Goal: Task Accomplishment & Management: Use online tool/utility

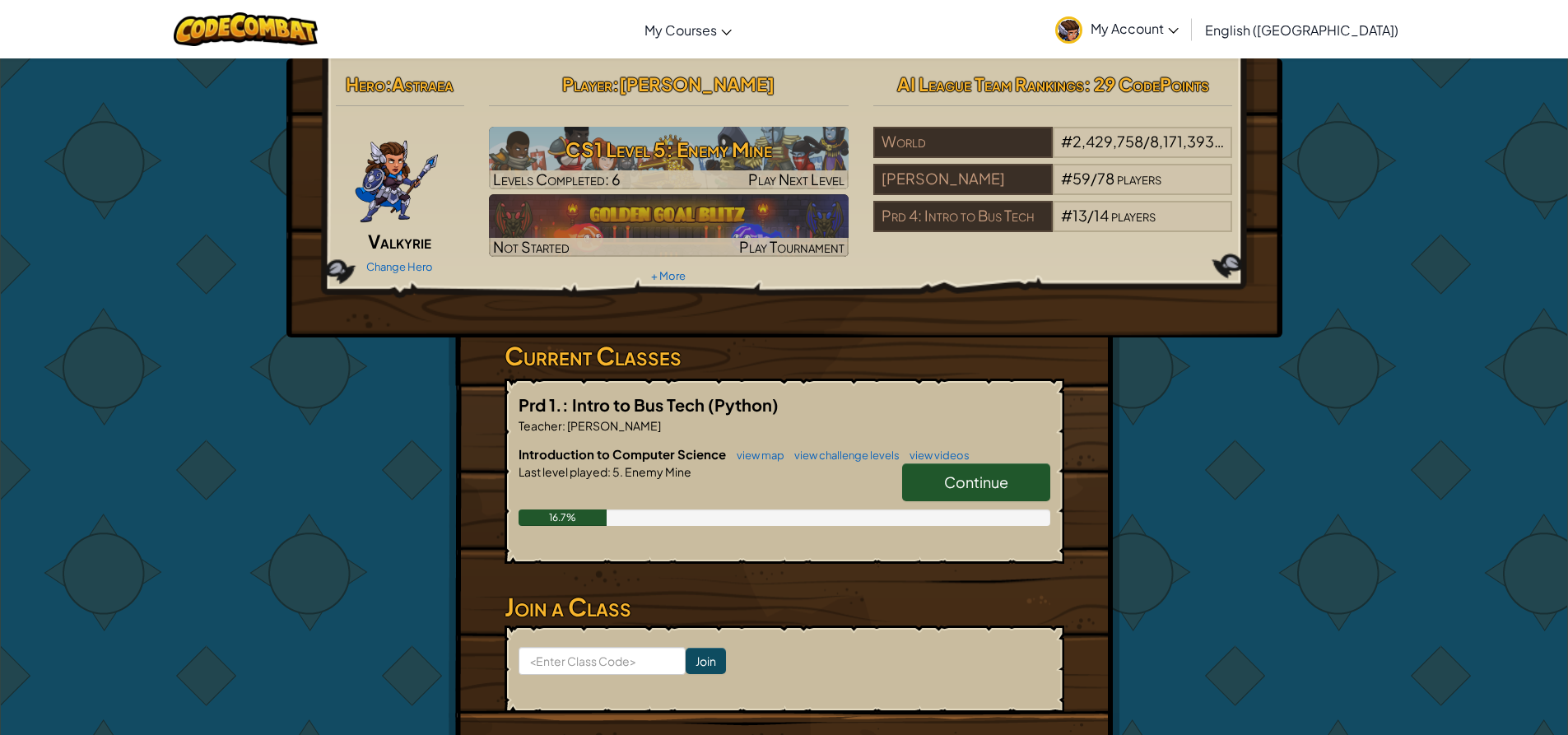
click at [1002, 497] on link "Continue" at bounding box center [976, 482] width 148 height 38
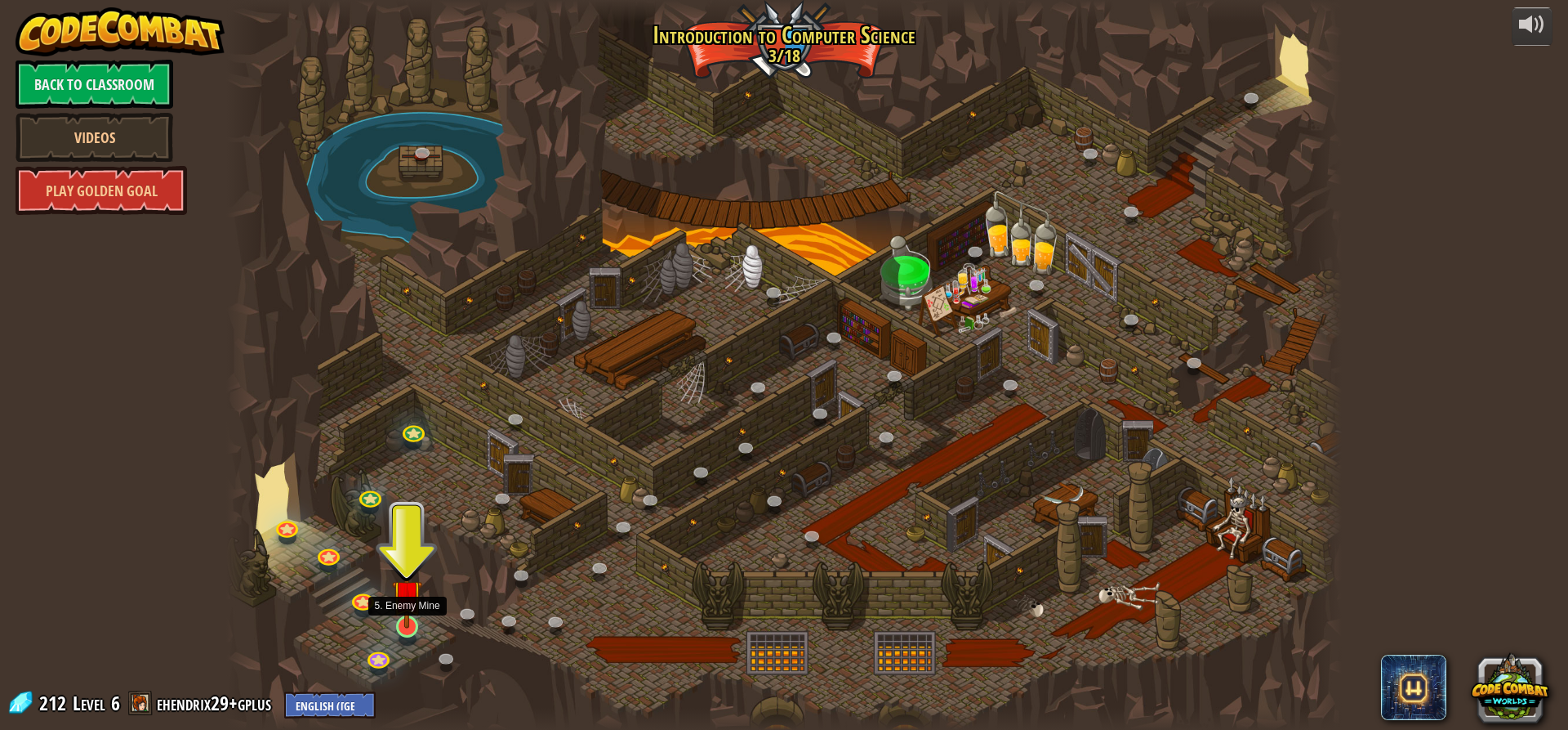
click at [397, 611] on img at bounding box center [406, 594] width 30 height 68
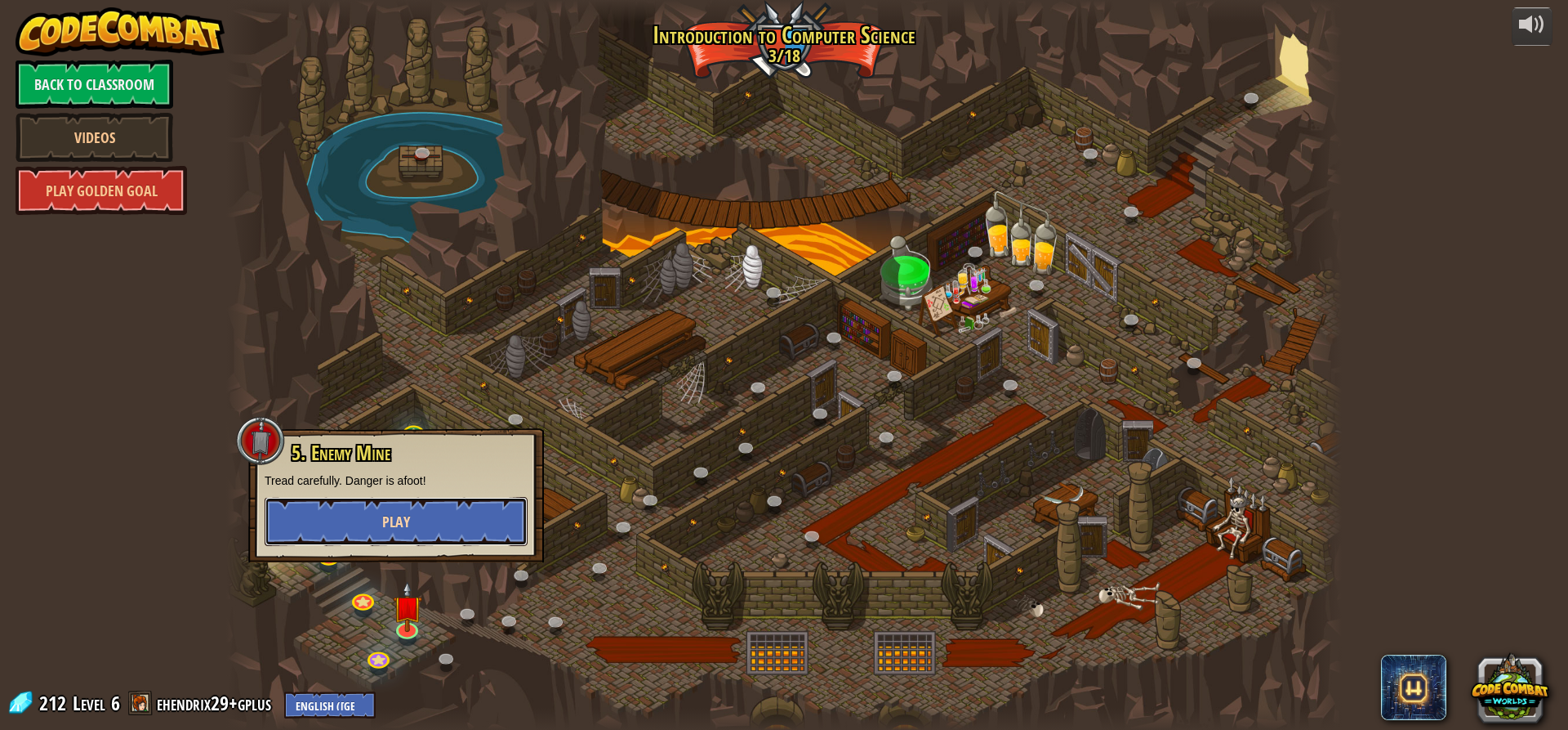
click at [411, 515] on button "Play" at bounding box center [396, 521] width 263 height 49
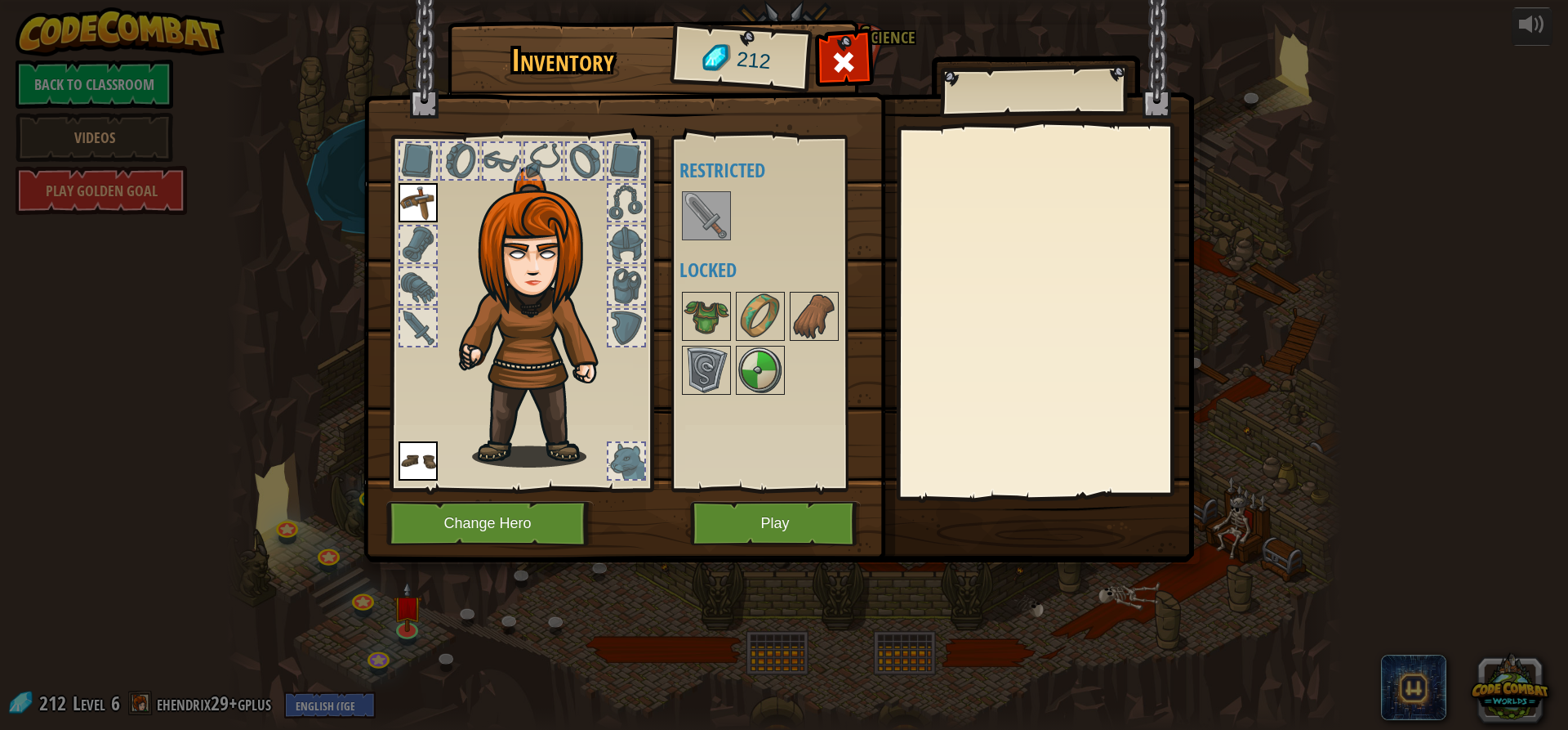
click at [414, 203] on img at bounding box center [417, 202] width 39 height 39
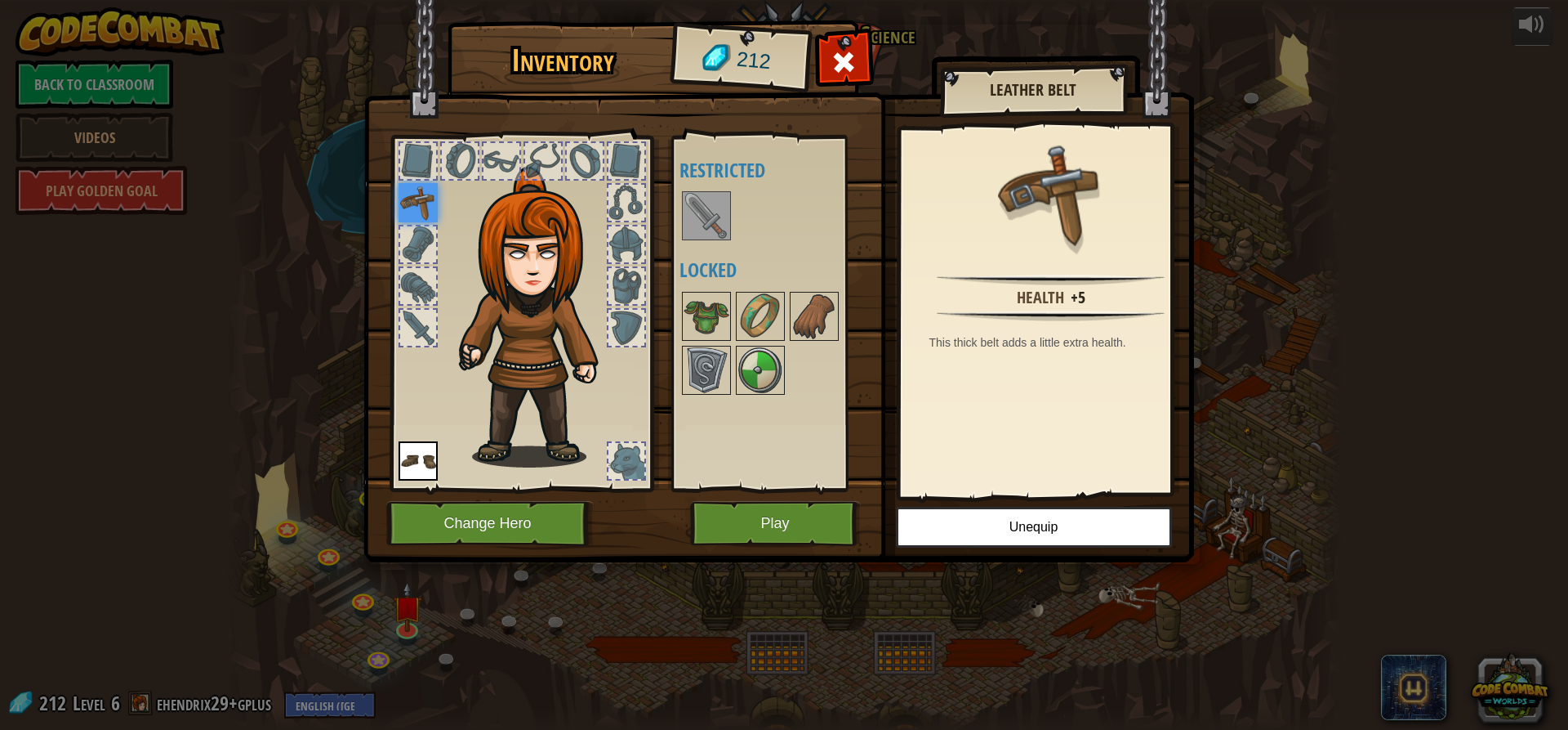
click at [434, 473] on img at bounding box center [417, 460] width 39 height 39
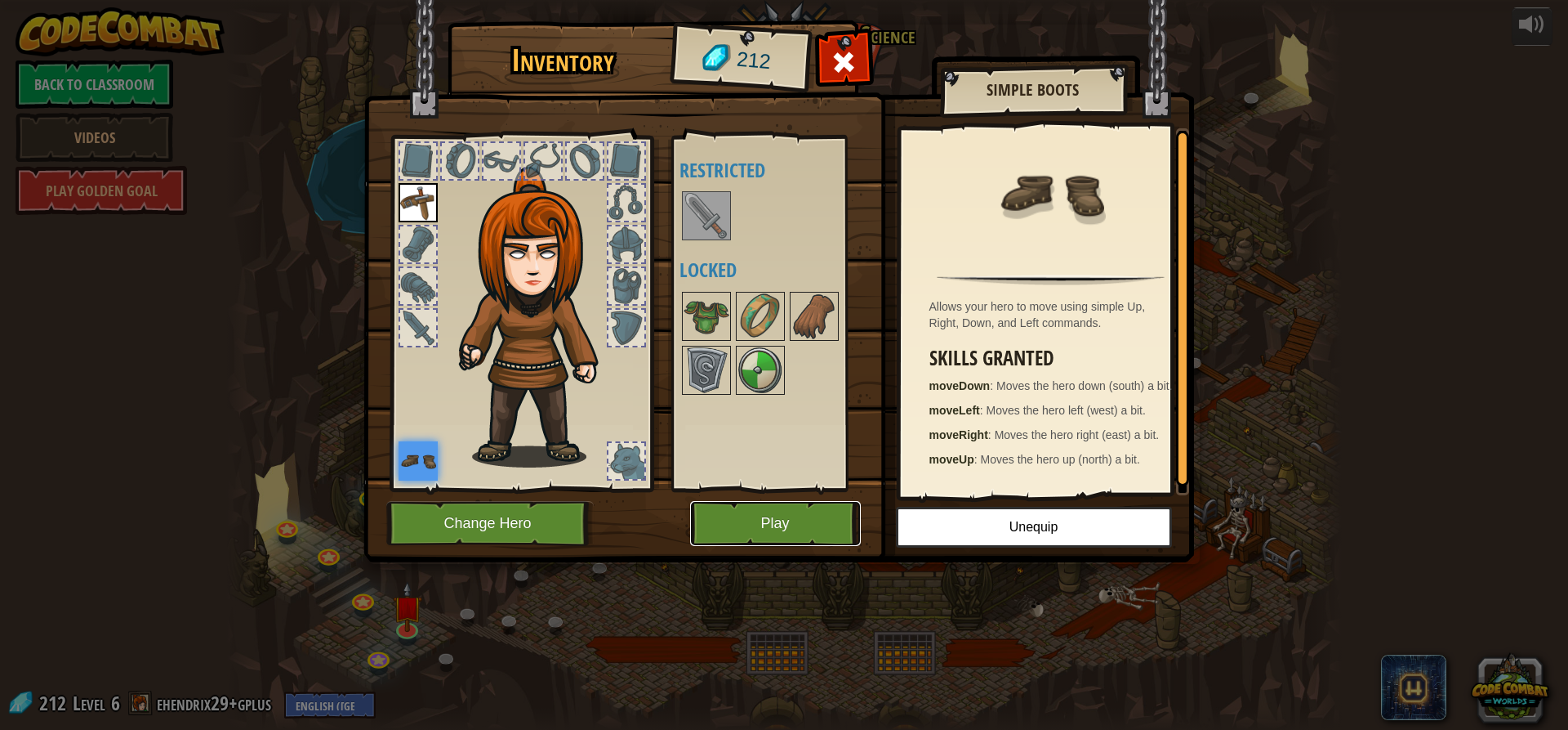
click at [781, 516] on button "Play" at bounding box center [775, 523] width 171 height 45
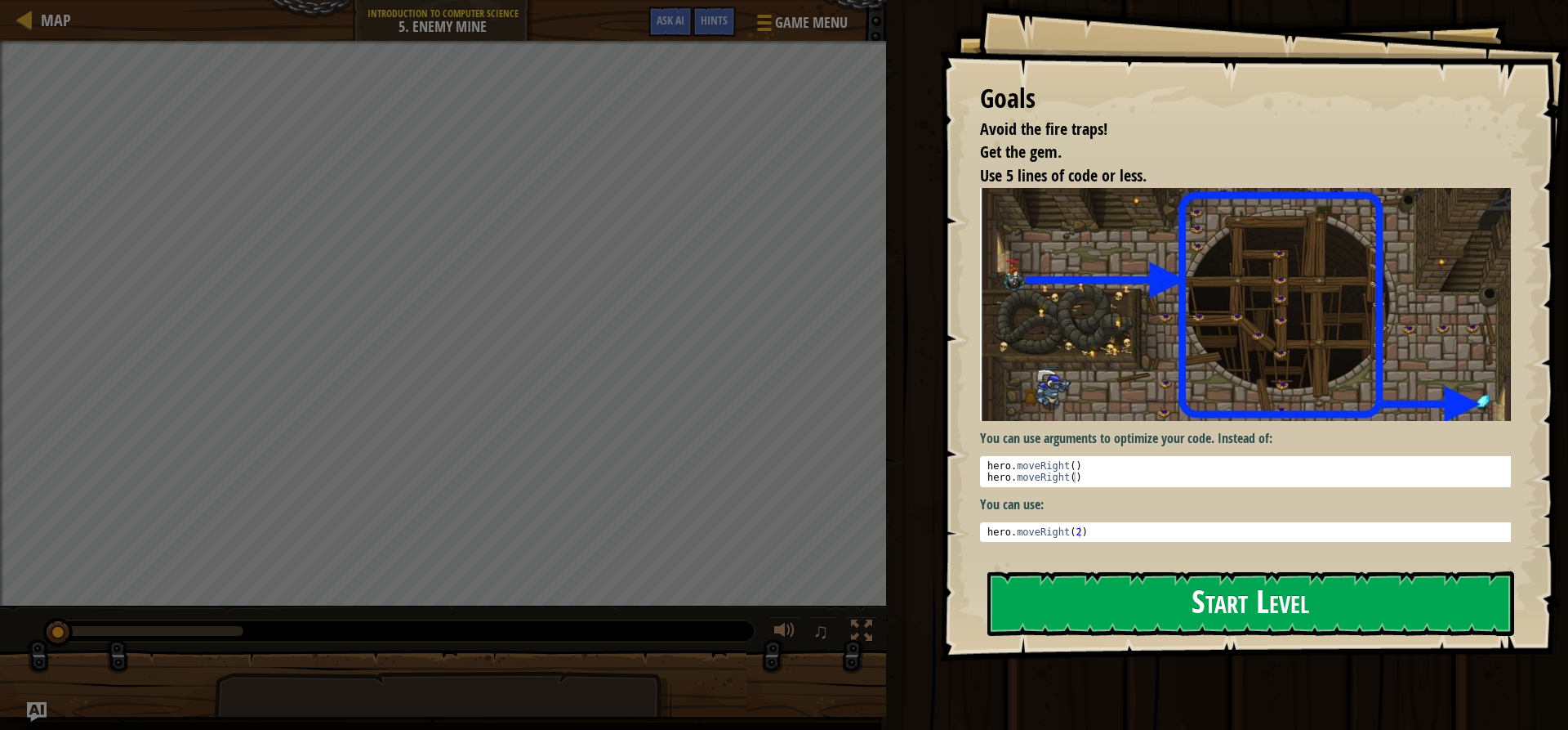
click at [1061, 611] on button "Start Level" at bounding box center [1250, 603] width 527 height 64
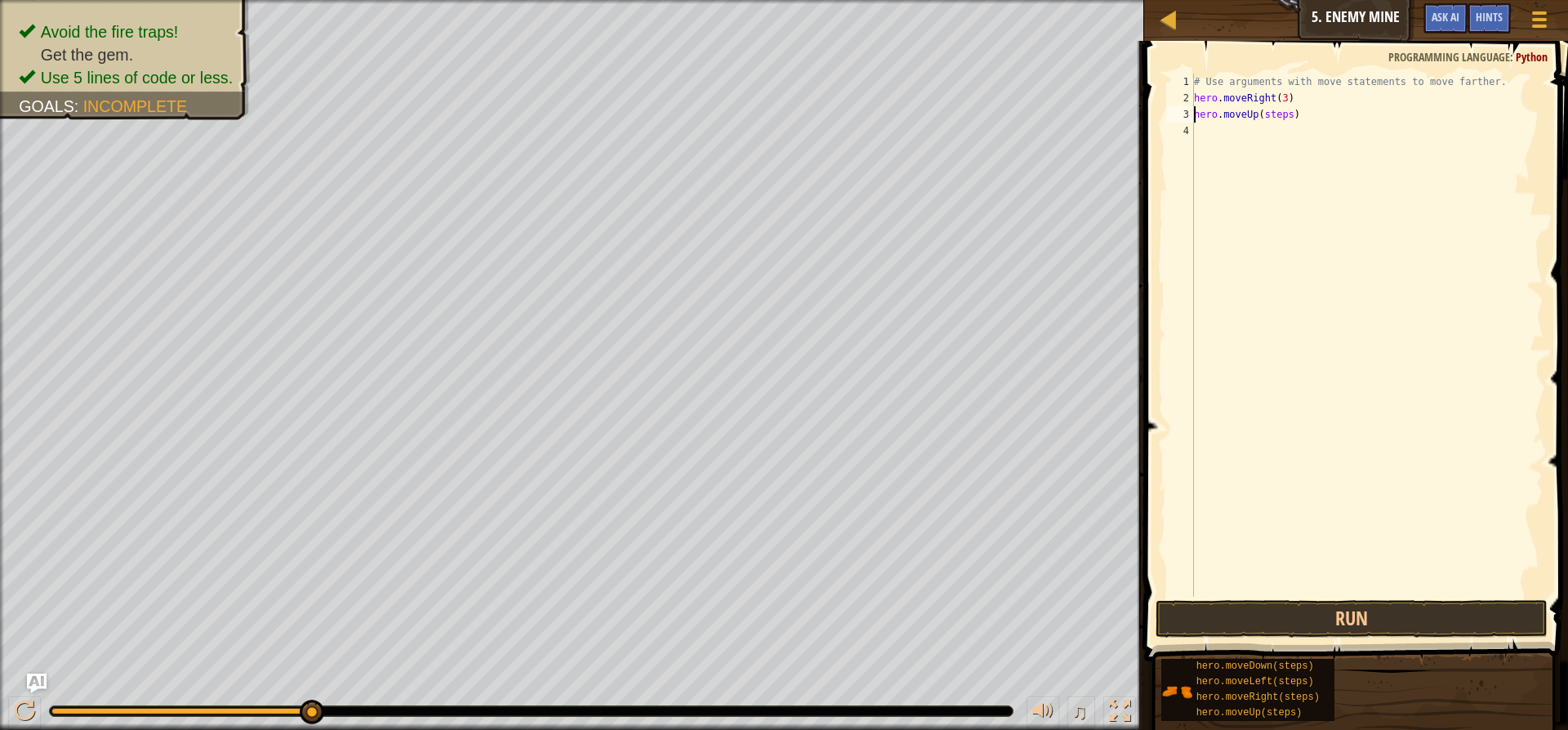
click at [1279, 112] on div "# Use arguments with move statements to move farther. hero . moveRight ( 3 ) he…" at bounding box center [1367, 351] width 353 height 556
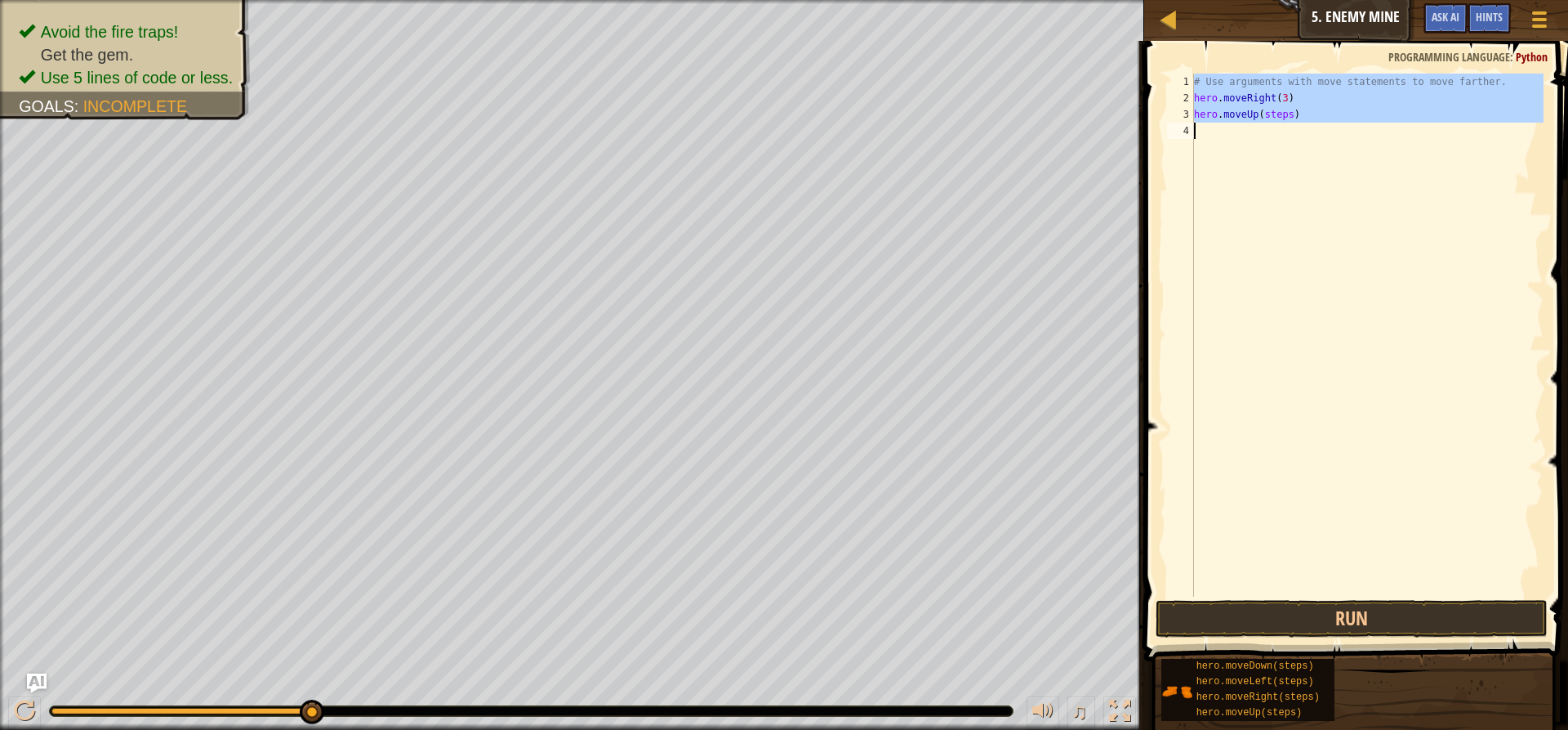
click at [1279, 112] on div "# Use arguments with move statements to move farther. hero . moveRight ( 3 ) he…" at bounding box center [1367, 351] width 353 height 556
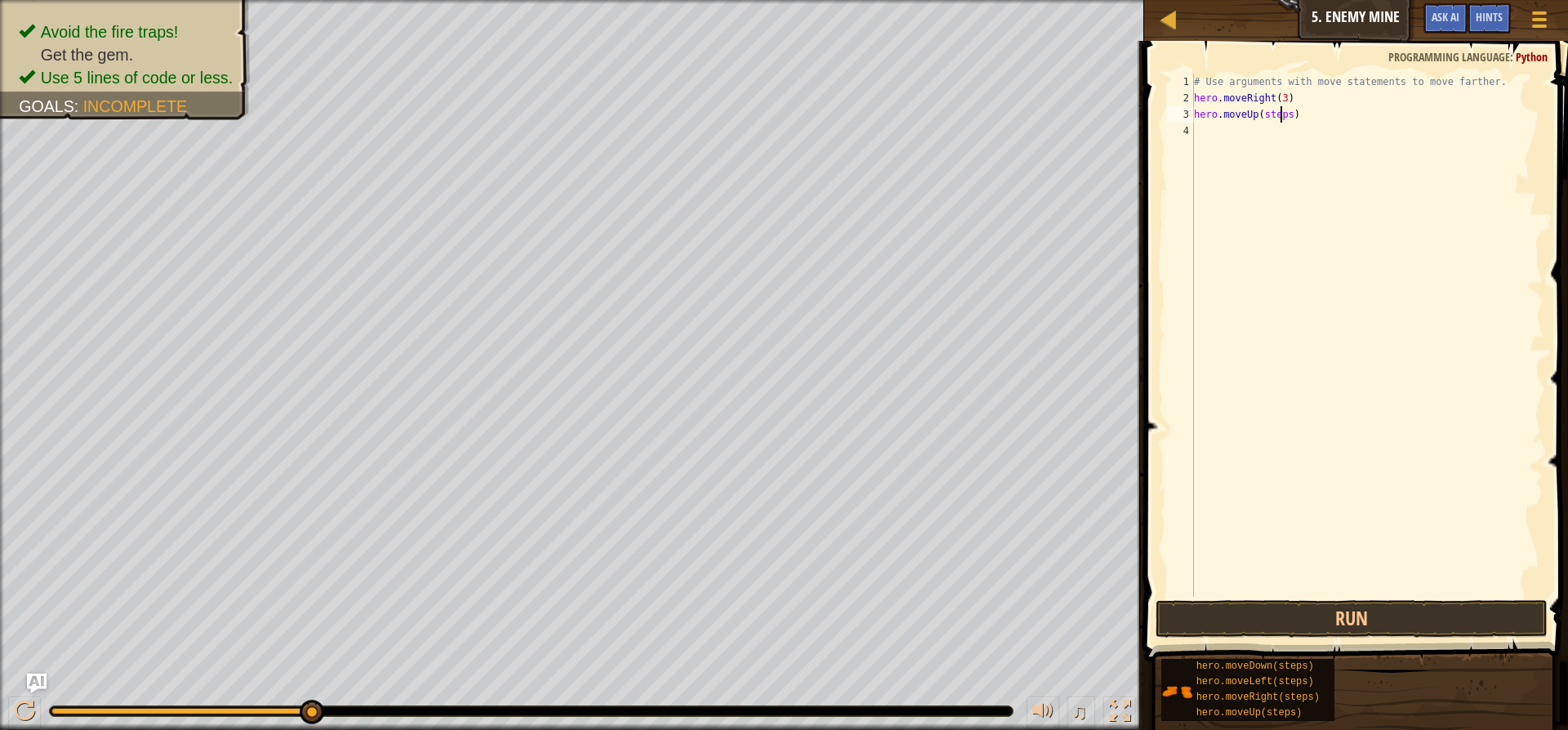
click at [1279, 112] on div "# Use arguments with move statements to move farther. hero . moveRight ( 3 ) he…" at bounding box center [1367, 351] width 353 height 556
type textarea "hero.moveUp(1)"
click at [1220, 137] on div "# Use arguments with move statements to move farther. hero . moveRight ( 3 ) he…" at bounding box center [1367, 351] width 353 height 556
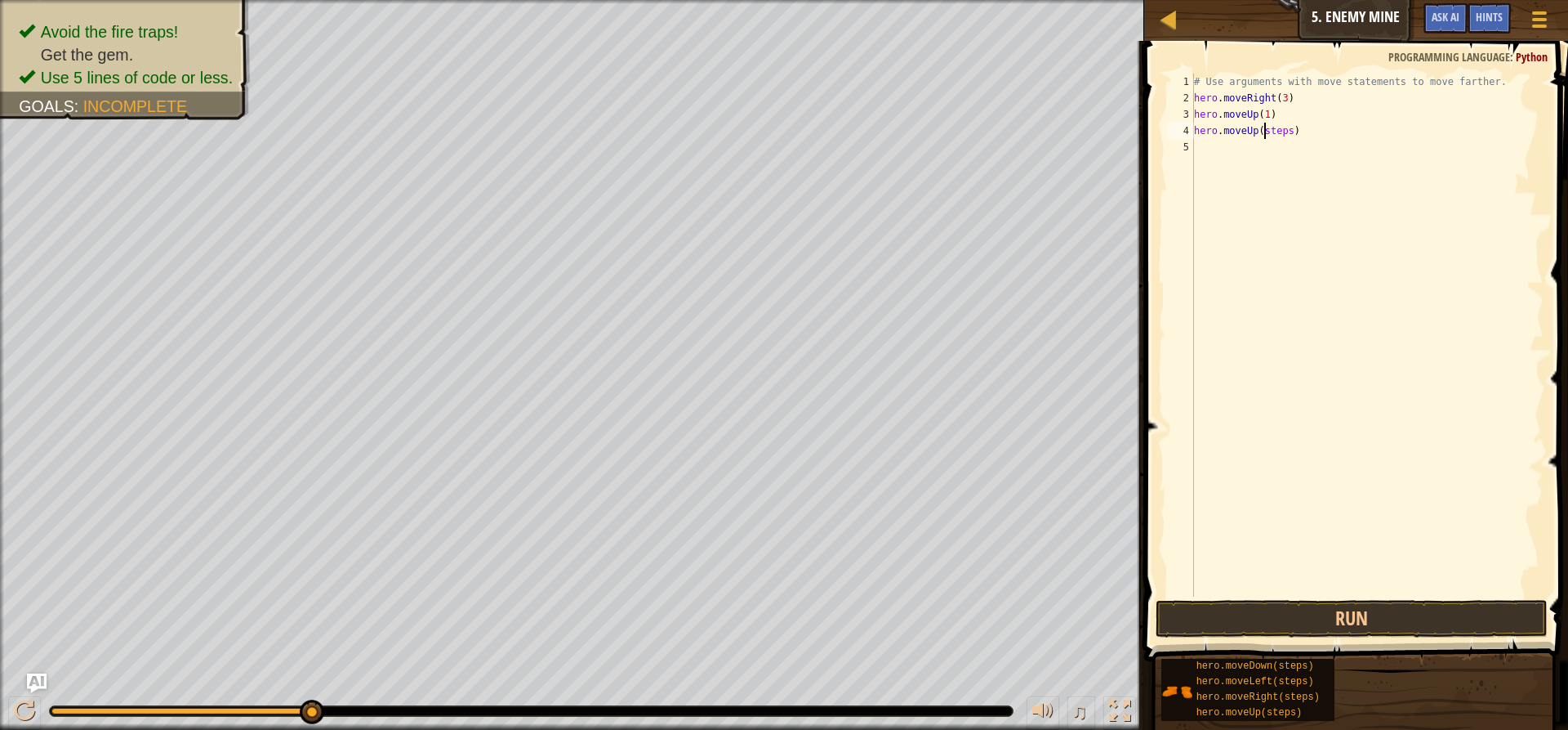
click at [1265, 129] on div "# Use arguments with move statements to move farther. hero . moveRight ( 3 ) he…" at bounding box center [1367, 351] width 353 height 556
click at [1201, 601] on button "Run" at bounding box center [1352, 619] width 392 height 38
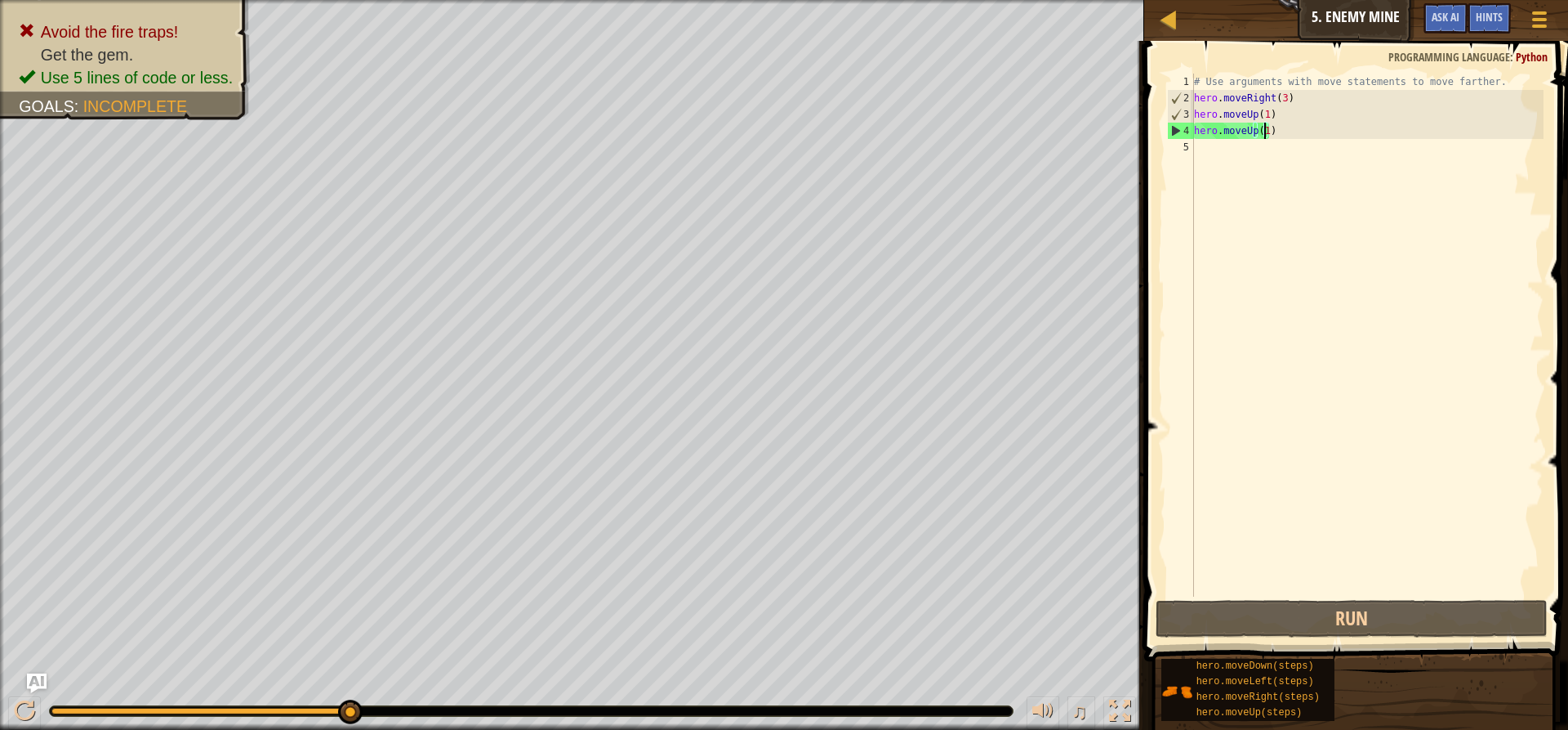
click at [1246, 133] on div "# Use arguments with move statements to move farther. hero . moveRight ( 3 ) he…" at bounding box center [1367, 351] width 353 height 556
click at [1251, 131] on div "# Use arguments with move statements to move farther. hero . moveRight ( 3 ) he…" at bounding box center [1367, 351] width 353 height 556
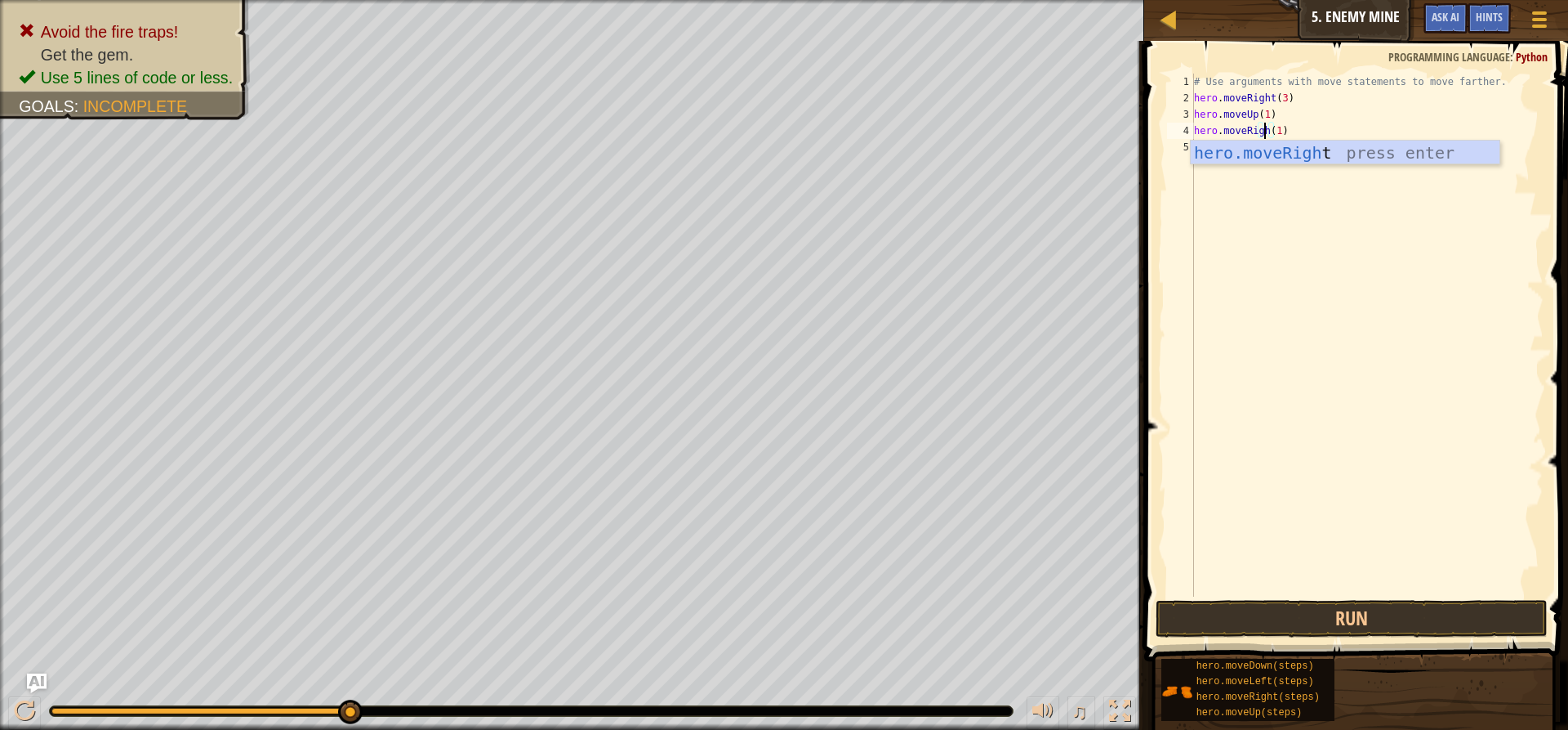
scroll to position [7, 5]
click at [1261, 153] on div "hero.moveRight press enter" at bounding box center [1346, 177] width 309 height 73
type textarea "hero.moveRight(1)"
click at [1250, 463] on div "# Use arguments with move statements to move farther. hero . moveRight ( 3 ) he…" at bounding box center [1367, 351] width 353 height 556
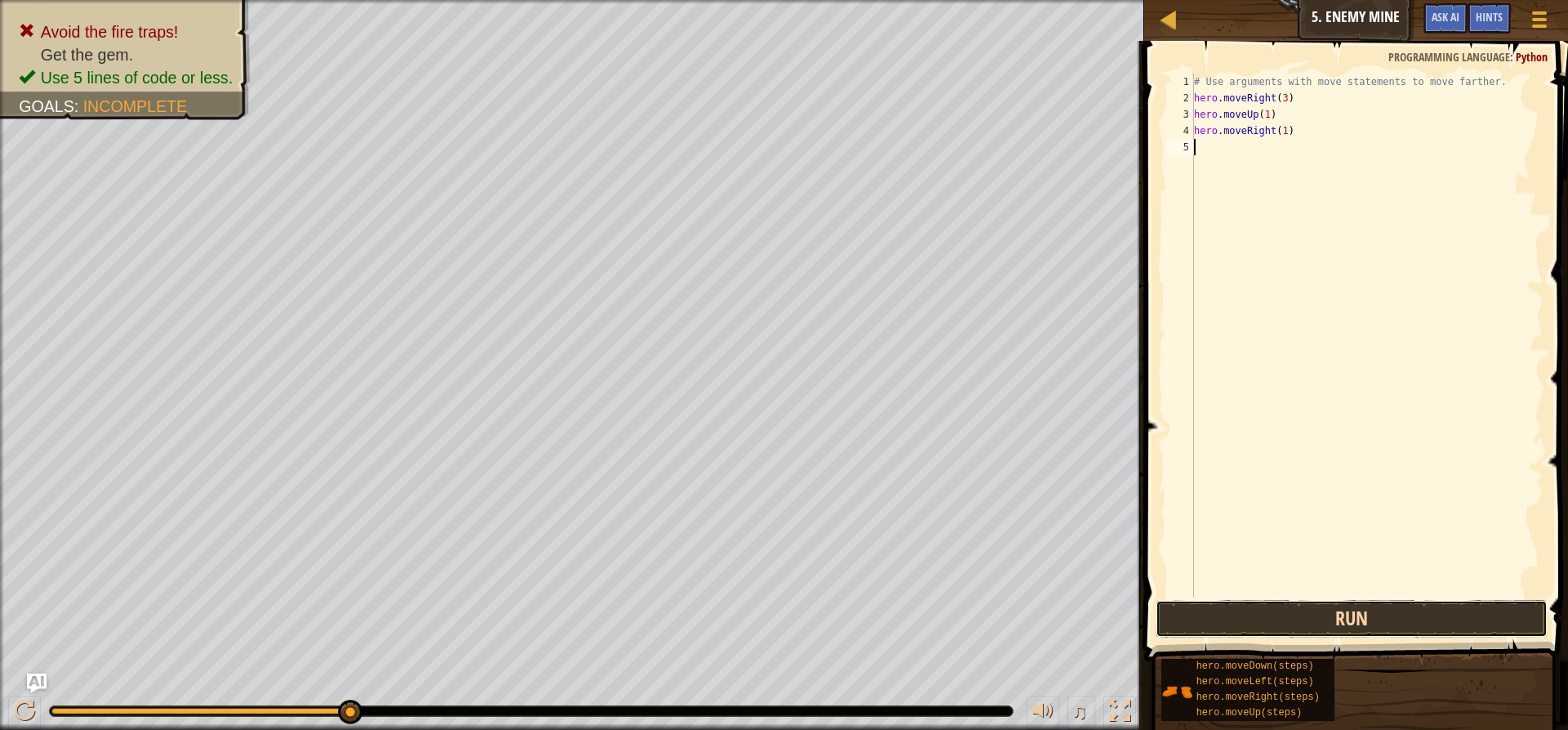
click at [1279, 618] on button "Run" at bounding box center [1352, 619] width 392 height 38
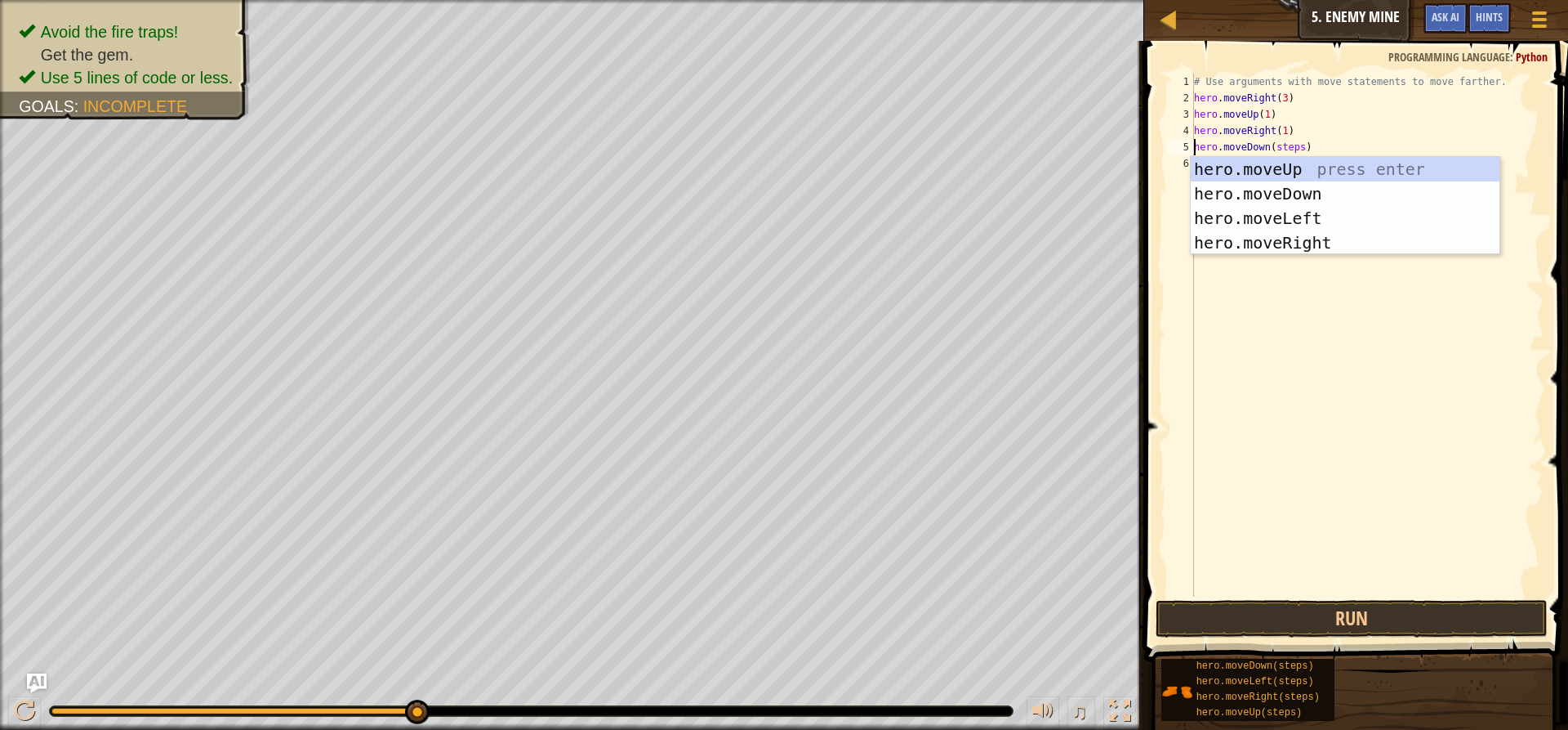
click at [1285, 150] on div "# Use arguments with move statements to move farther. hero . moveRight ( 3 ) he…" at bounding box center [1367, 351] width 353 height 556
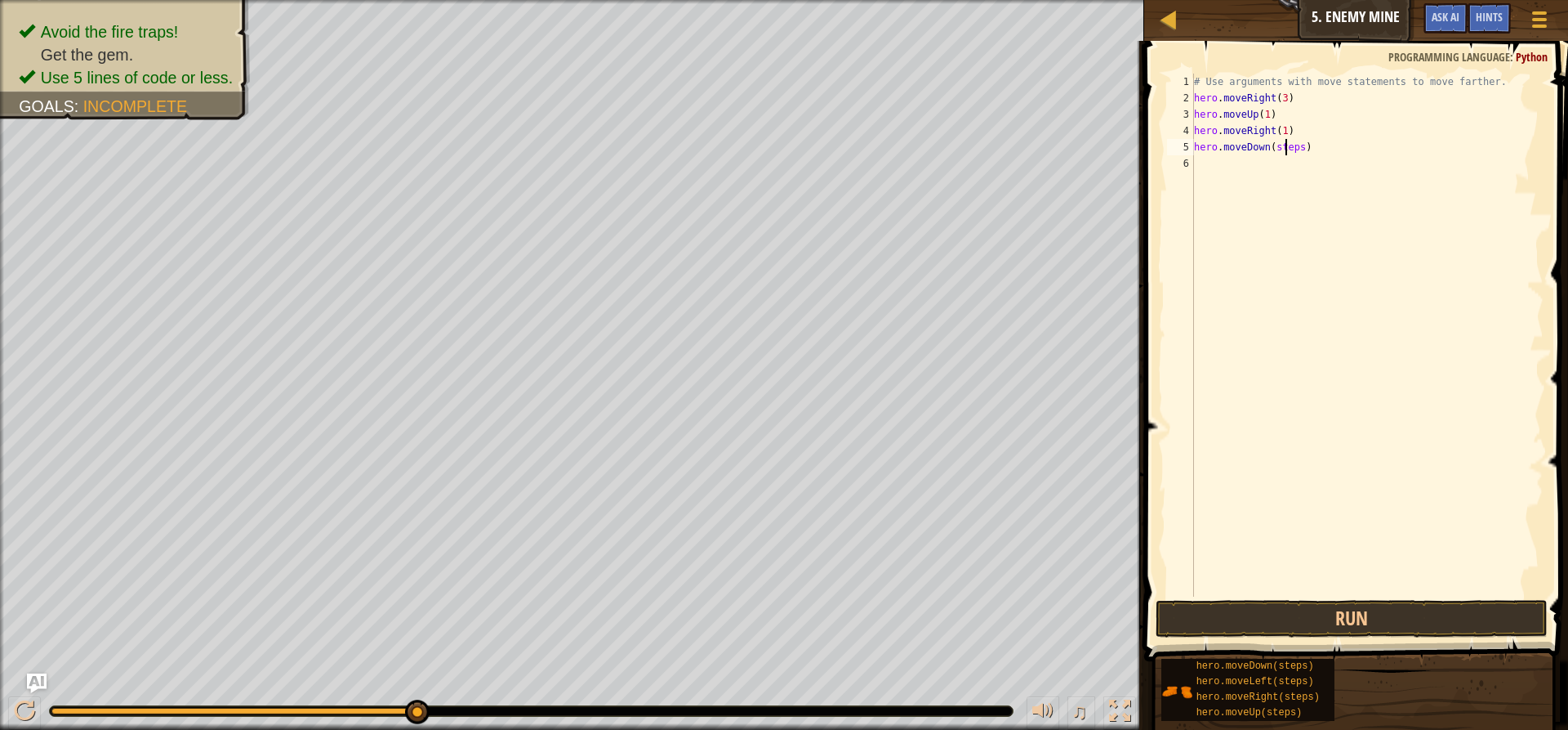
click at [1285, 150] on div "# Use arguments with move statements to move farther. hero . moveRight ( 3 ) he…" at bounding box center [1367, 351] width 353 height 556
click at [1334, 617] on button "Run" at bounding box center [1352, 619] width 392 height 38
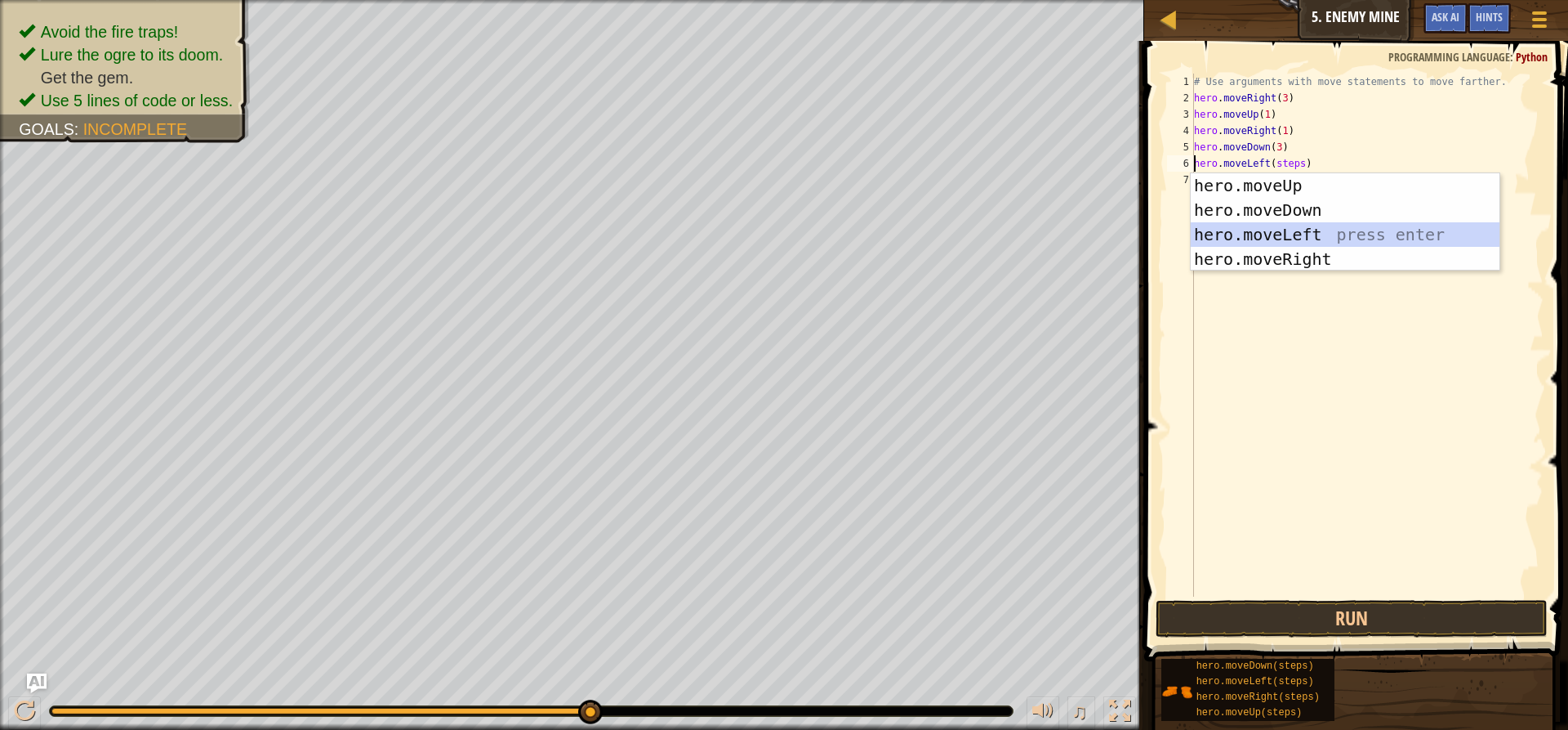
click at [1237, 233] on div "hero.moveUp press enter hero.moveDown press enter hero.moveLeft press enter her…" at bounding box center [1346, 247] width 309 height 147
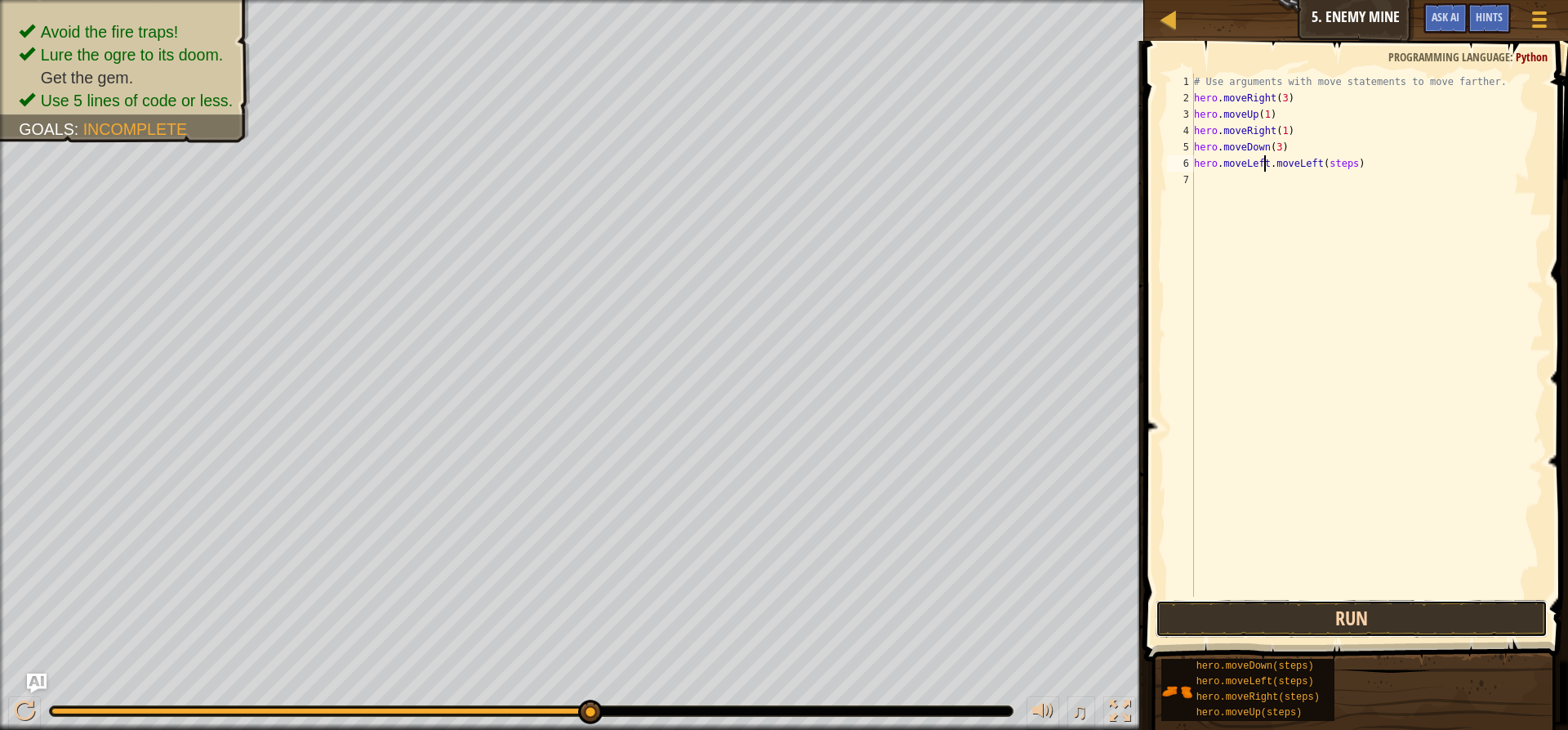
click at [1350, 620] on button "Run" at bounding box center [1352, 619] width 392 height 38
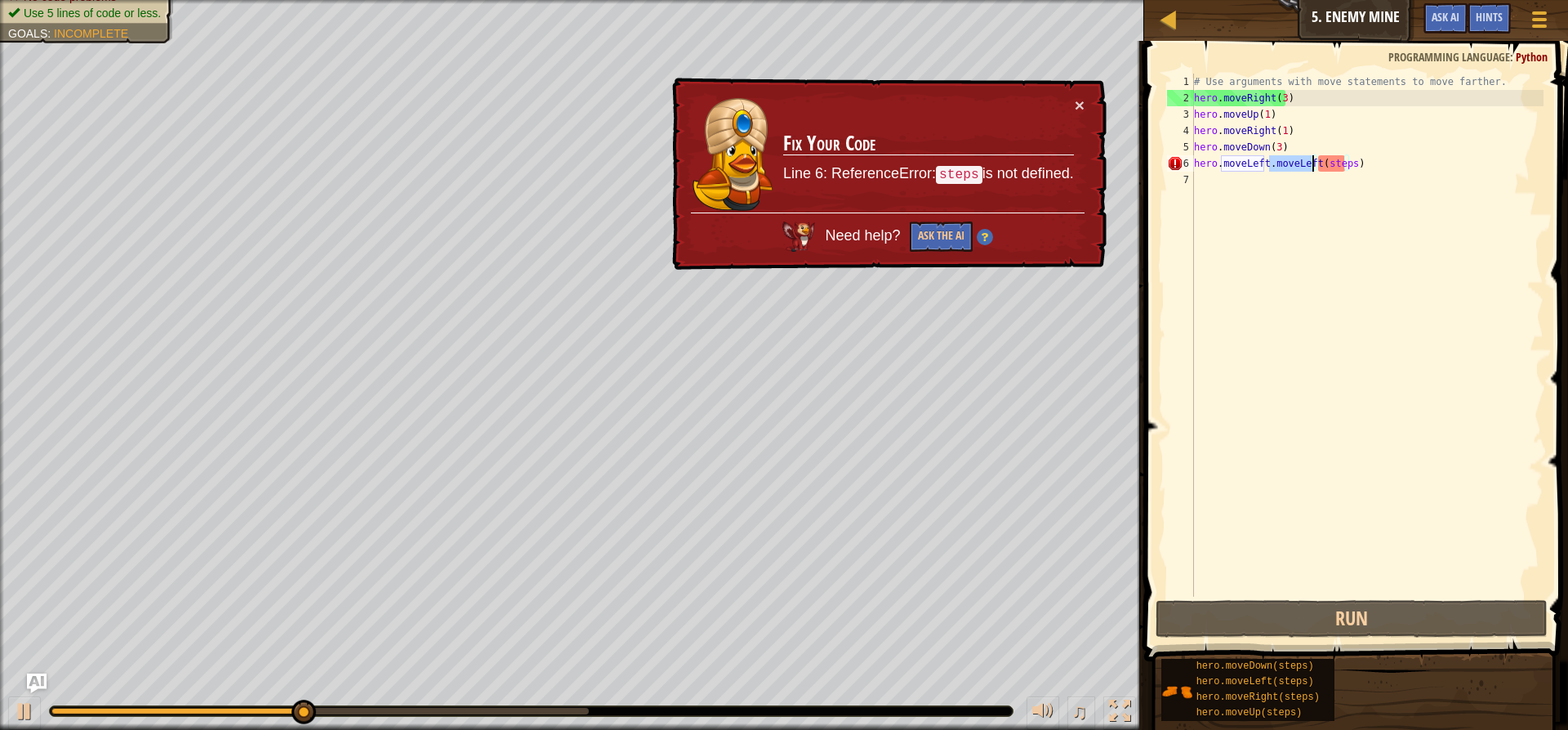
drag, startPoint x: 1268, startPoint y: 161, endPoint x: 1311, endPoint y: 166, distance: 43.3
click at [1311, 166] on div "# Use arguments with move statements to move farther. hero . moveRight ( 3 ) he…" at bounding box center [1367, 351] width 353 height 556
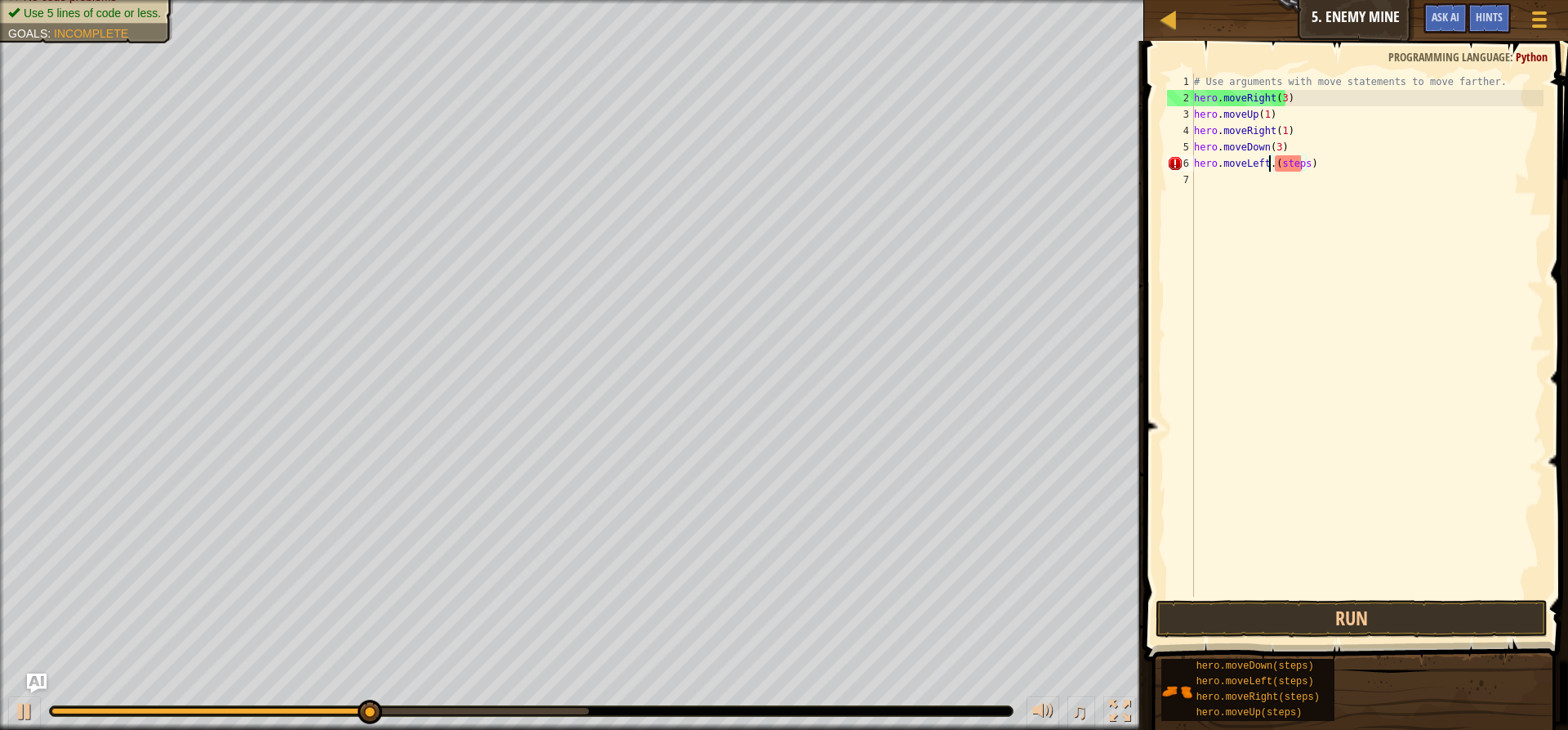
type textarea "hero.moveLeft(steps)"
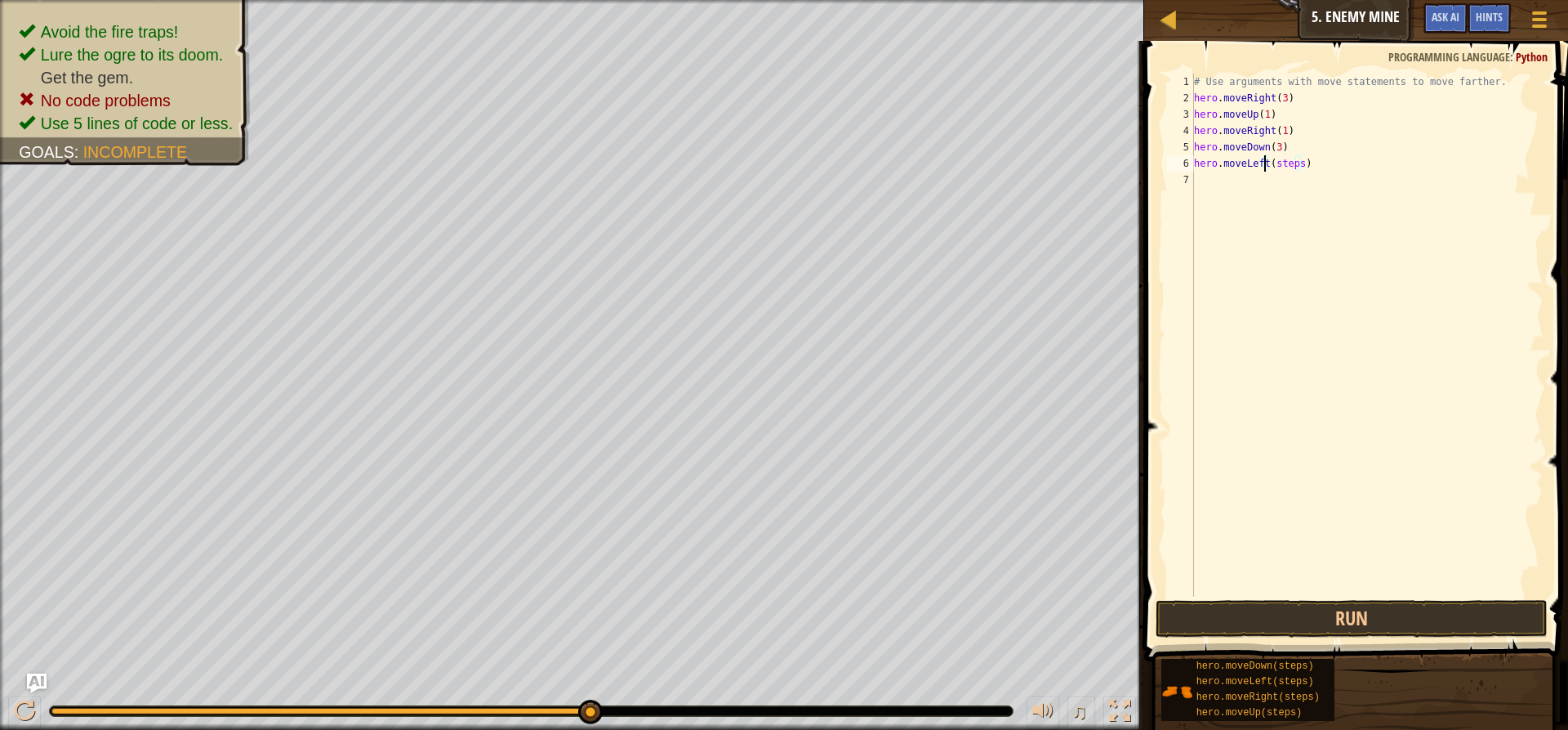
click at [1212, 346] on div "# Use arguments with move statements to move farther. hero . moveRight ( 3 ) he…" at bounding box center [1367, 351] width 353 height 556
click at [1293, 165] on div "# Use arguments with move statements to move farther. hero . moveRight ( 3 ) he…" at bounding box center [1367, 351] width 353 height 556
type textarea "hero.moveLeft(3)"
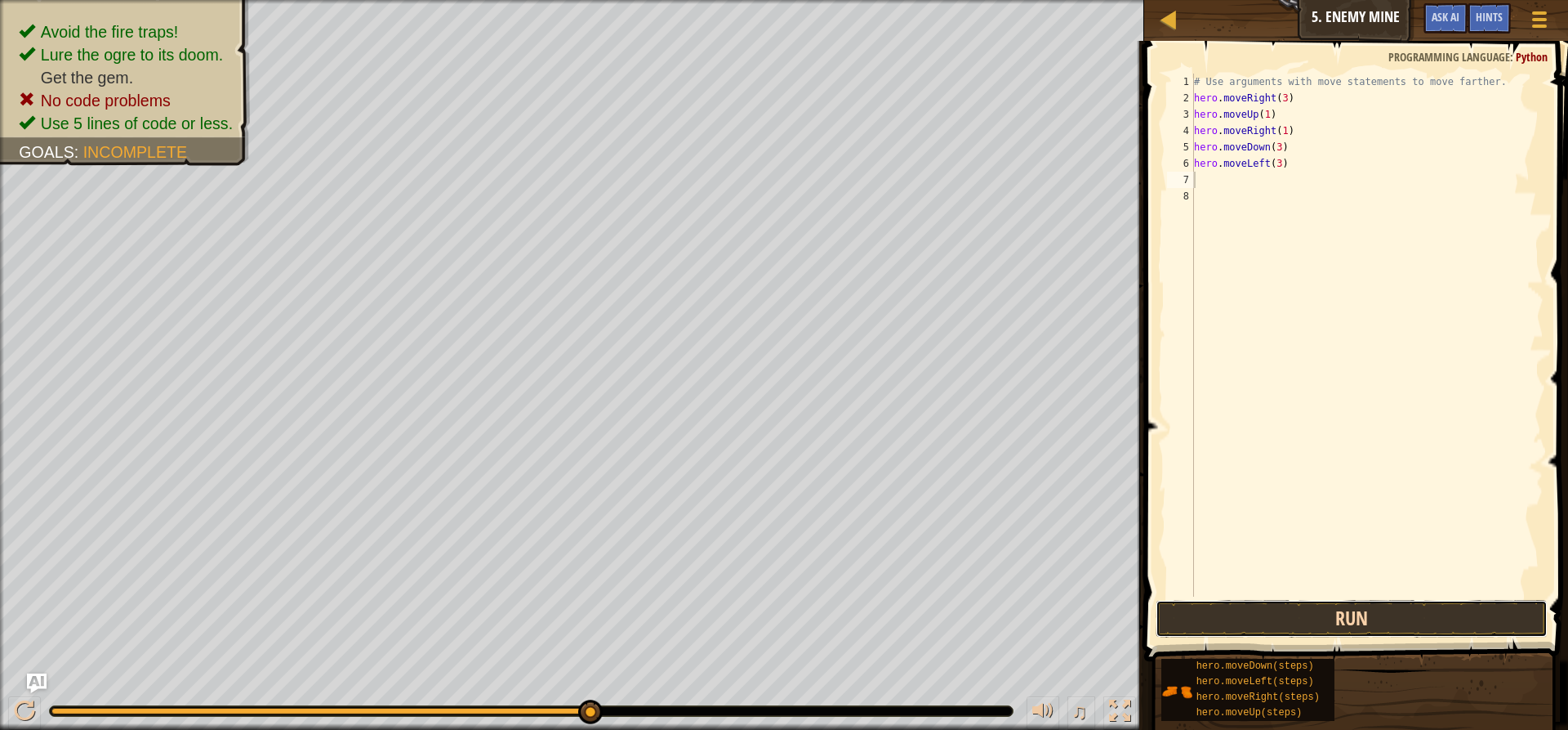
click at [1266, 624] on button "Run" at bounding box center [1352, 619] width 392 height 38
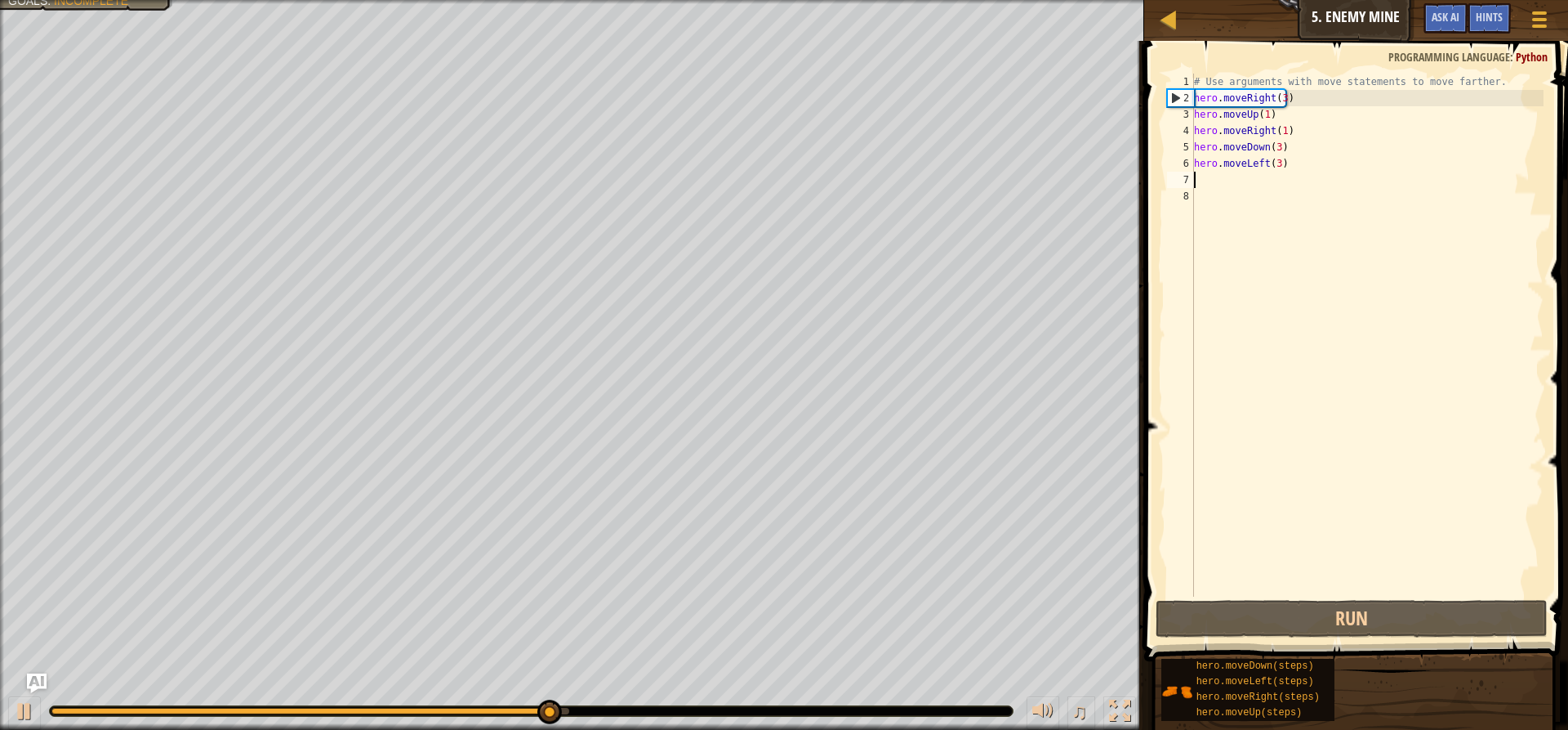
click at [1259, 166] on div "# Use arguments with move statements to move farther. hero . moveRight ( 3 ) he…" at bounding box center [1367, 351] width 353 height 556
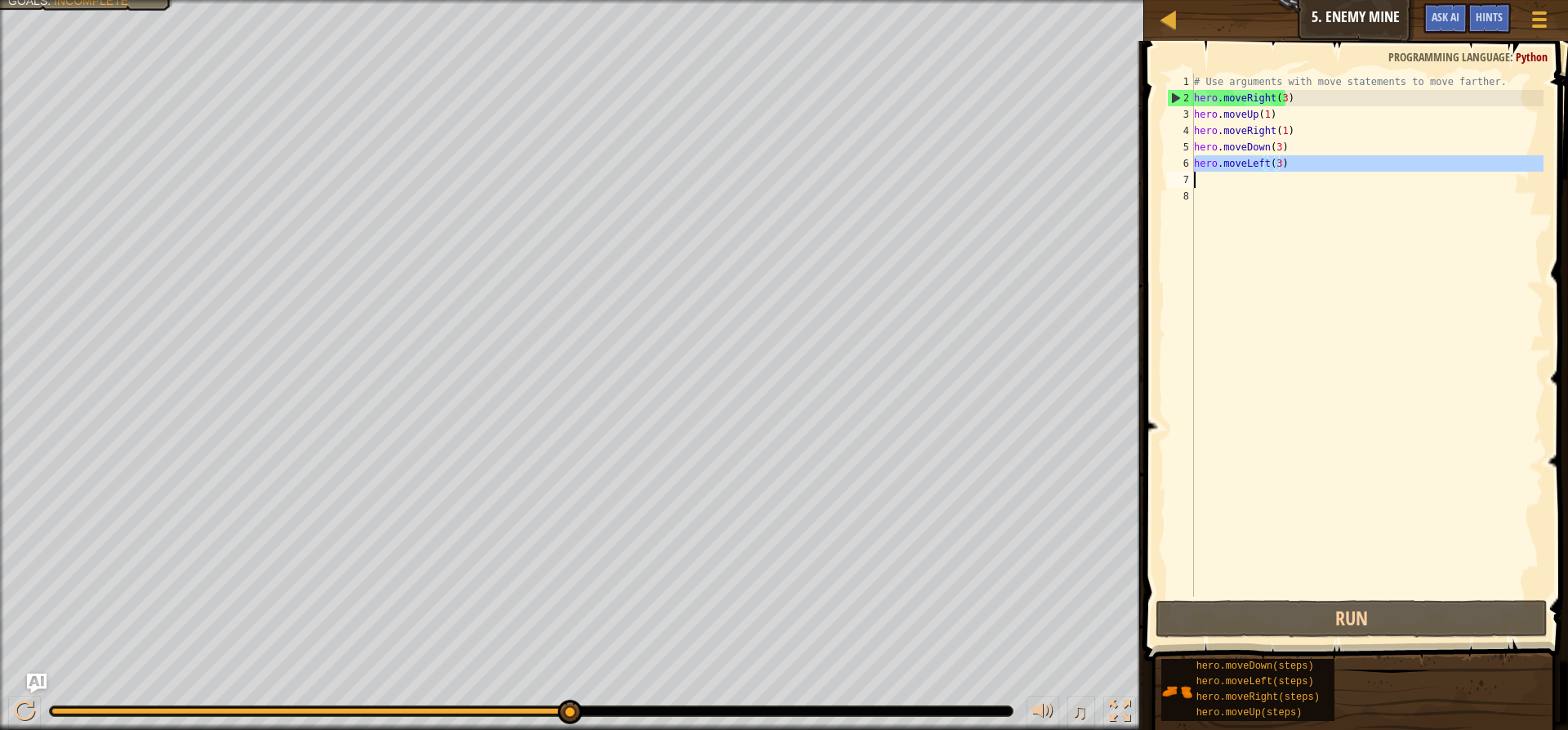
click at [1259, 166] on div "# Use arguments with move statements to move farther. hero . moveRight ( 3 ) he…" at bounding box center [1367, 351] width 353 height 556
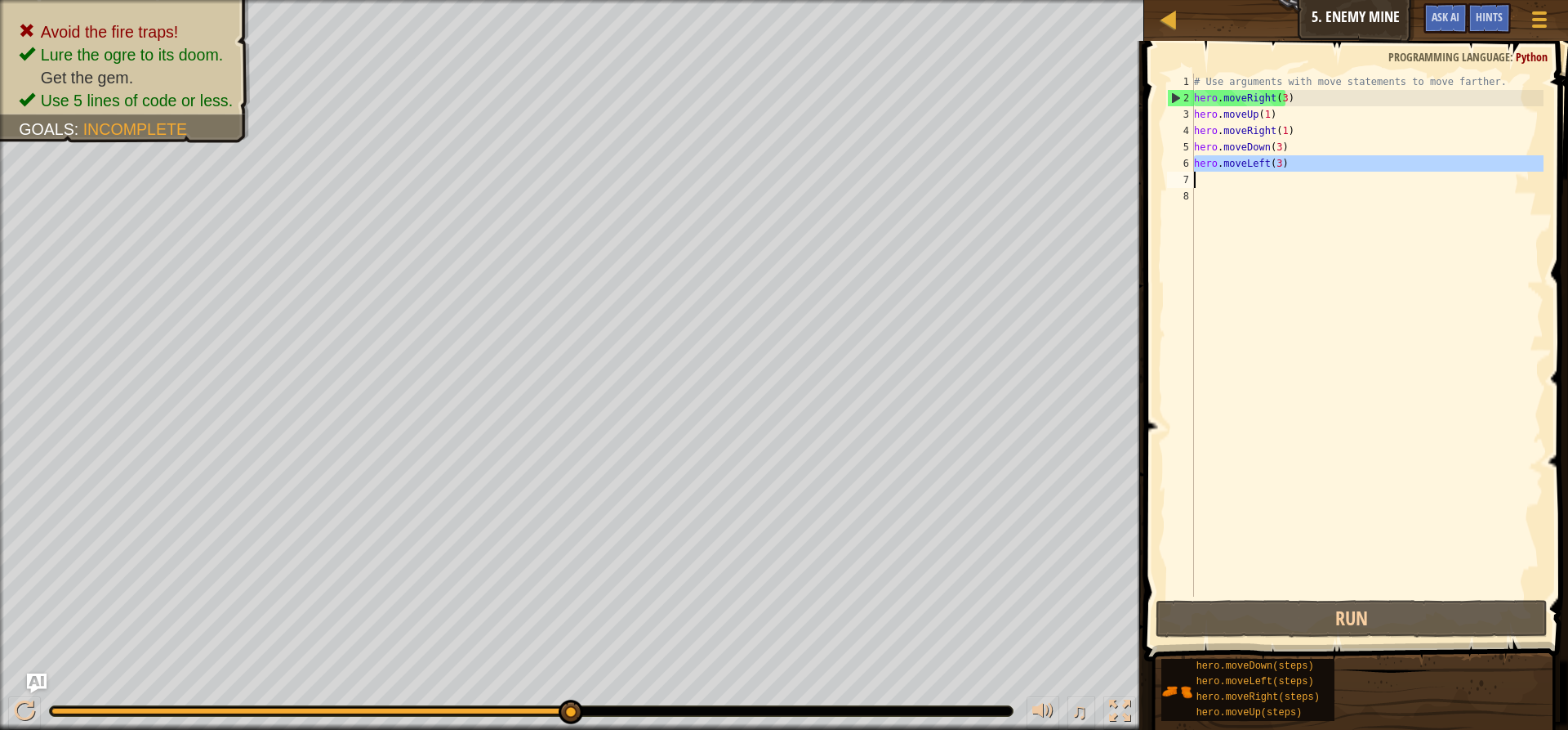
click at [1259, 166] on div "# Use arguments with move statements to move farther. hero . moveRight ( 3 ) he…" at bounding box center [1367, 334] width 353 height 523
click at [1265, 164] on div "# Use arguments with move statements to move farther. hero . moveRight ( 3 ) he…" at bounding box center [1367, 351] width 353 height 556
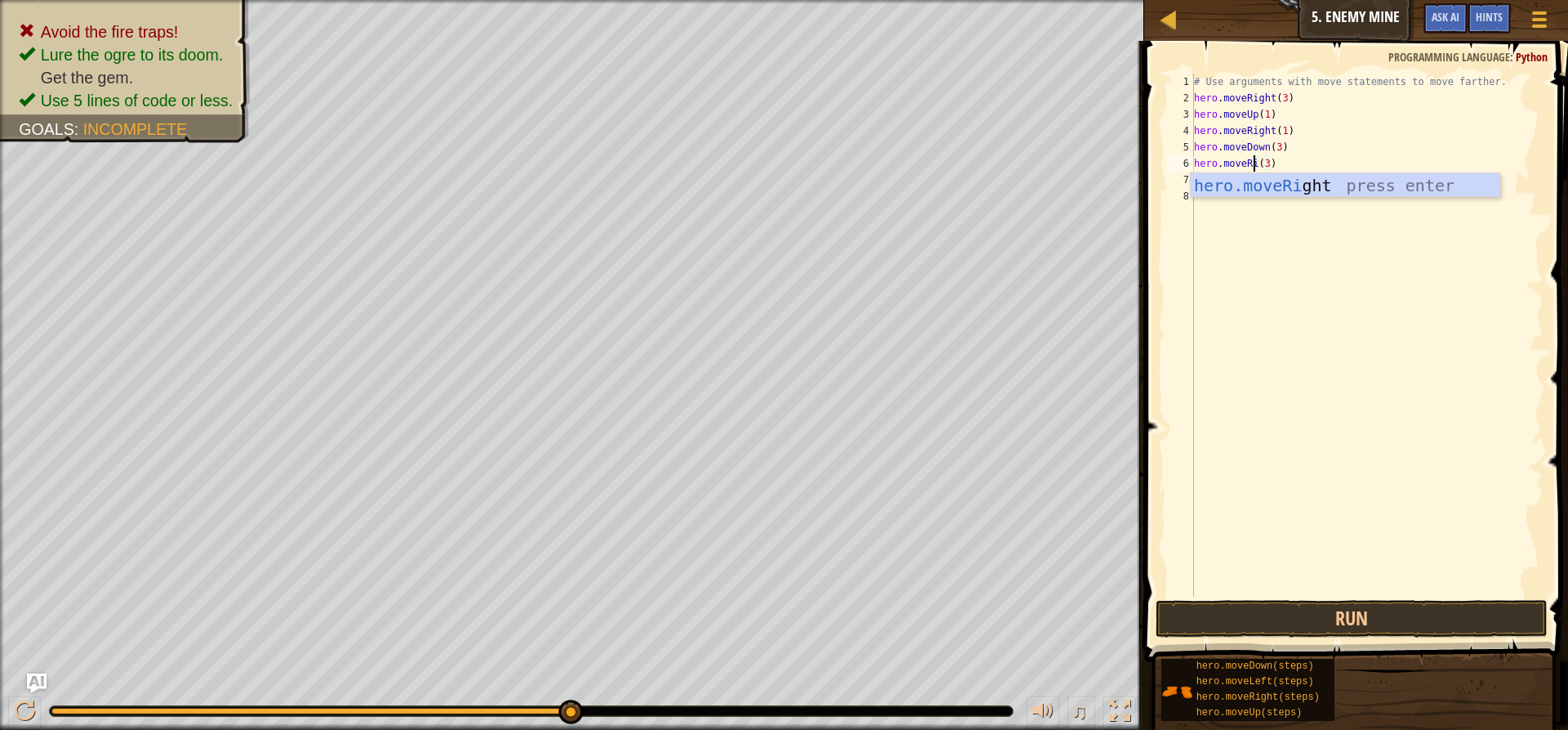
scroll to position [7, 5]
click at [1237, 186] on div "hero.moveRight press enter" at bounding box center [1346, 210] width 309 height 73
type textarea "hero.moveRight(3)"
click at [1313, 608] on button "Run" at bounding box center [1352, 619] width 392 height 38
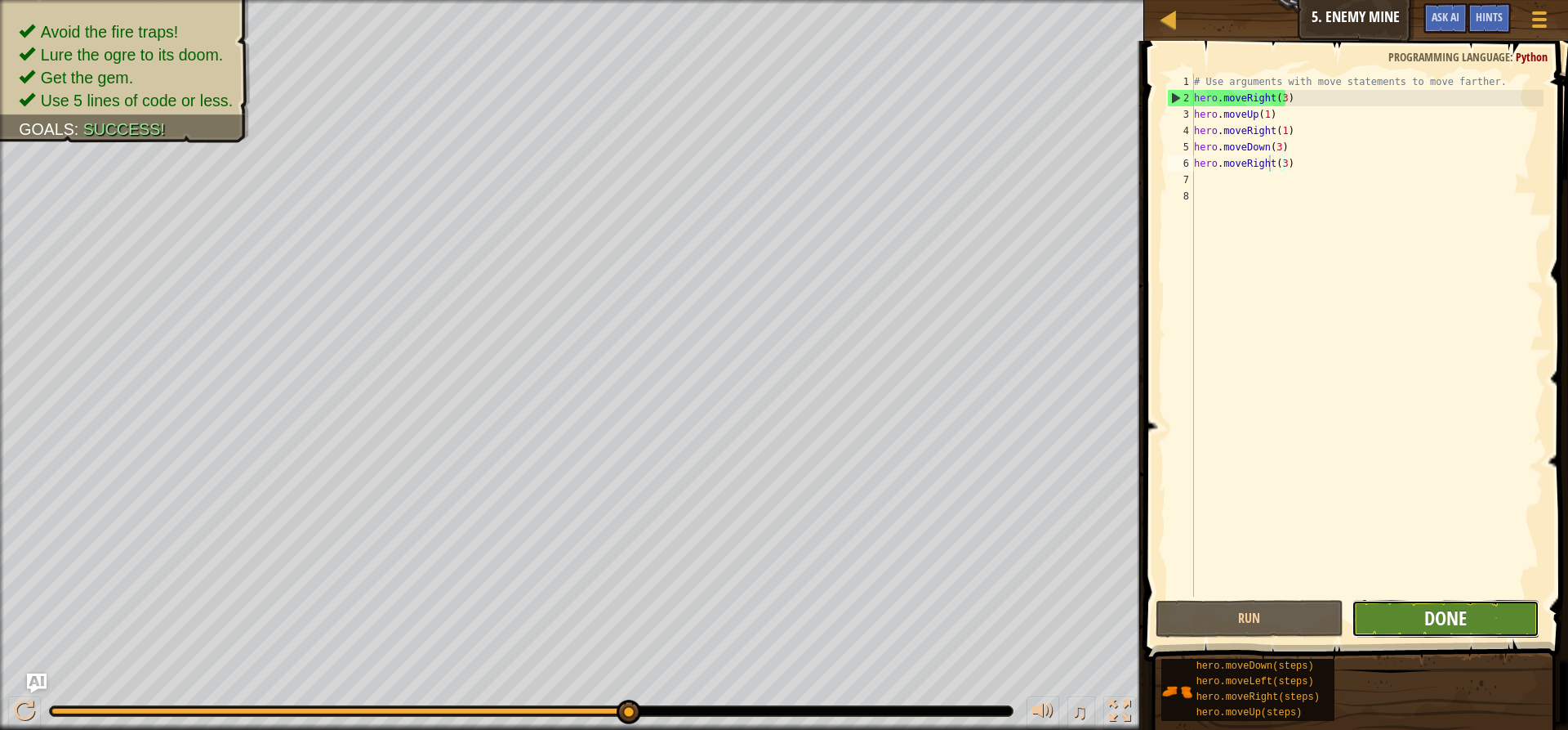
click at [1434, 625] on span "Done" at bounding box center [1445, 617] width 42 height 26
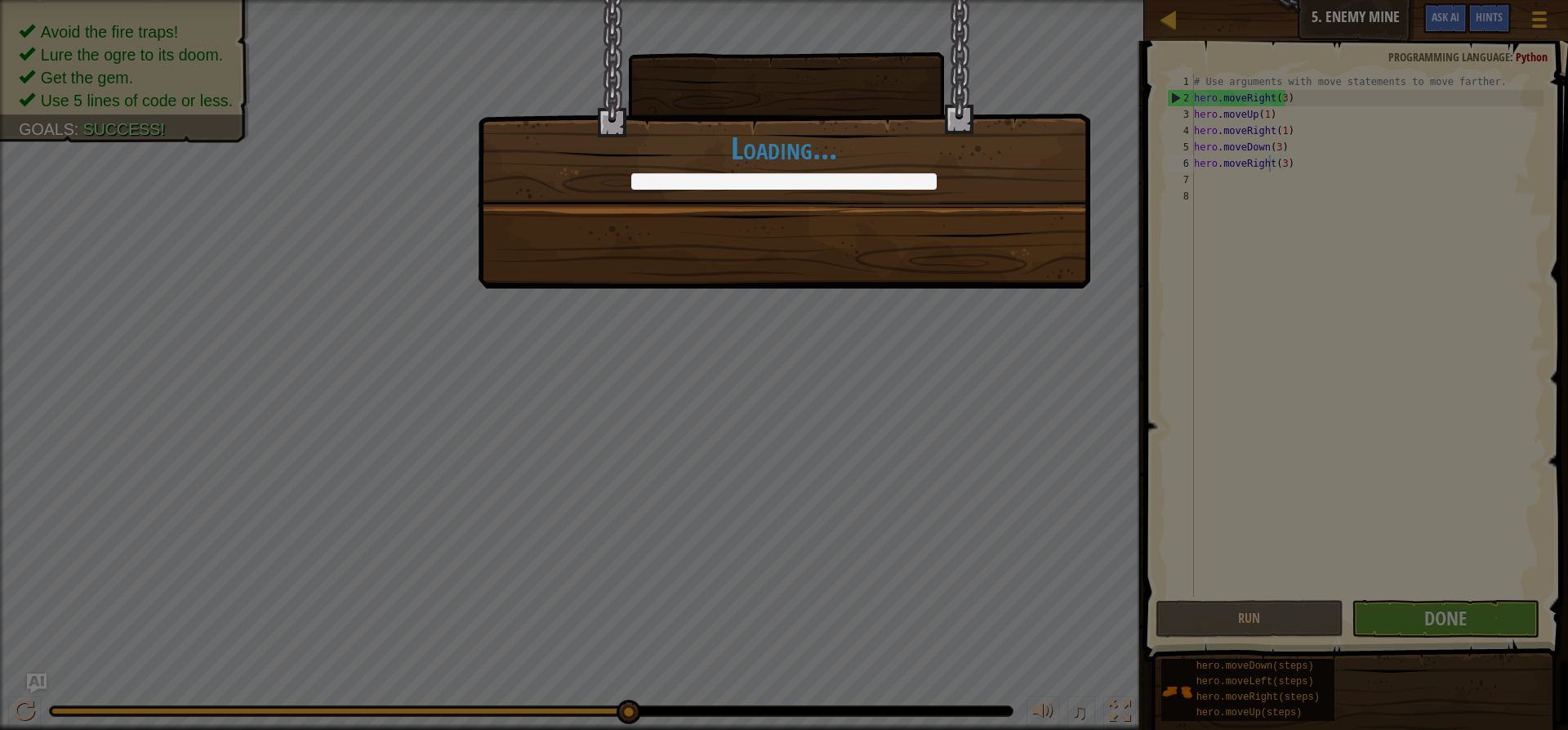
drag, startPoint x: 722, startPoint y: 26, endPoint x: 713, endPoint y: -17, distance: 43.9
click at [713, 0] on html "Map Introduction to Computer Science 5. Enemy Mine Game Menu Done Hints Ask AI …" at bounding box center [784, 1] width 1568 height 2
click at [1430, 605] on div "Nice moves! +12 +18 Continue Loading..." at bounding box center [784, 365] width 1568 height 730
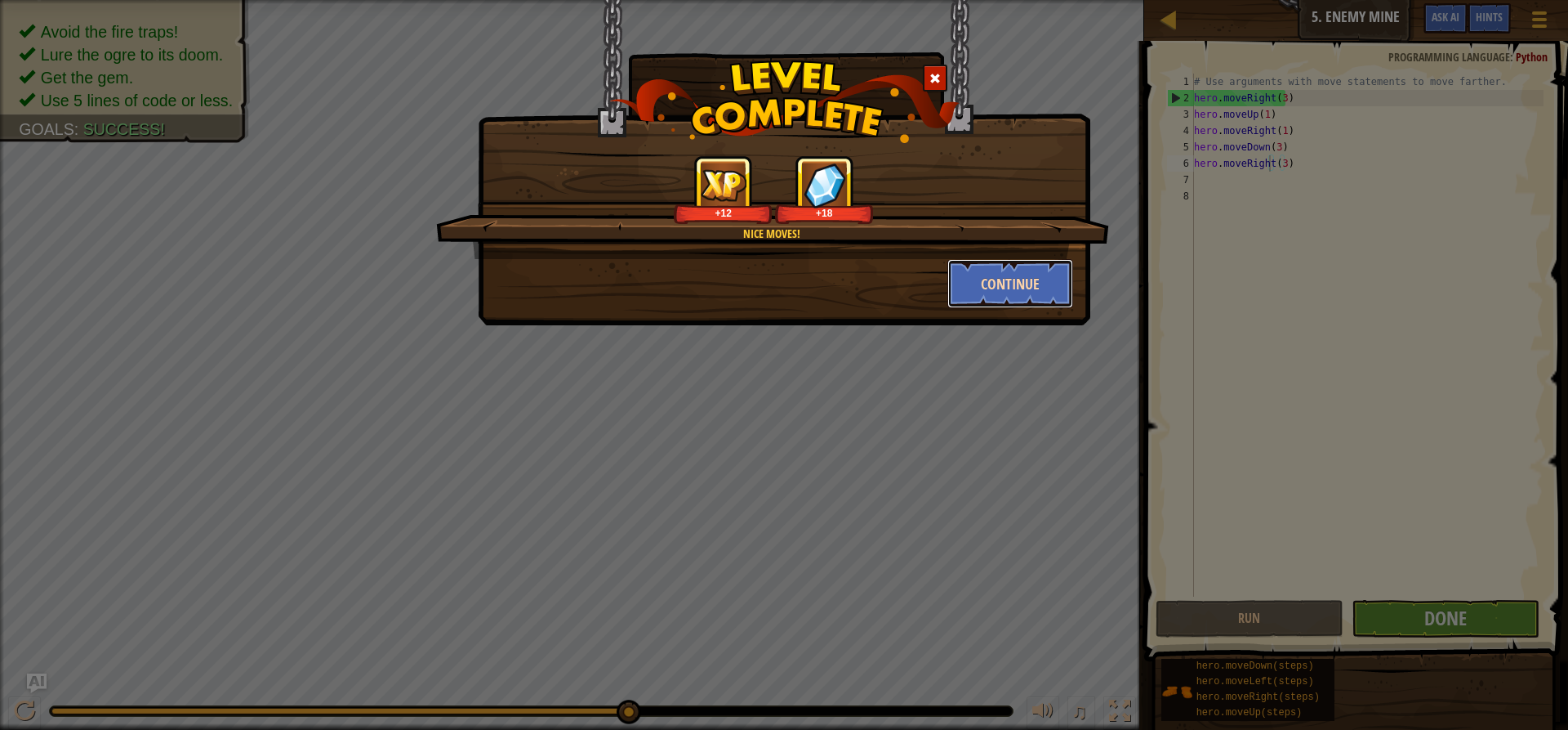
click at [1015, 271] on button "Continue" at bounding box center [1011, 284] width 126 height 49
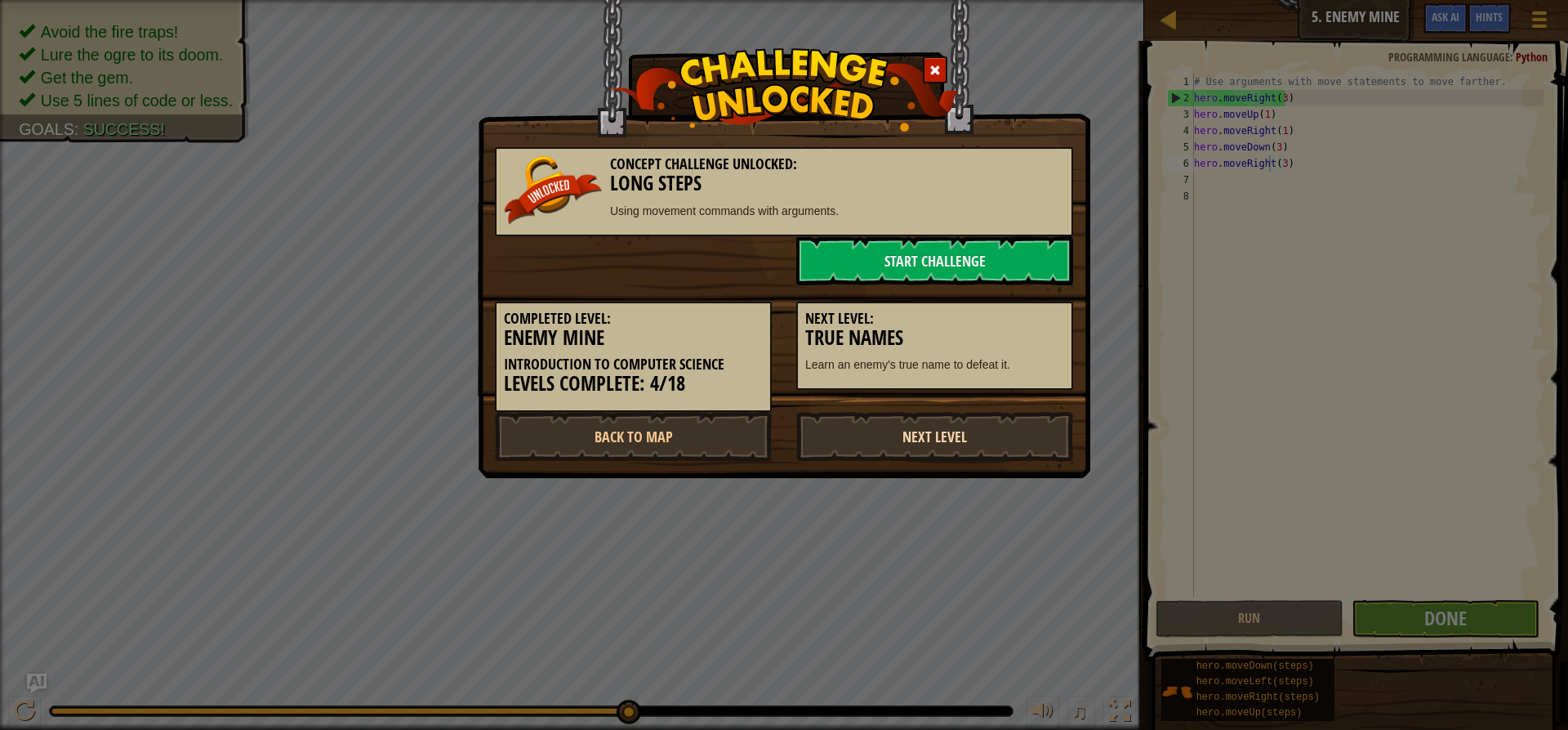
click at [909, 440] on link "Next Level" at bounding box center [935, 436] width 277 height 49
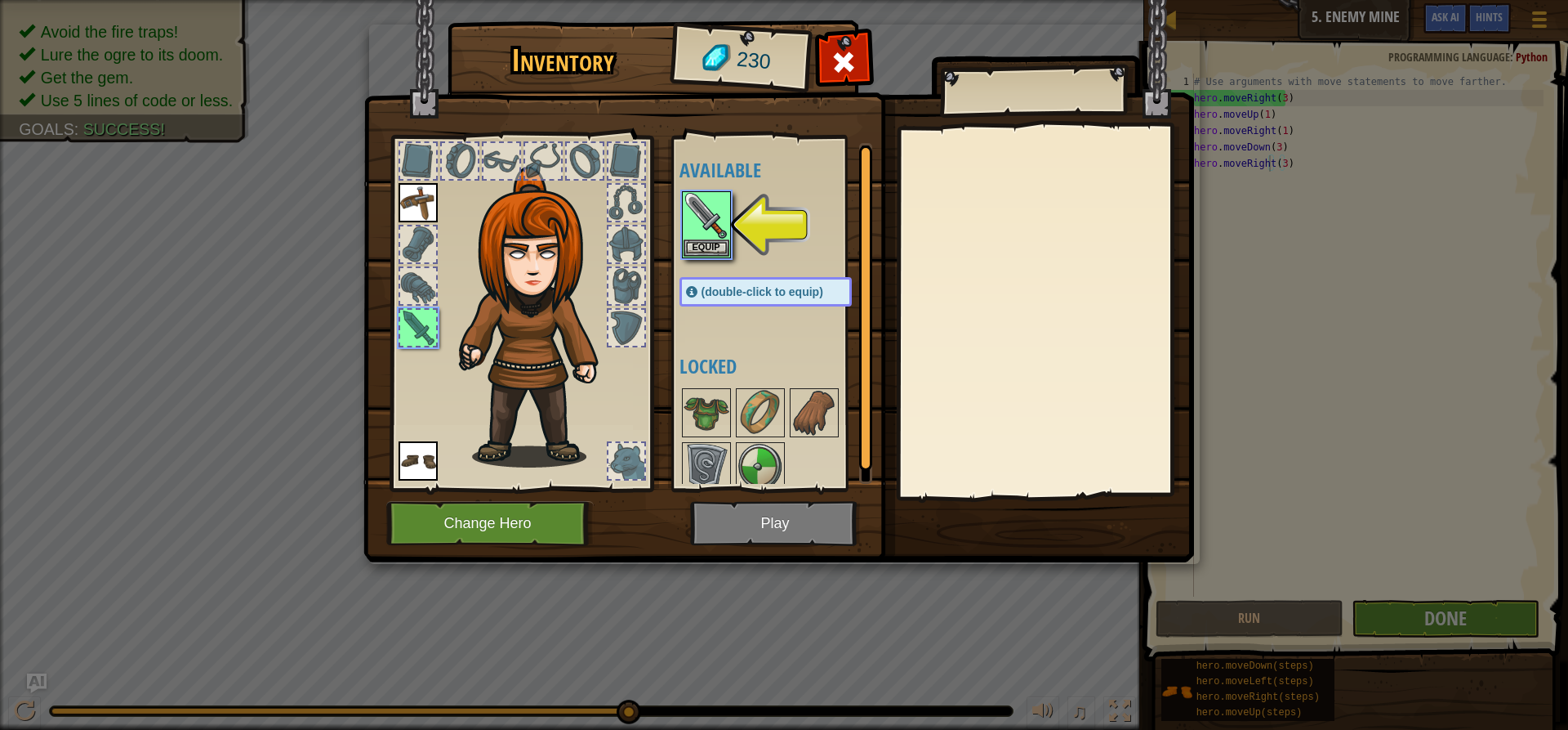
click at [845, 517] on img at bounding box center [779, 266] width 831 height 594
click at [705, 235] on img at bounding box center [706, 215] width 46 height 46
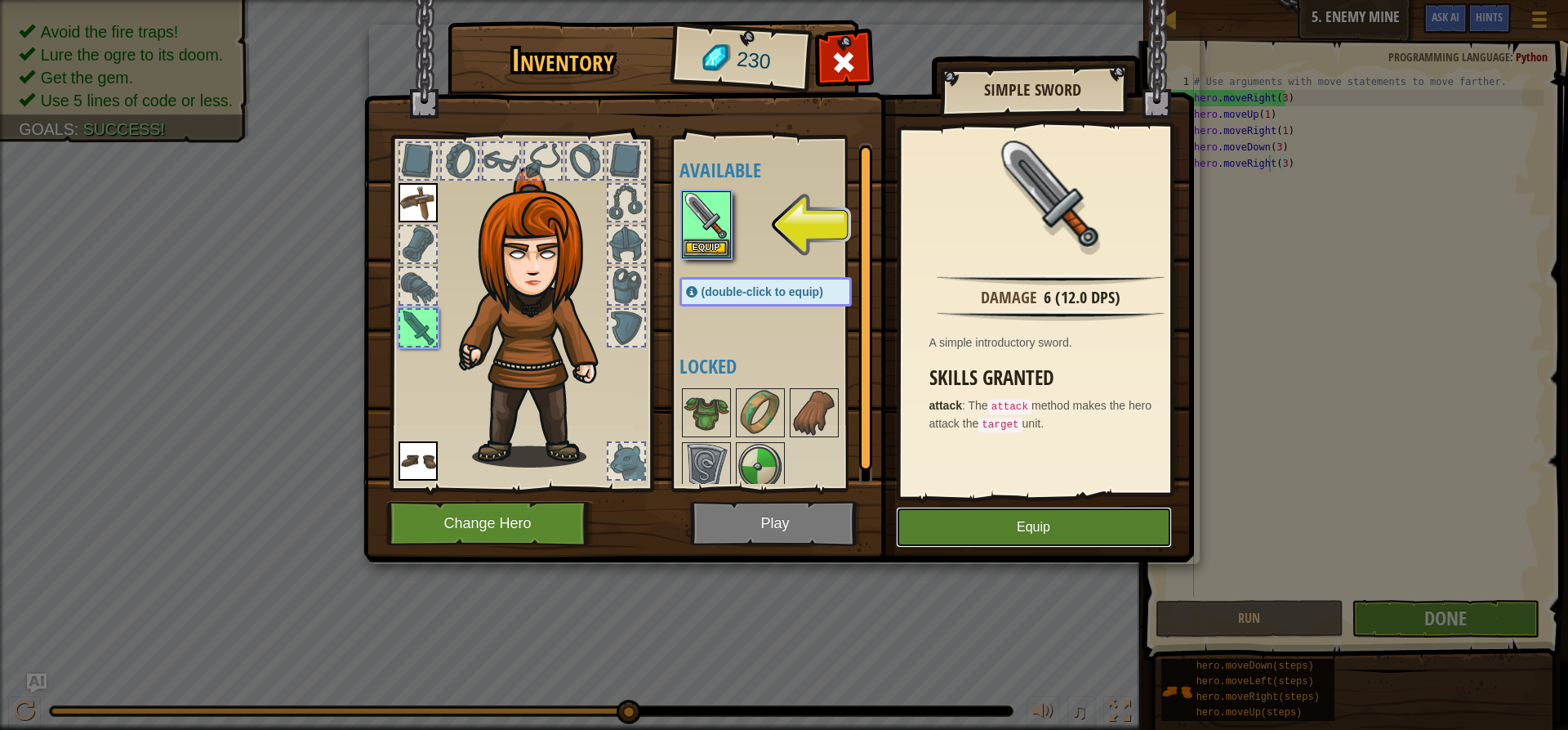
click at [990, 537] on button "Equip" at bounding box center [1034, 527] width 276 height 41
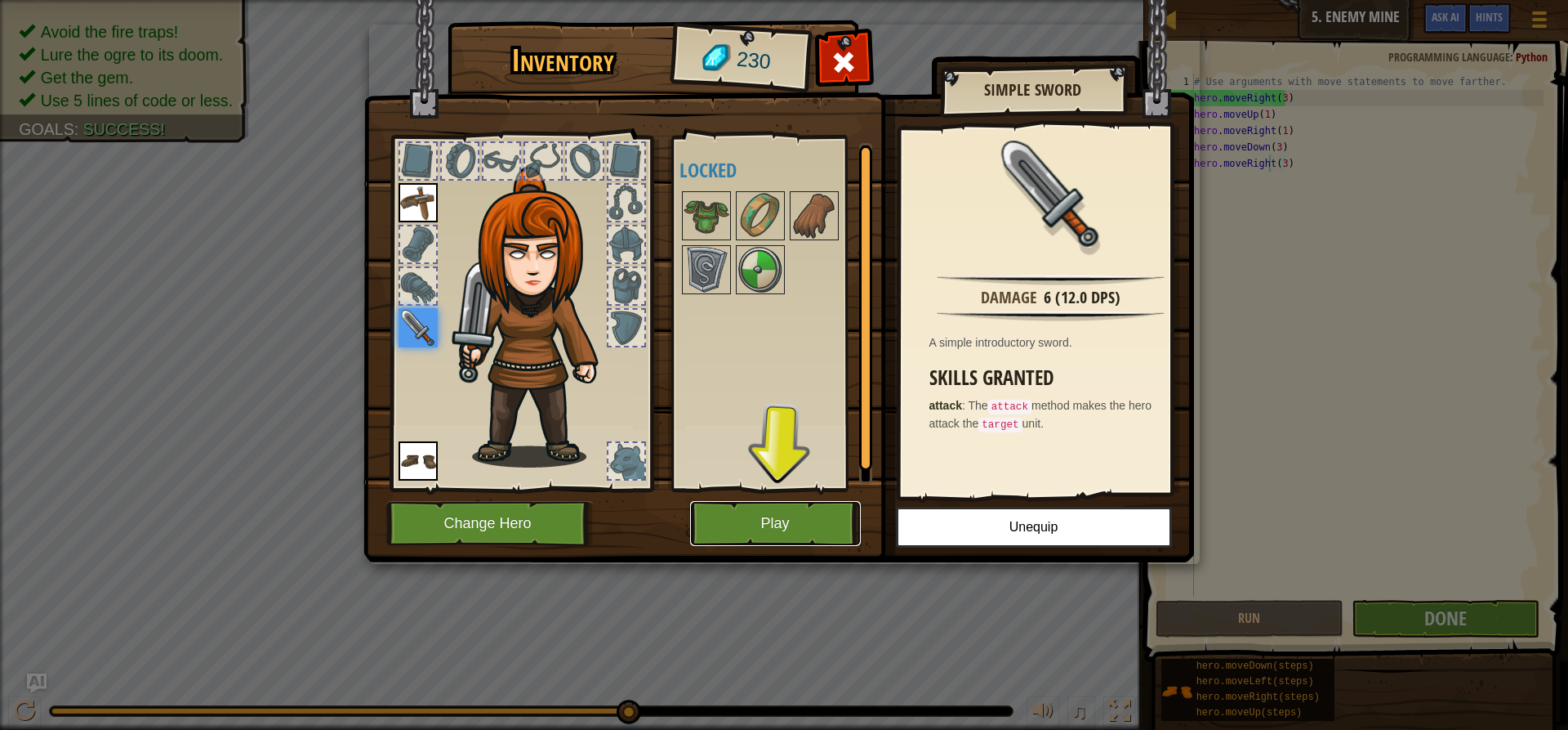
click at [833, 531] on button "Play" at bounding box center [775, 523] width 171 height 45
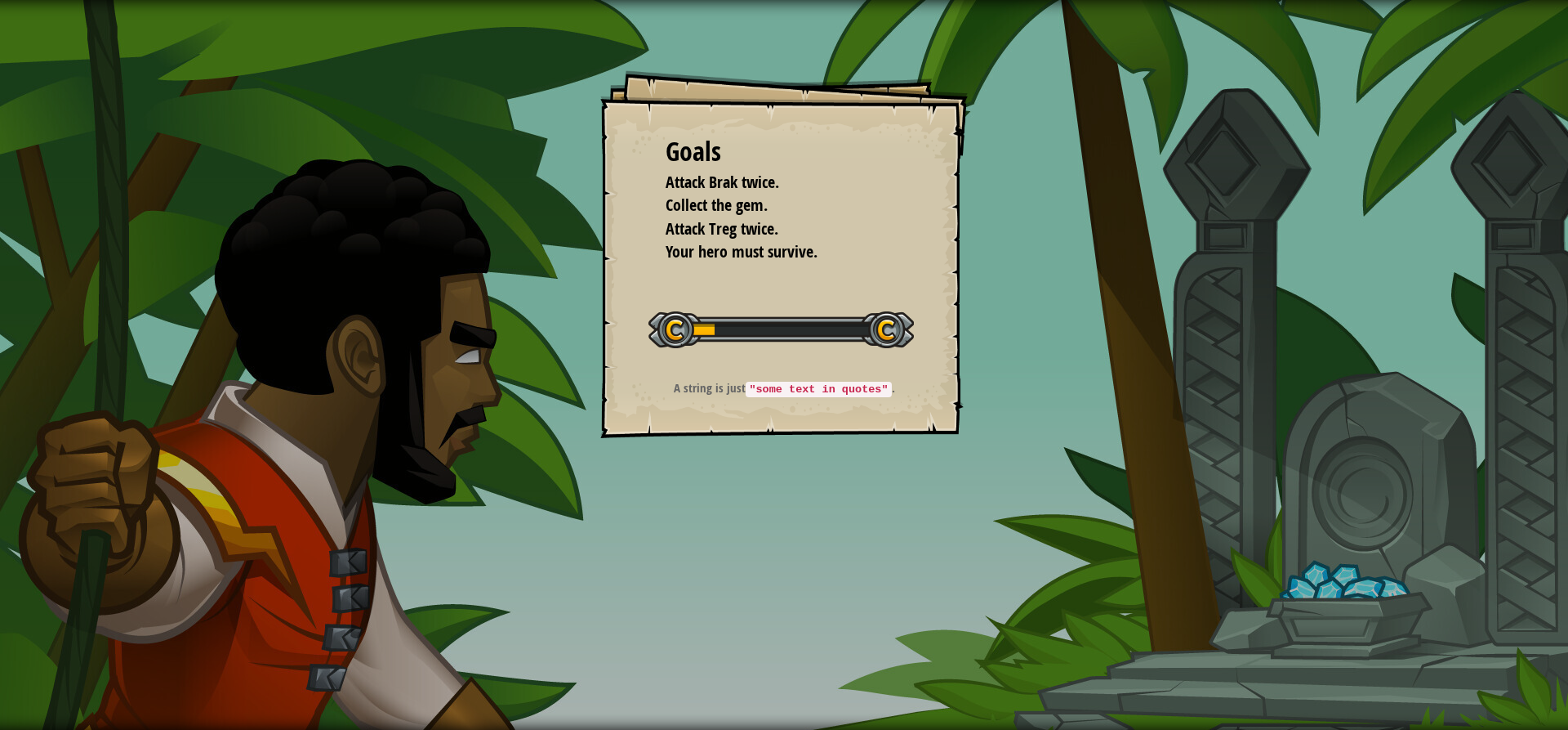
click at [768, 432] on div "Goals Attack Brak twice. Collect the gem. Attack Treg twice. Your hero must sur…" at bounding box center [784, 254] width 368 height 368
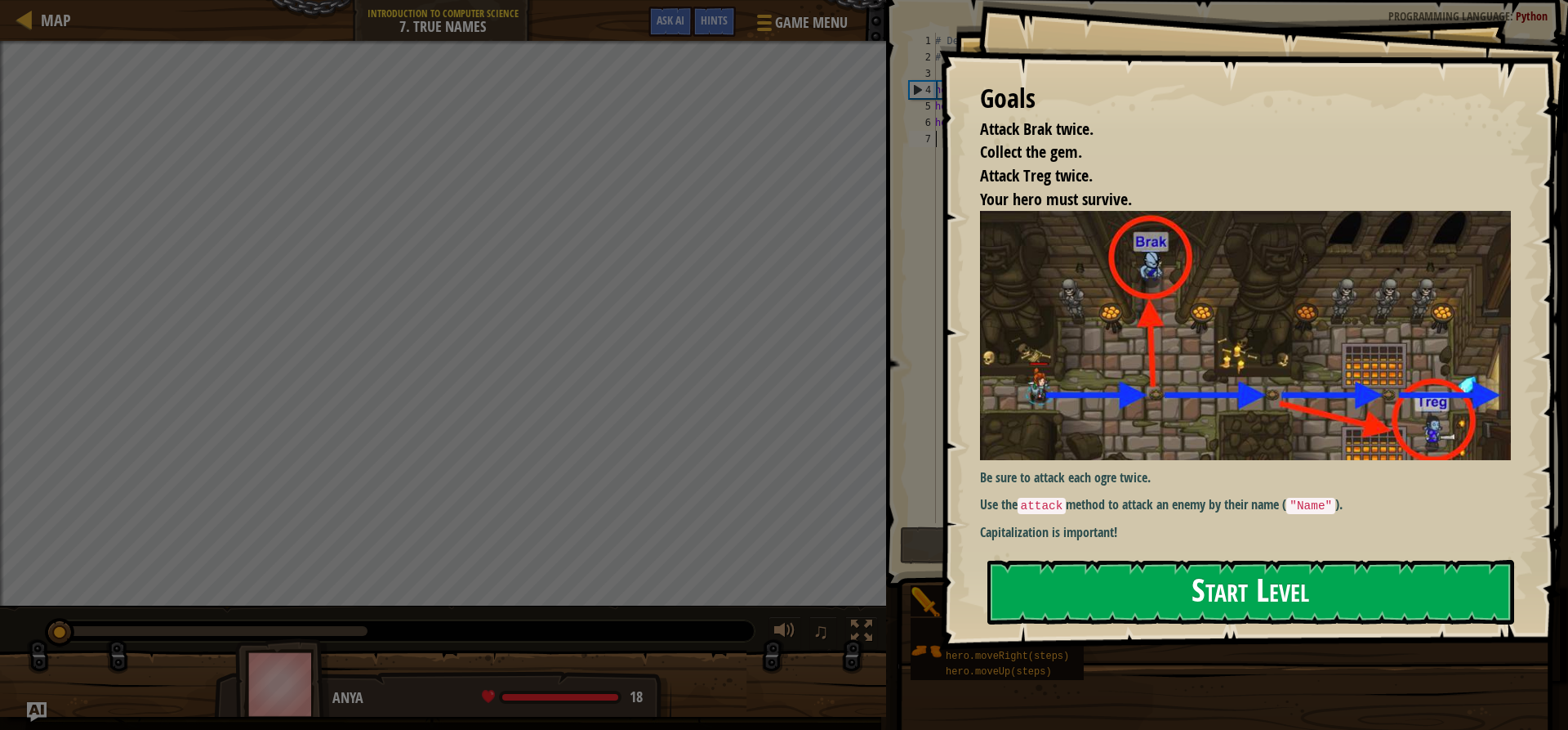
click at [1291, 586] on button "Start Level" at bounding box center [1250, 591] width 527 height 64
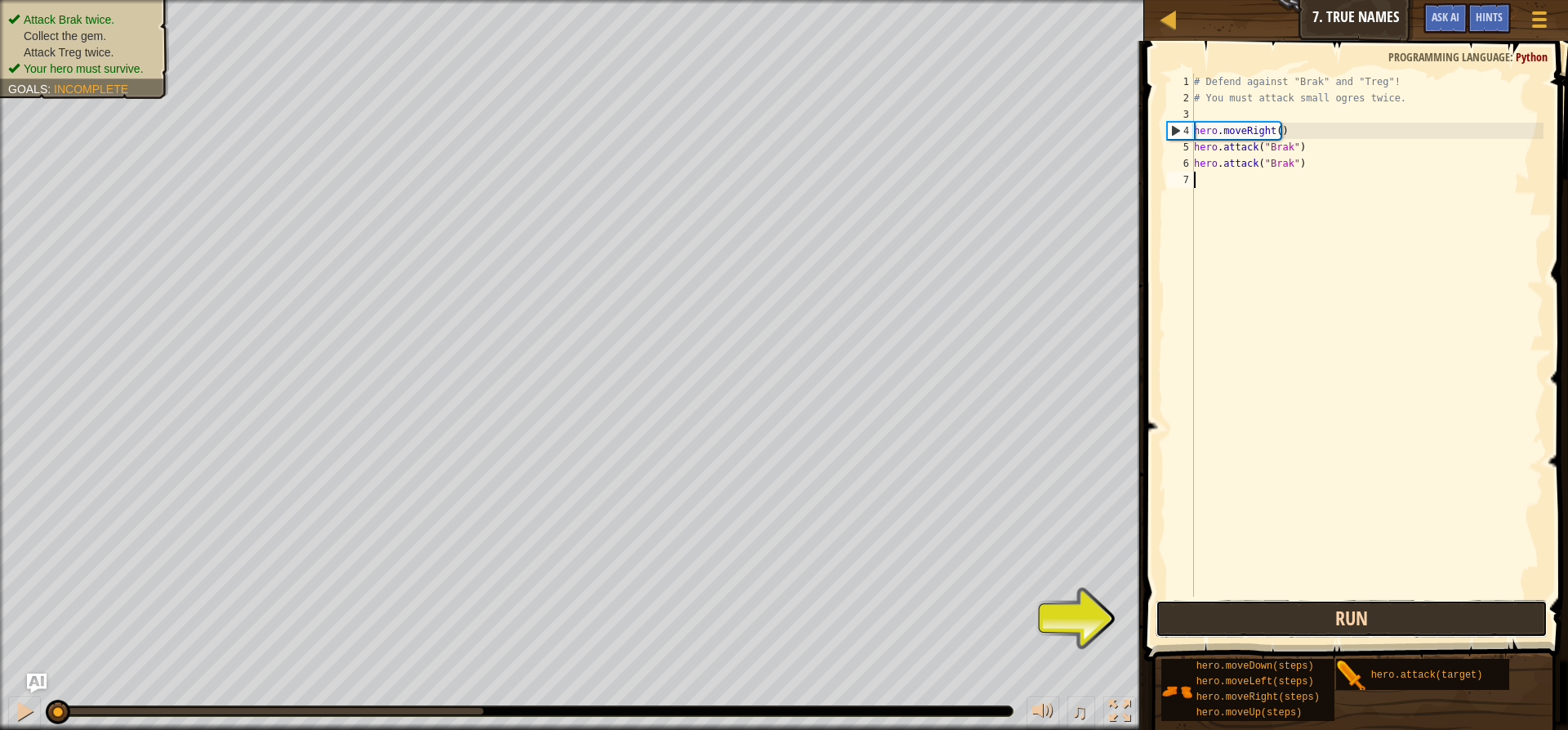
click at [1185, 609] on button "Run" at bounding box center [1352, 619] width 392 height 38
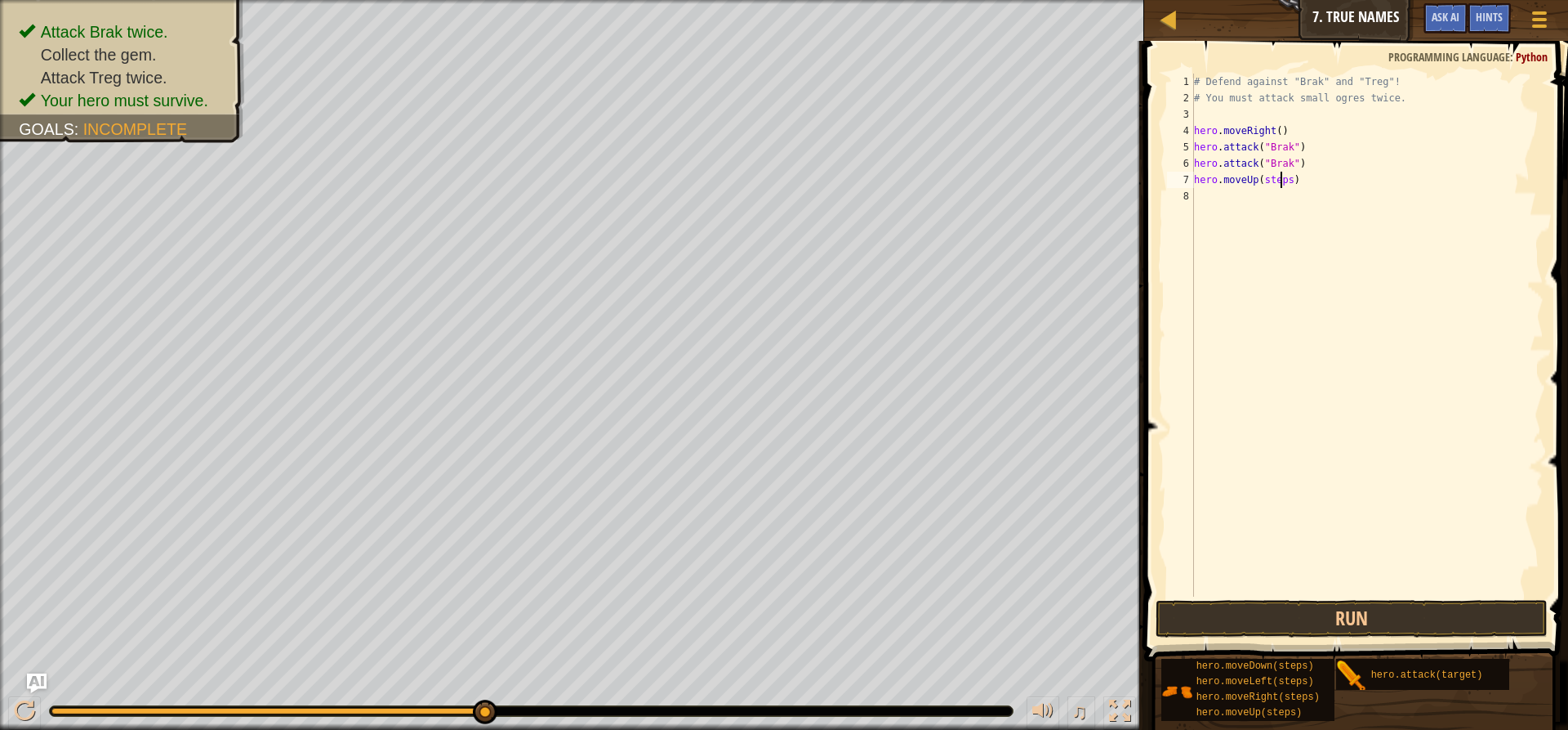
click at [1278, 184] on div "# Defend against "Brak" and "Treg"! # You must attack small ogres twice. hero .…" at bounding box center [1367, 351] width 353 height 556
type textarea "hero.moveUp(2)"
click at [1287, 463] on div "# Defend against "Brak" and "Treg"! # You must attack small ogres twice. hero .…" at bounding box center [1367, 351] width 353 height 556
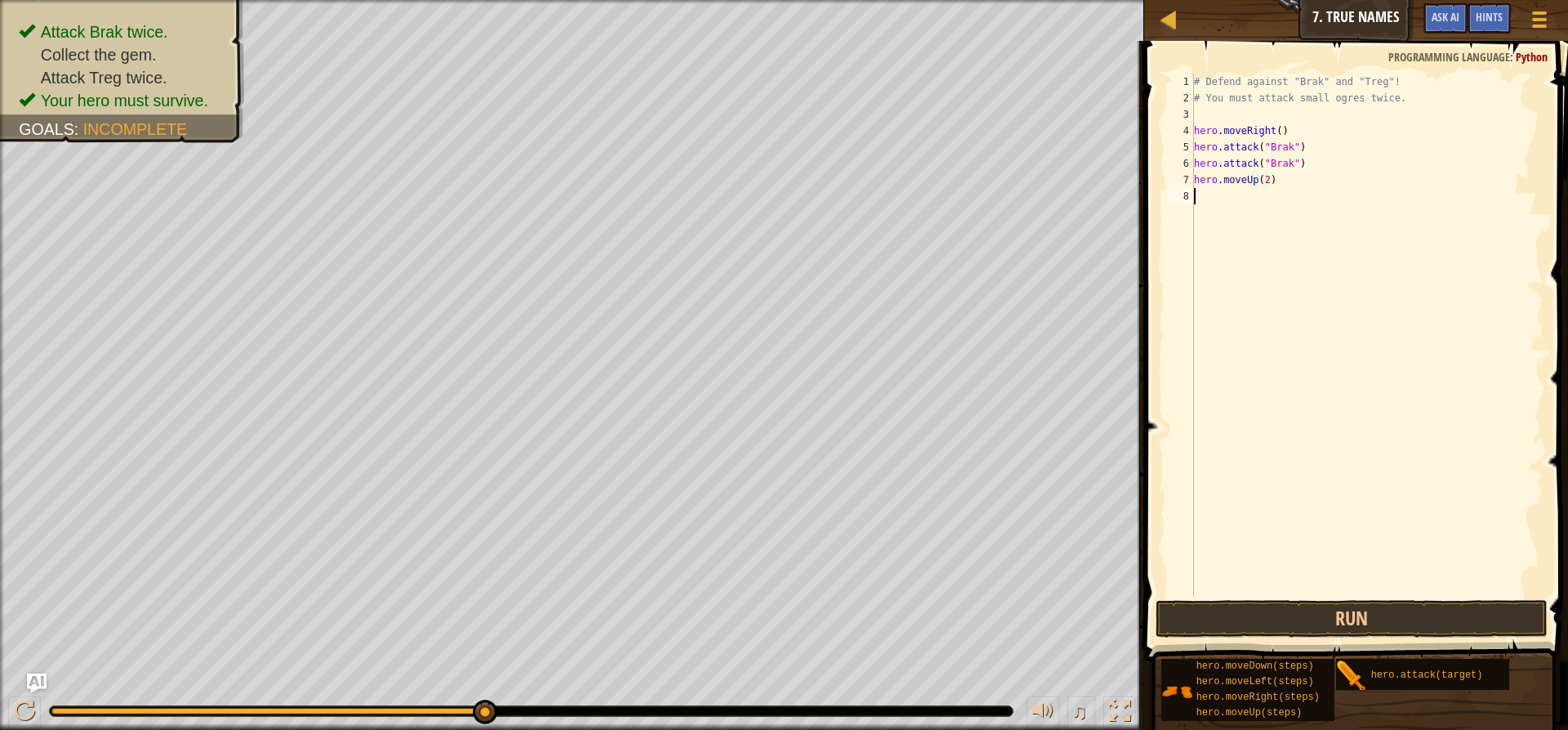
scroll to position [7, 0]
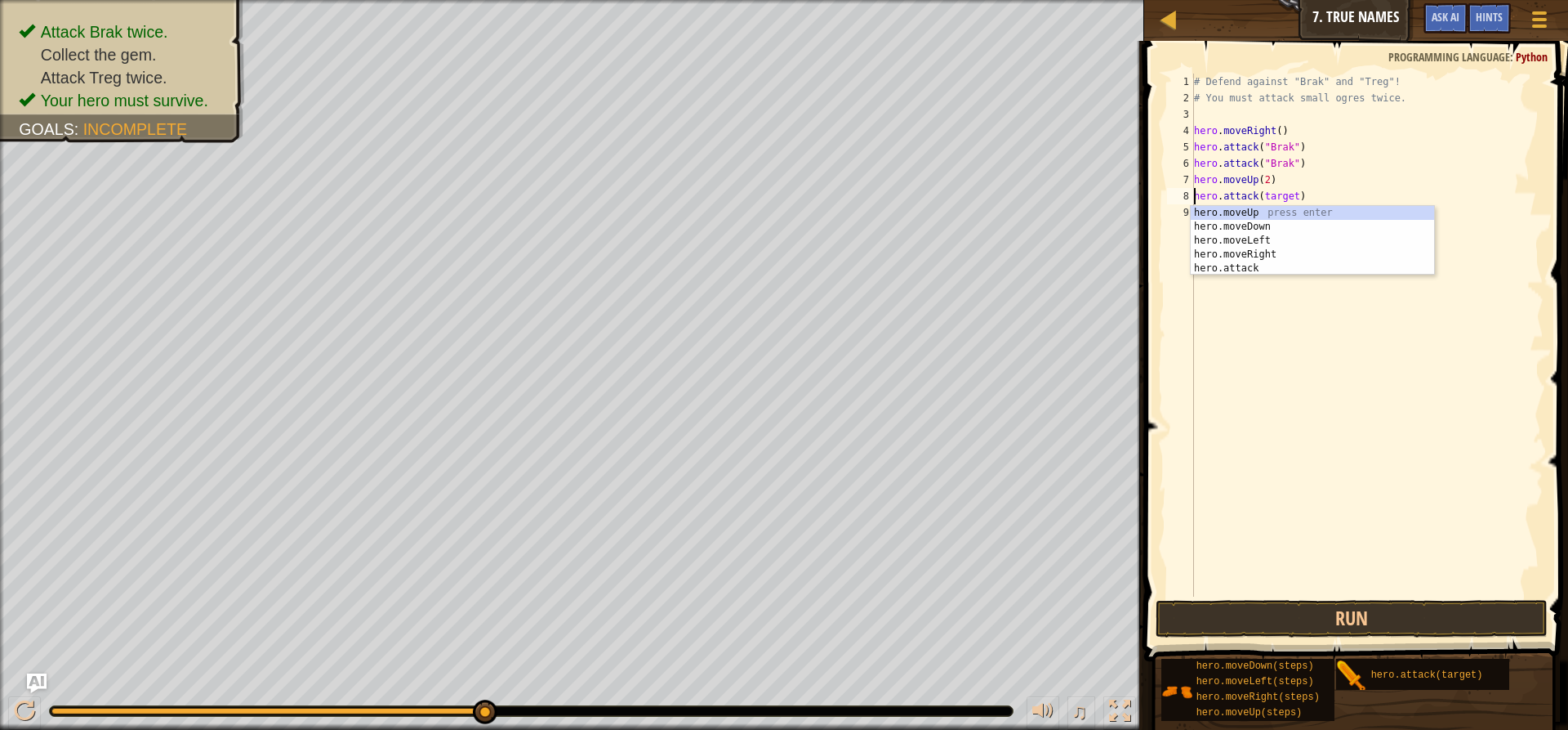
click at [1228, 210] on div "hero.moveUp press enter hero.moveDown press enter hero.moveLeft press enter her…" at bounding box center [1312, 255] width 243 height 98
type textarea "hero.moveUp().attack(target)"
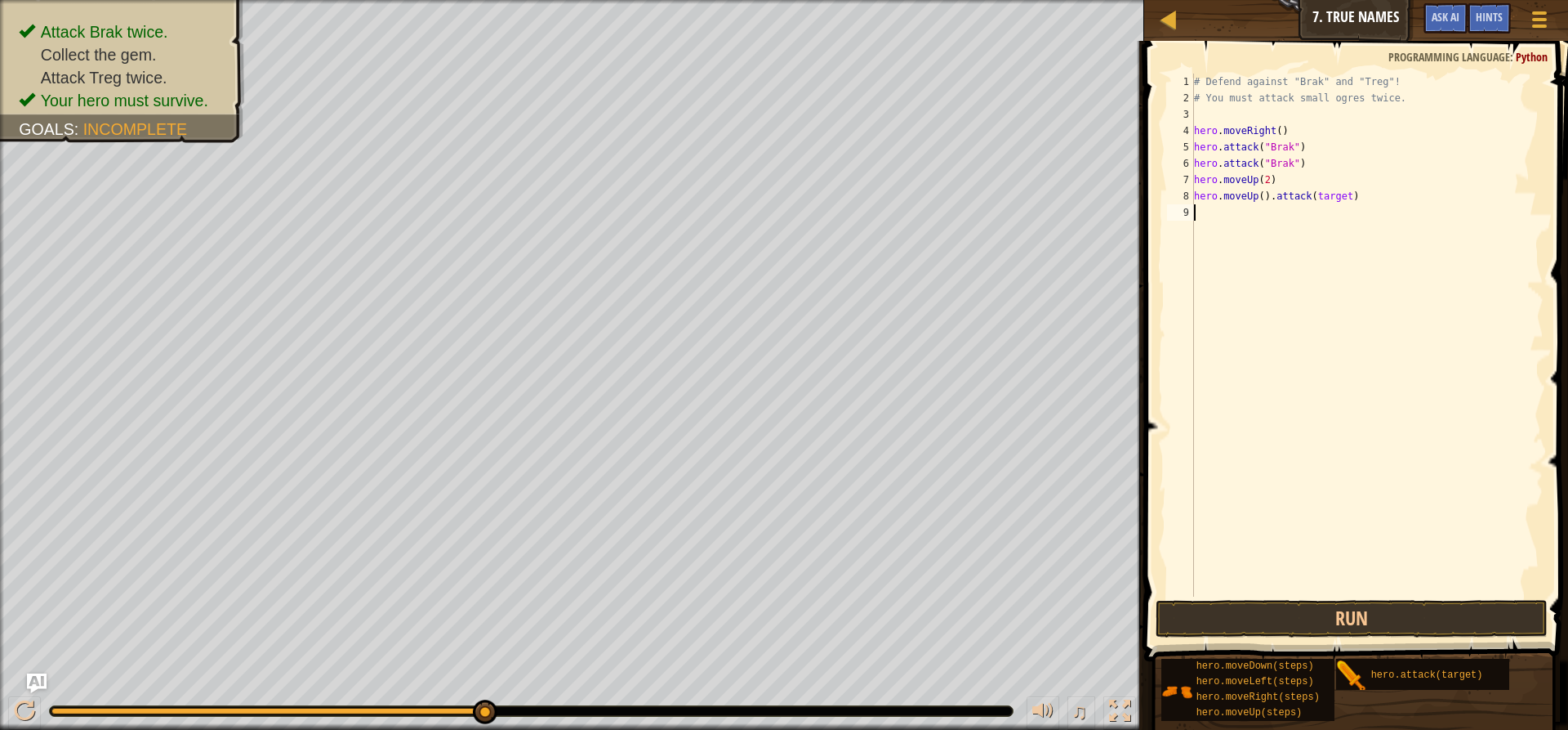
click at [1228, 210] on div "# Defend against "Brak" and "Treg"! # You must attack small ogres twice. hero .…" at bounding box center [1367, 351] width 353 height 556
click at [1265, 192] on div "# Defend against "Brak" and "Treg"! # You must attack small ogres twice. hero .…" at bounding box center [1367, 351] width 353 height 556
click at [1264, 196] on div "# Defend against "Brak" and "Treg"! # You must attack small ogres twice. hero .…" at bounding box center [1369, 351] width 348 height 556
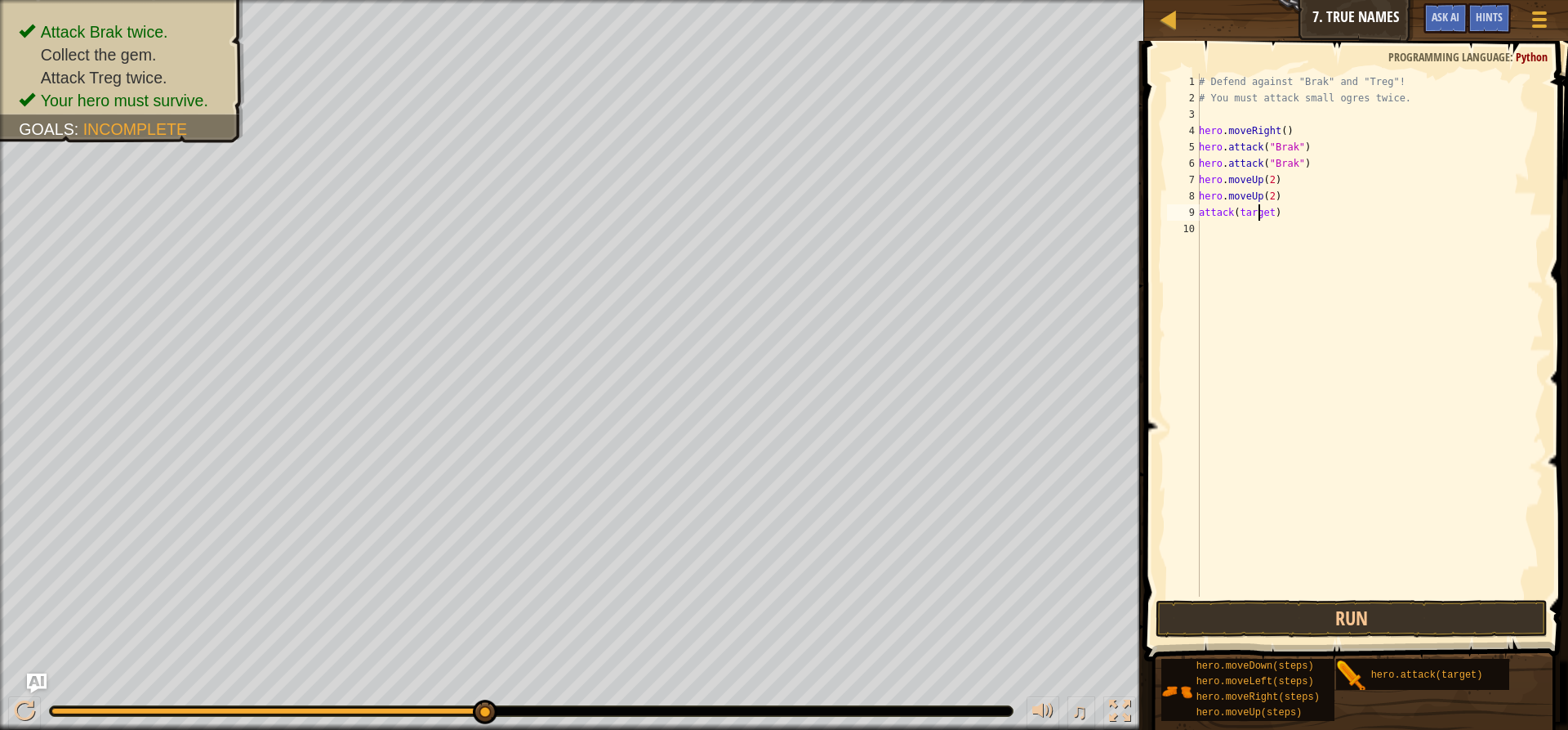
click at [1257, 219] on div "# Defend against "Brak" and "Treg"! # You must attack small ogres twice. hero .…" at bounding box center [1369, 351] width 348 height 556
type textarea "attack(treg)"
click at [1214, 229] on div "# Defend against "Brak" and "Treg"! # You must attack small ogres twice. hero .…" at bounding box center [1369, 351] width 348 height 556
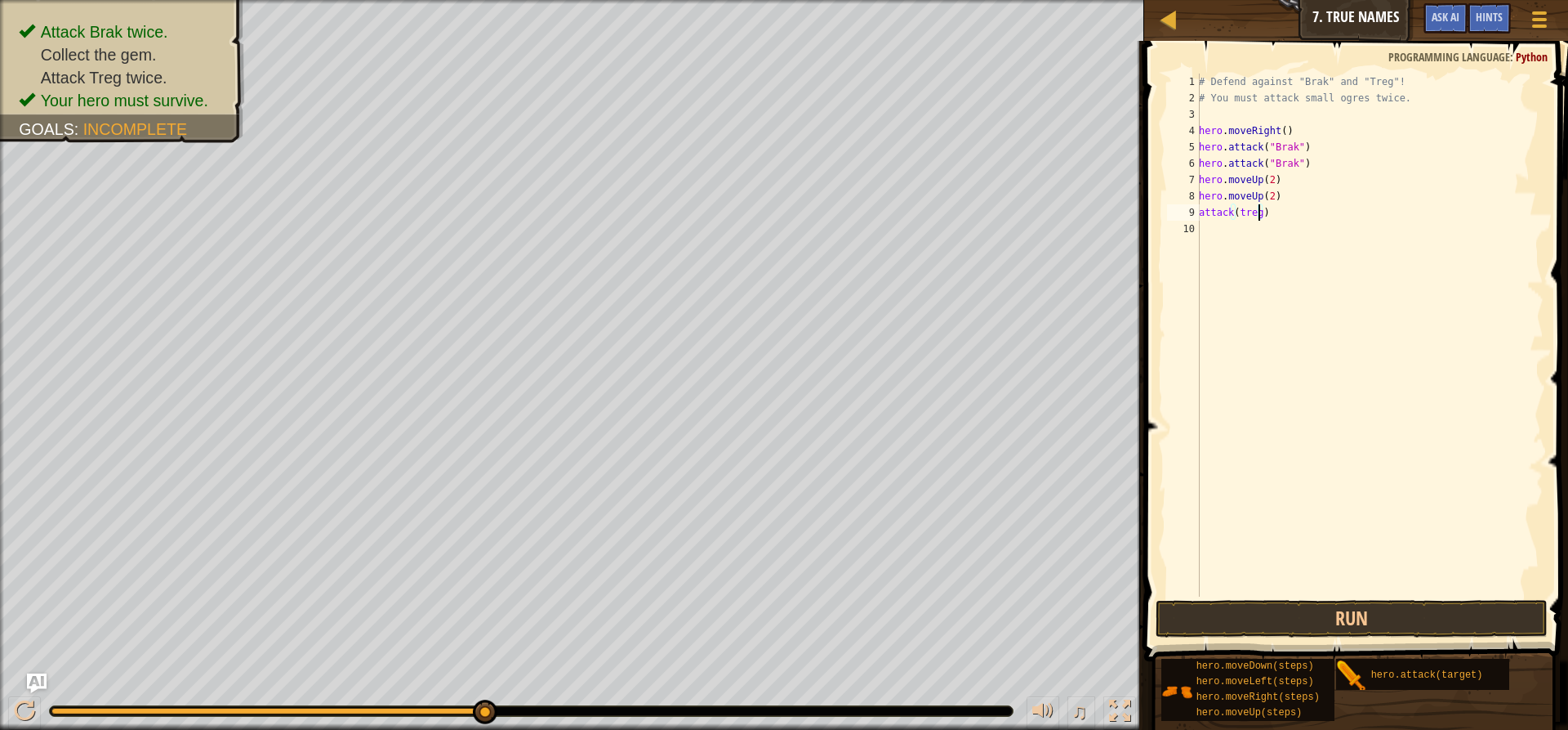
scroll to position [7, 0]
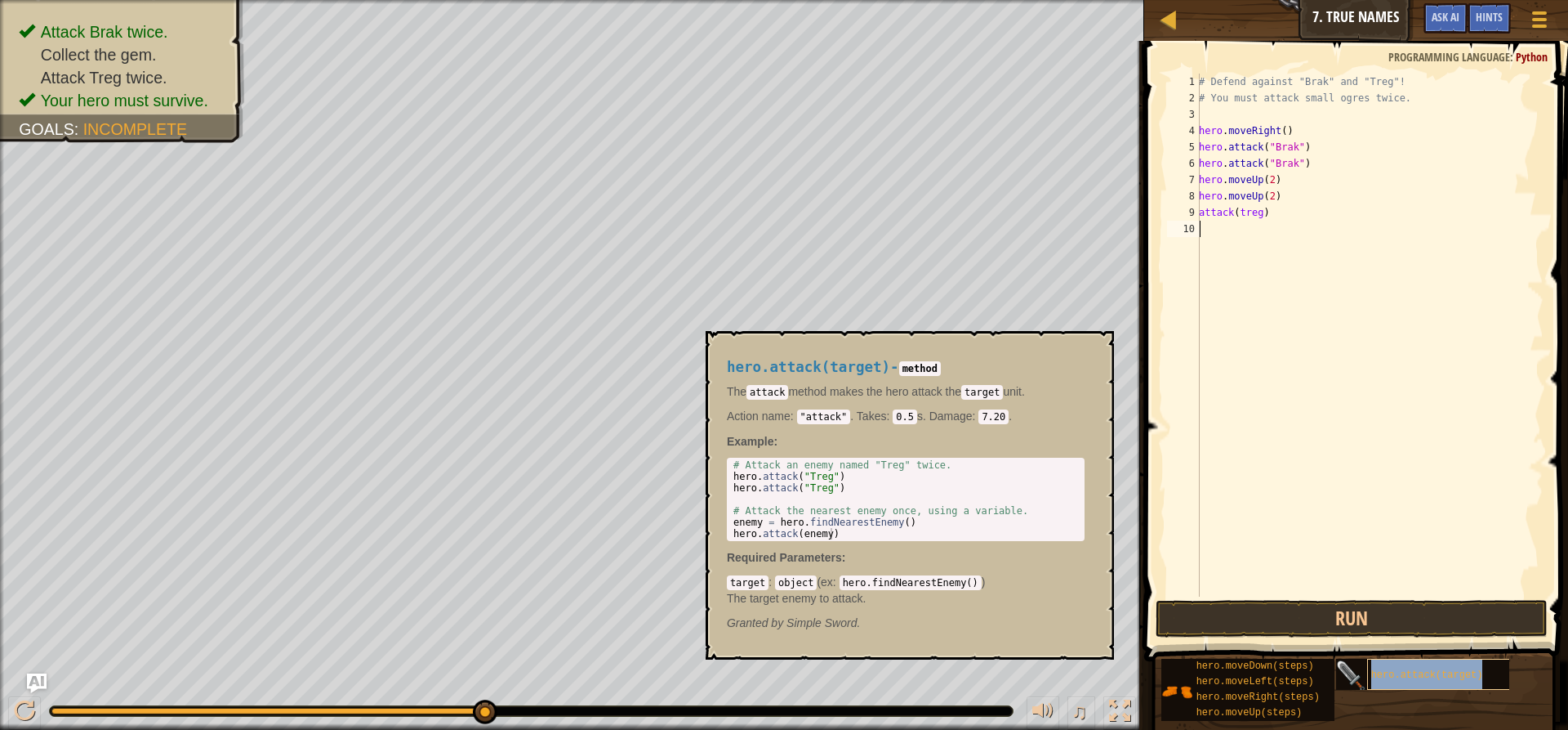
click at [1460, 683] on div "hero.attack(target)" at bounding box center [1446, 674] width 157 height 31
click at [1228, 223] on div "# Defend against "Brak" and "Treg"! # You must attack small ogres twice. hero .…" at bounding box center [1369, 351] width 348 height 556
click at [1263, 235] on div "# Defend against "Brak" and "Treg"! # You must attack small ogres twice. hero .…" at bounding box center [1369, 351] width 348 height 556
type textarea "hero.attack(treg)"
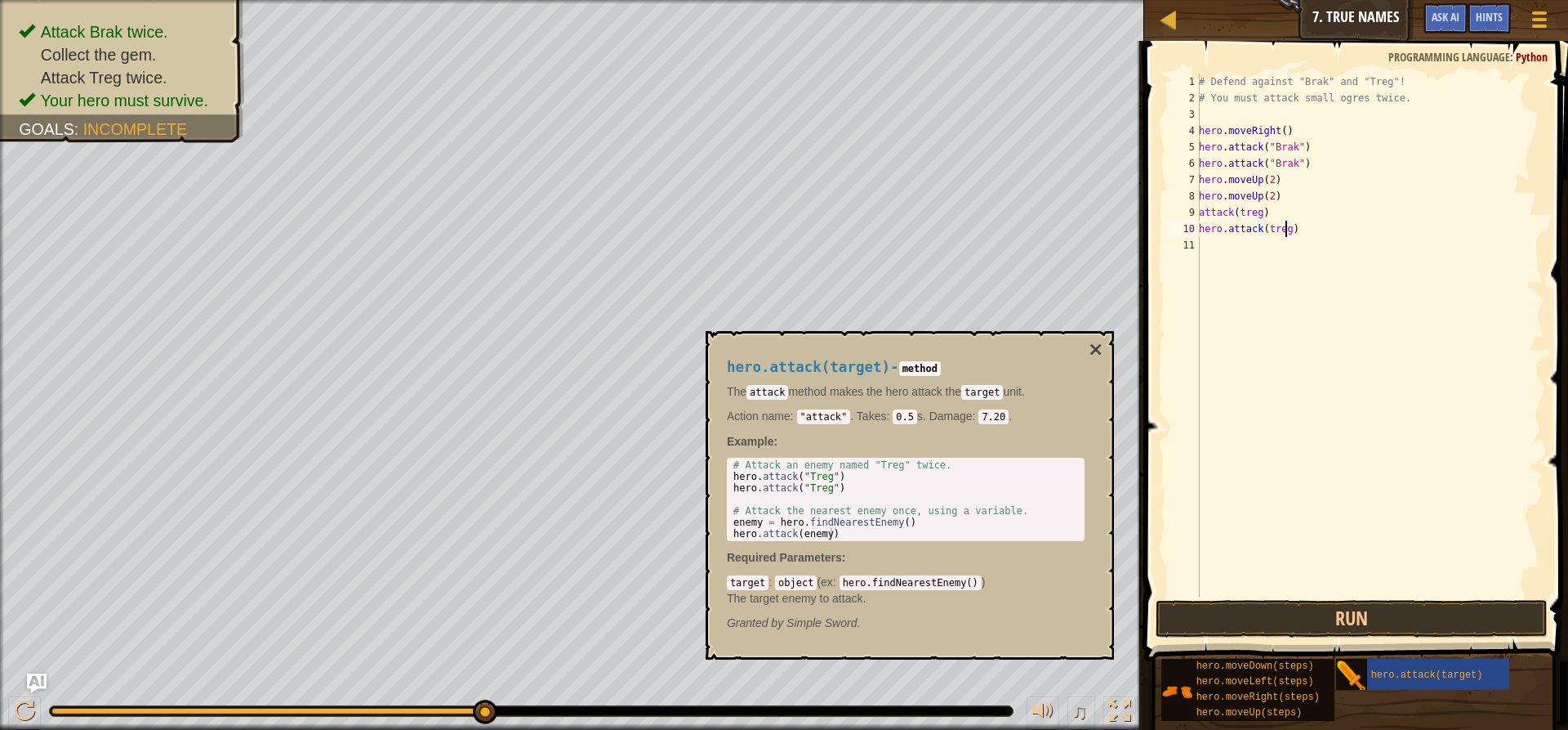
scroll to position [7, 6]
click at [1199, 311] on div "# Defend against "Brak" and "Treg"! # You must attack small ogres twice. hero .…" at bounding box center [1369, 351] width 348 height 556
click at [1277, 611] on button "Run" at bounding box center [1352, 619] width 392 height 38
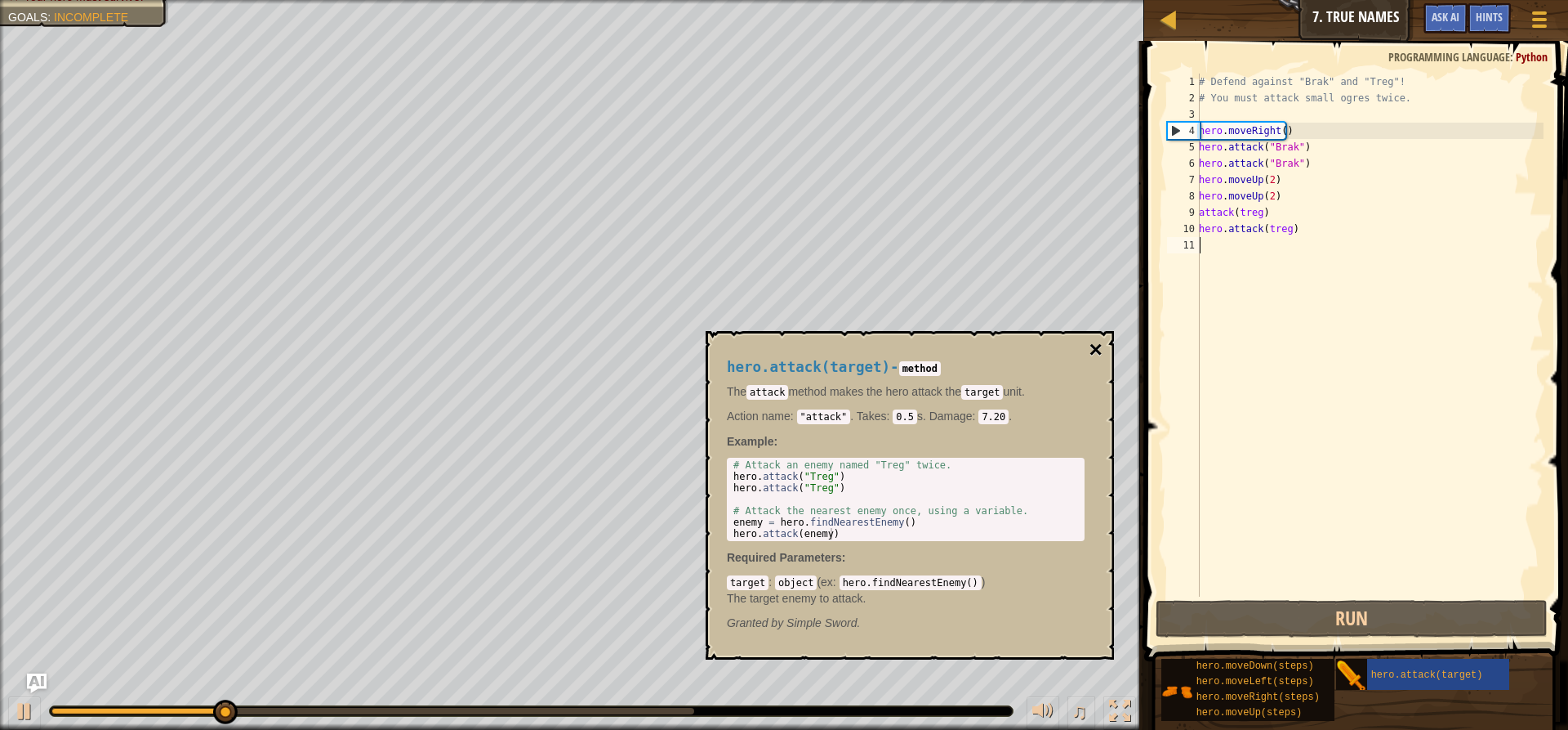
click at [1098, 345] on button "×" at bounding box center [1096, 349] width 13 height 23
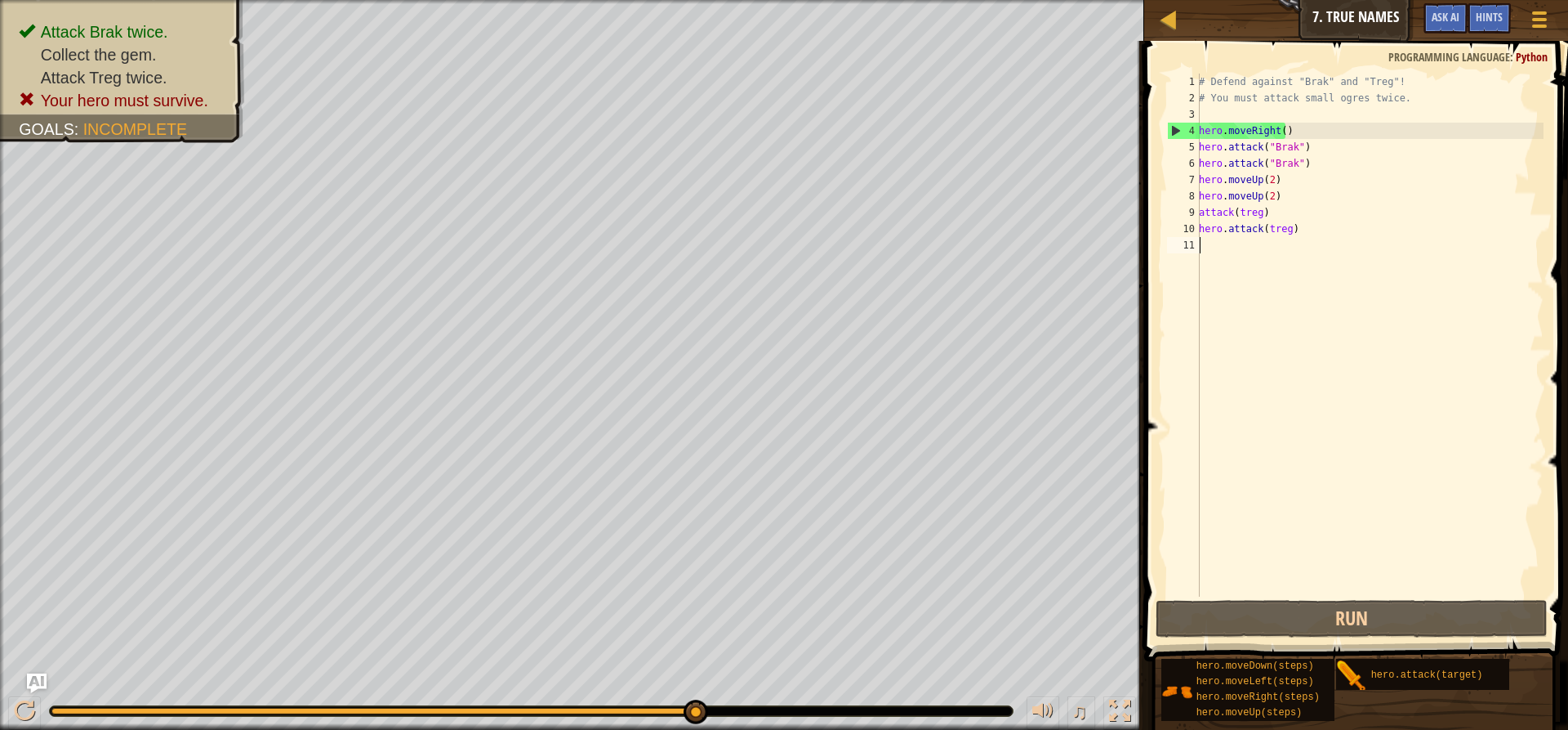
click at [1283, 166] on div "# Defend against "Brak" and "Treg"! # You must attack small ogres twice. hero .…" at bounding box center [1369, 351] width 348 height 556
type textarea "hero.attack("Brak")"
click at [1180, 31] on div "Map" at bounding box center [1181, 20] width 8 height 41
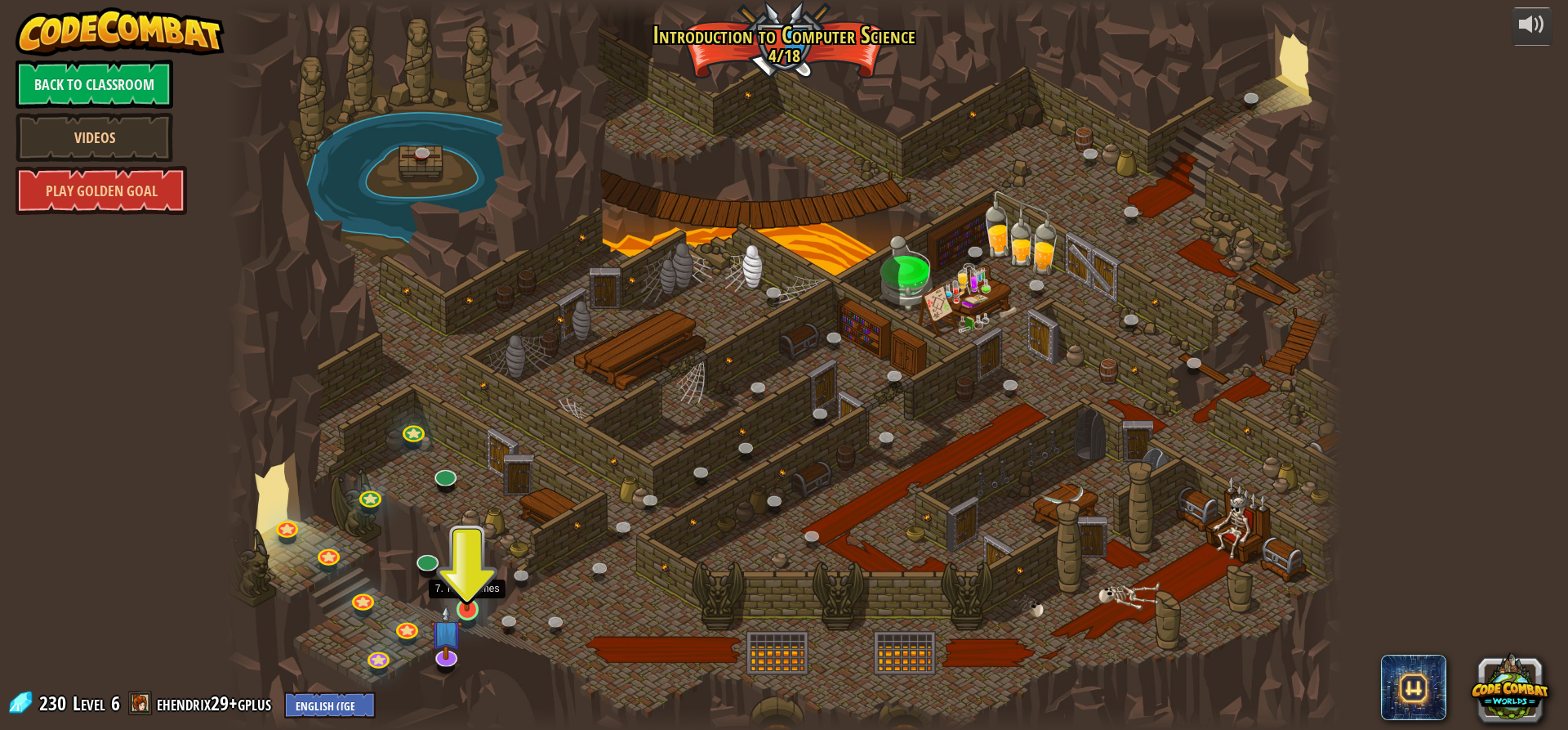
click at [466, 605] on img at bounding box center [467, 576] width 30 height 68
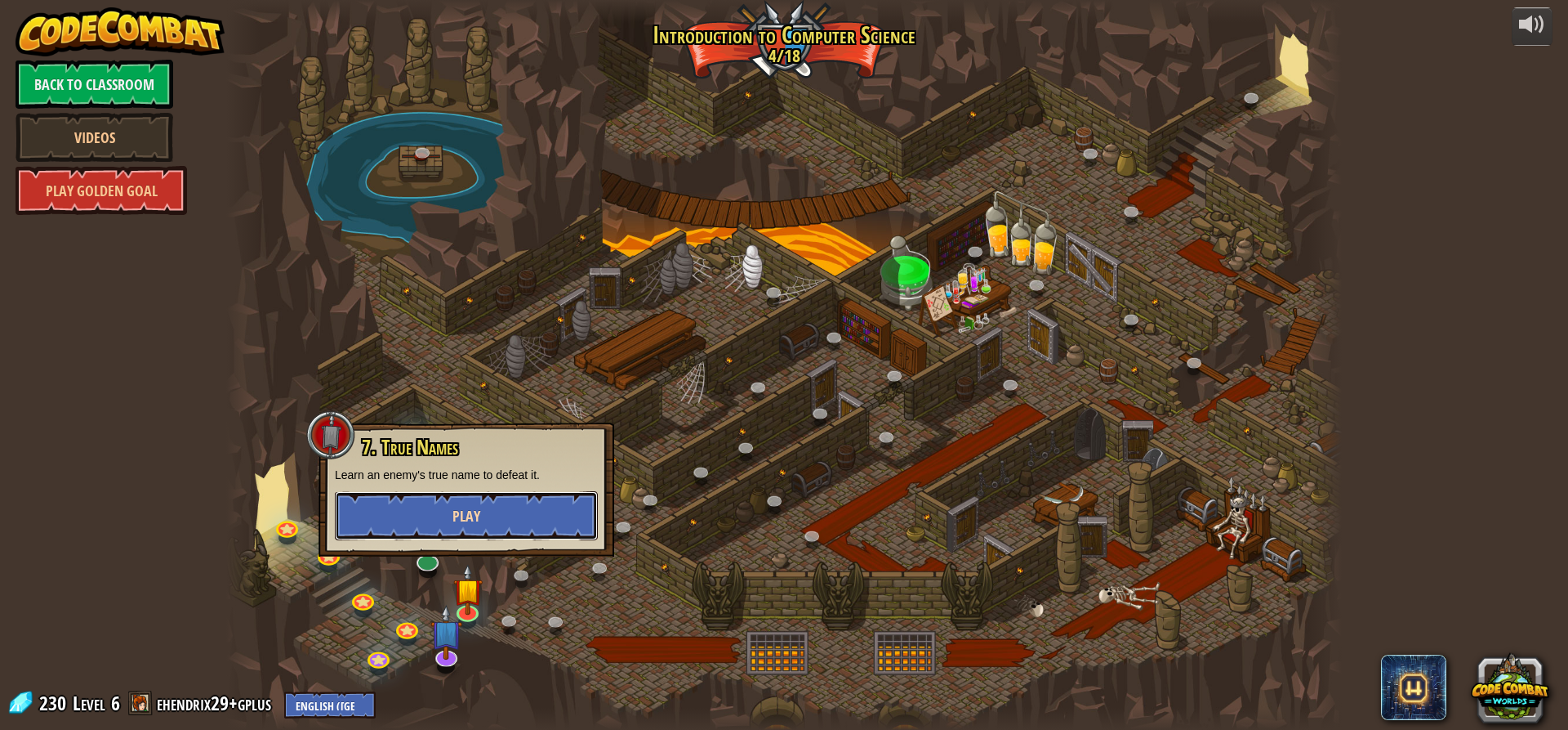
click at [516, 521] on button "Play" at bounding box center [466, 516] width 263 height 49
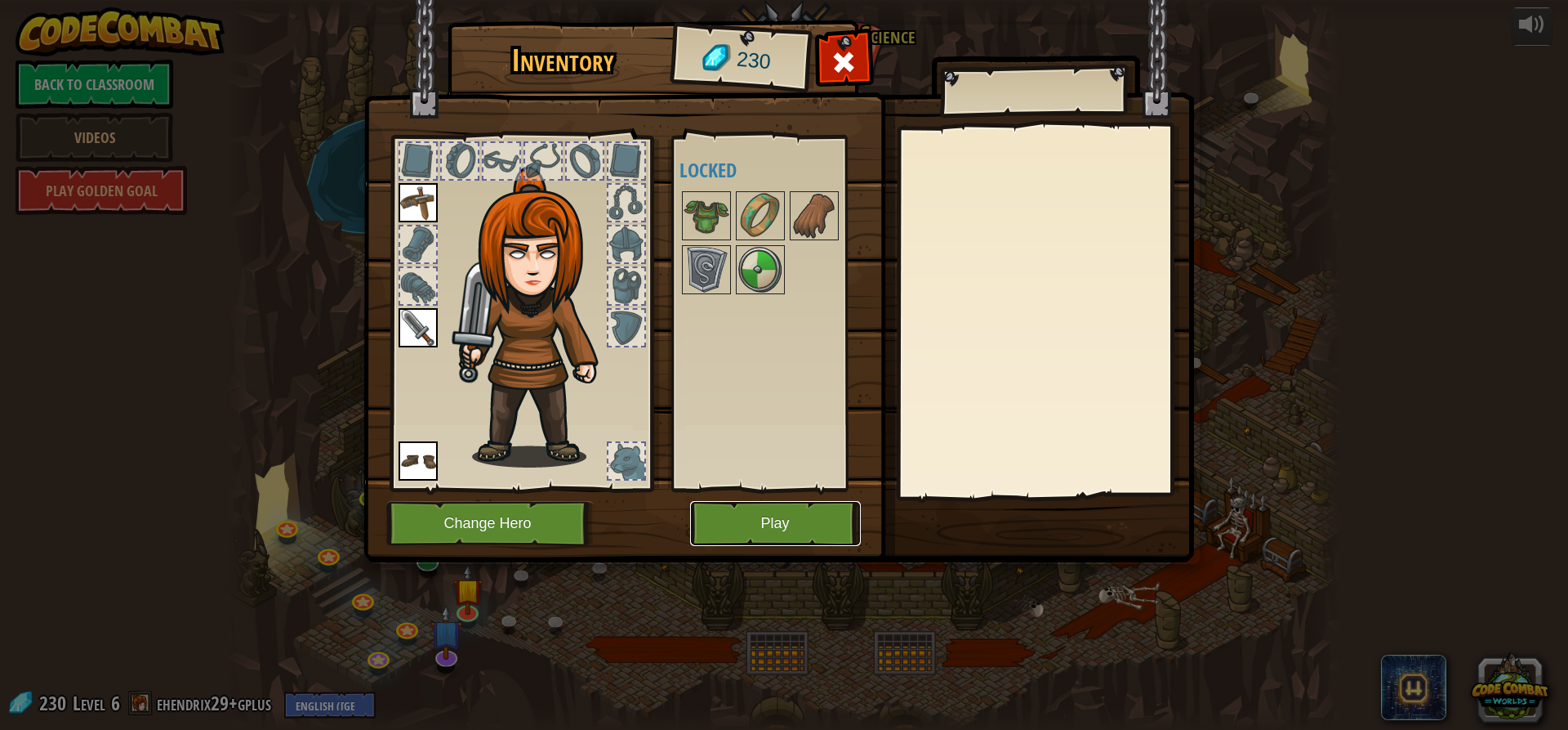
click at [779, 525] on button "Play" at bounding box center [775, 523] width 171 height 45
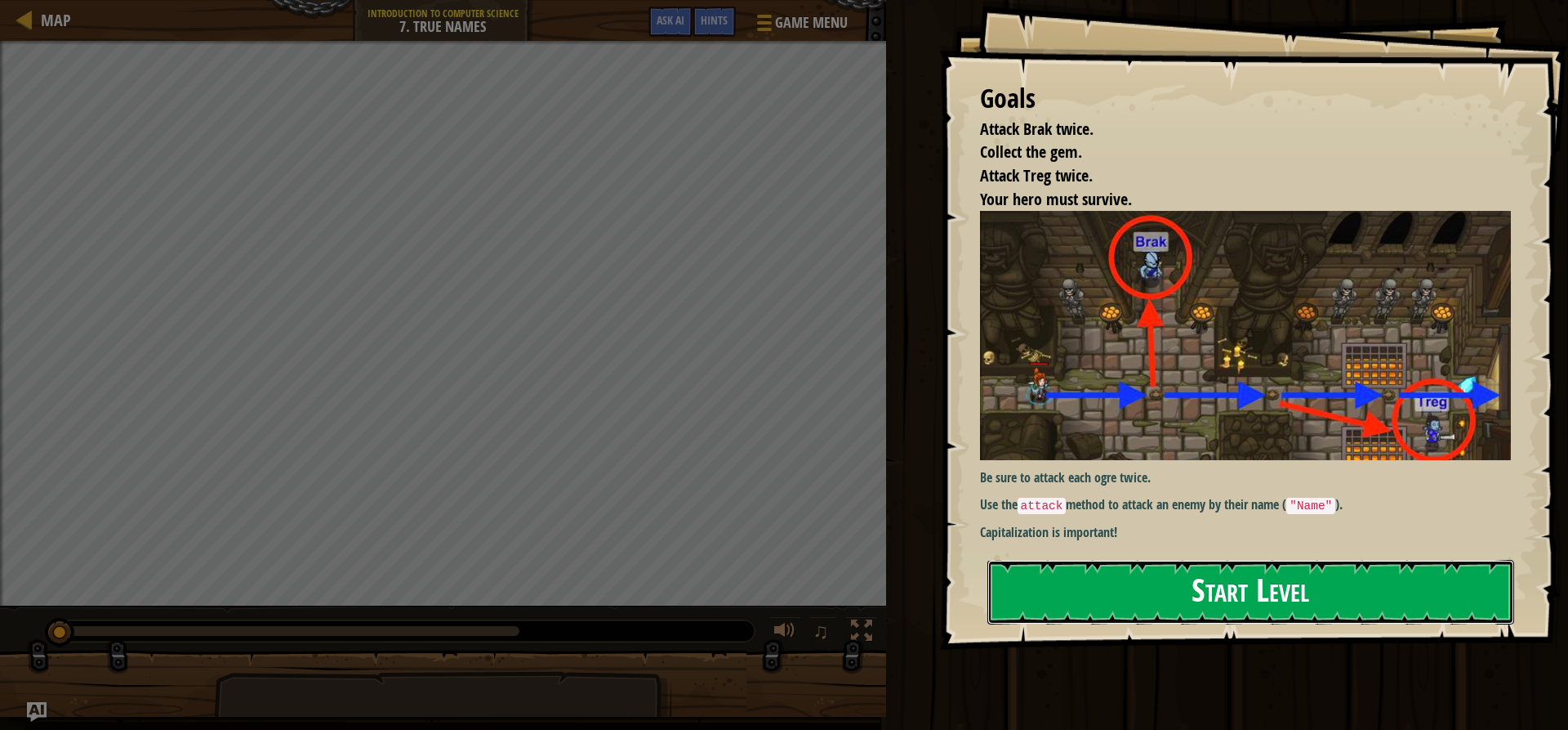
click at [1124, 577] on button "Start Level" at bounding box center [1250, 591] width 527 height 64
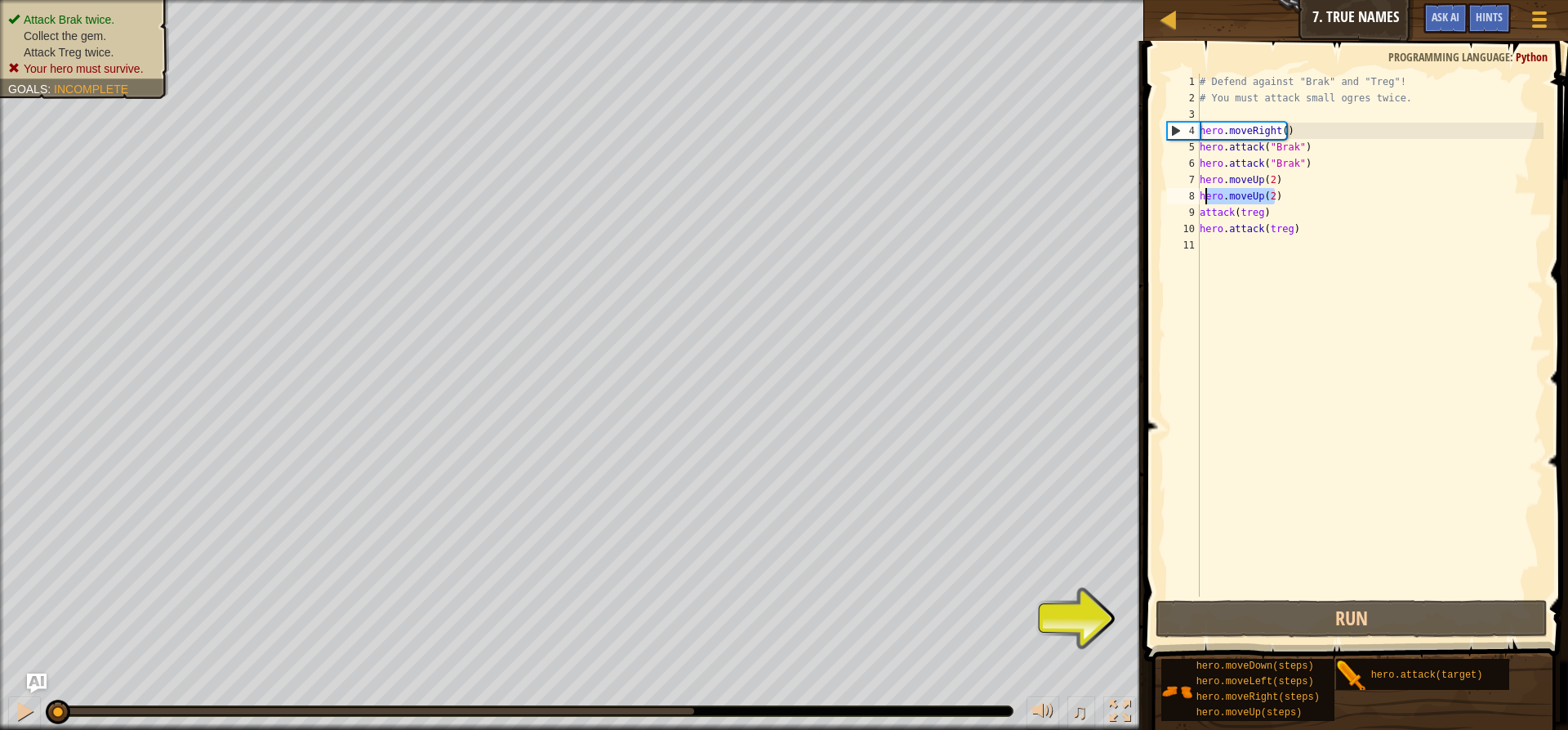
drag, startPoint x: 1300, startPoint y: 201, endPoint x: 1205, endPoint y: 196, distance: 95.1
click at [1205, 196] on div "# Defend against "Brak" and "Treg"! # You must attack small ogres twice. hero .…" at bounding box center [1370, 351] width 347 height 556
type textarea "hero.moveUp(2)"
click at [1205, 196] on div "# Defend against "Brak" and "Treg"! # You must attack small ogres twice. hero .…" at bounding box center [1370, 334] width 347 height 523
drag, startPoint x: 1205, startPoint y: 196, endPoint x: 1281, endPoint y: 201, distance: 76.2
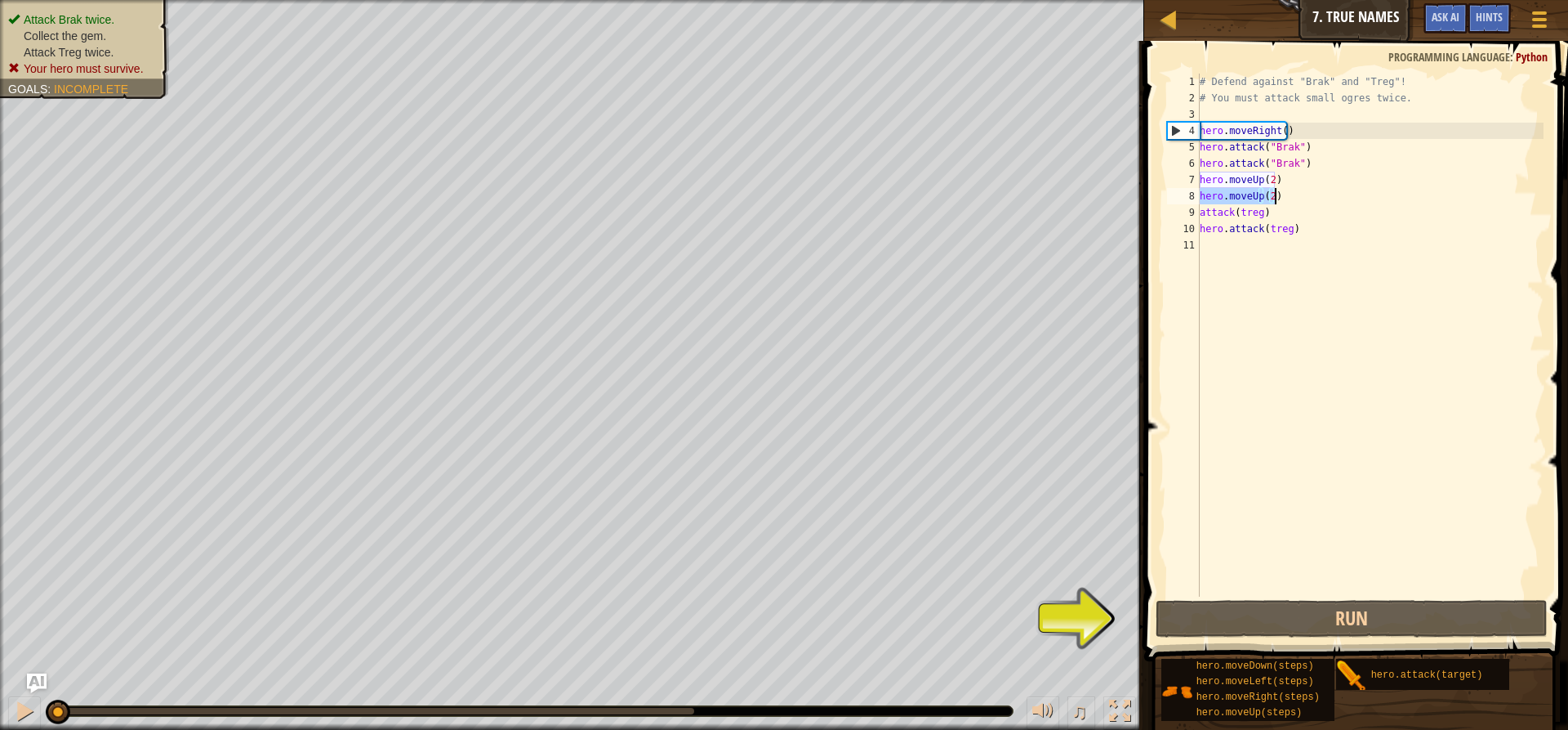
click at [1281, 201] on div "# Defend against "Brak" and "Treg"! # You must attack small ogres twice. hero .…" at bounding box center [1370, 351] width 347 height 556
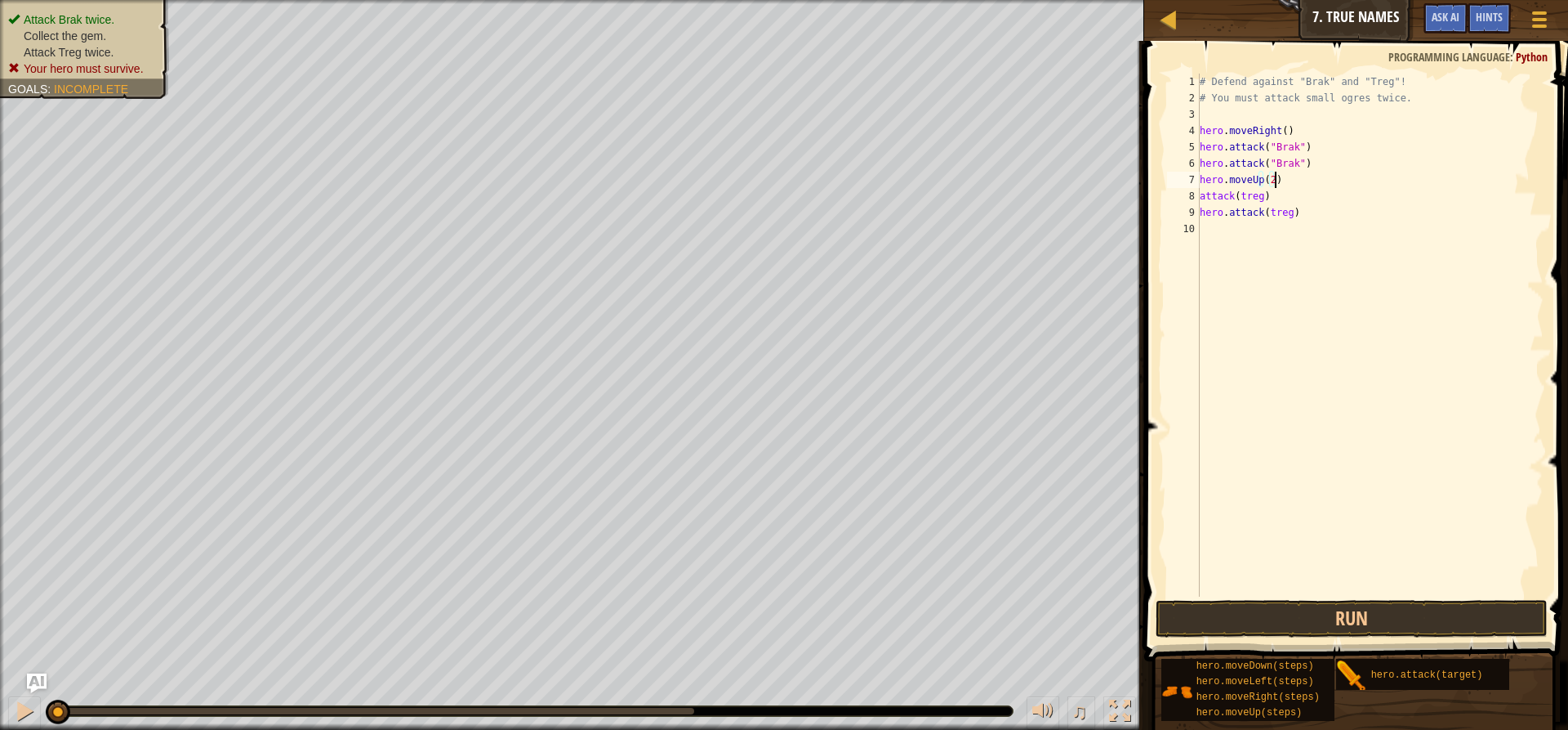
click at [1278, 181] on div "# Defend against "Brak" and "Treg"! # You must attack small ogres twice. hero .…" at bounding box center [1370, 351] width 347 height 556
type textarea "h"
click at [1294, 181] on div "# Defend against "Brak" and "Treg"! # You must attack small ogres twice. hero .…" at bounding box center [1370, 334] width 347 height 523
click at [1294, 181] on div "# Defend against "Brak" and "Treg"! # You must attack small ogres twice. hero .…" at bounding box center [1370, 351] width 347 height 556
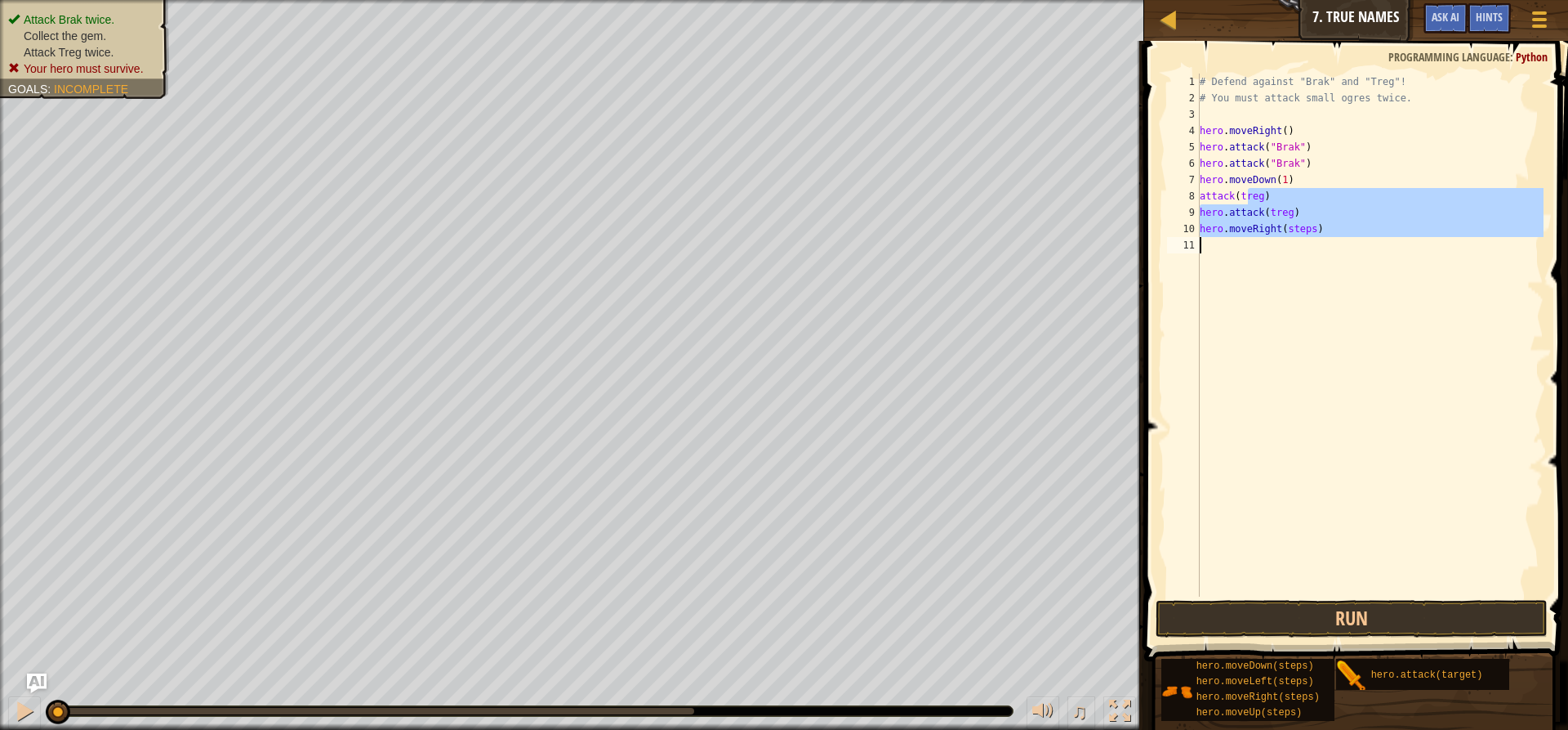
drag, startPoint x: 1248, startPoint y: 192, endPoint x: 1257, endPoint y: 249, distance: 57.7
click at [1257, 249] on div "# Defend against "Brak" and "Treg"! # You must attack small ogres twice. hero .…" at bounding box center [1370, 351] width 347 height 556
click at [1293, 204] on div "# Defend against "Brak" and "Treg"! # You must attack small ogres twice. hero .…" at bounding box center [1370, 334] width 347 height 523
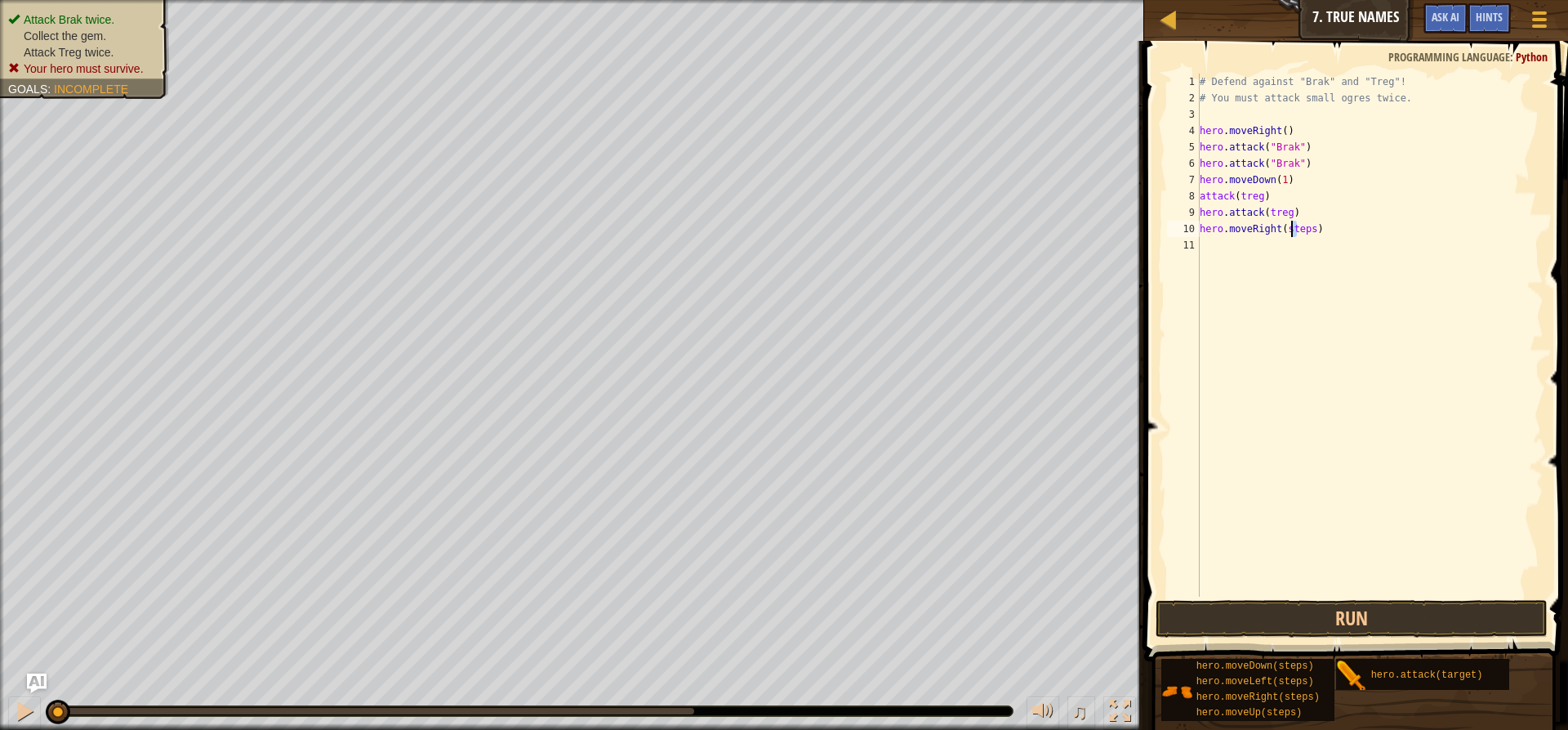
drag, startPoint x: 1297, startPoint y: 234, endPoint x: 1316, endPoint y: 234, distance: 19.0
click at [1301, 232] on div "# Defend against "Brak" and "Treg"! # You must attack small ogres twice. hero .…" at bounding box center [1370, 351] width 347 height 556
drag, startPoint x: 1325, startPoint y: 235, endPoint x: 1217, endPoint y: 241, distance: 108.2
click at [1217, 241] on div "# Defend against "Brak" and "Treg"! # You must attack small ogres twice. hero .…" at bounding box center [1370, 351] width 347 height 556
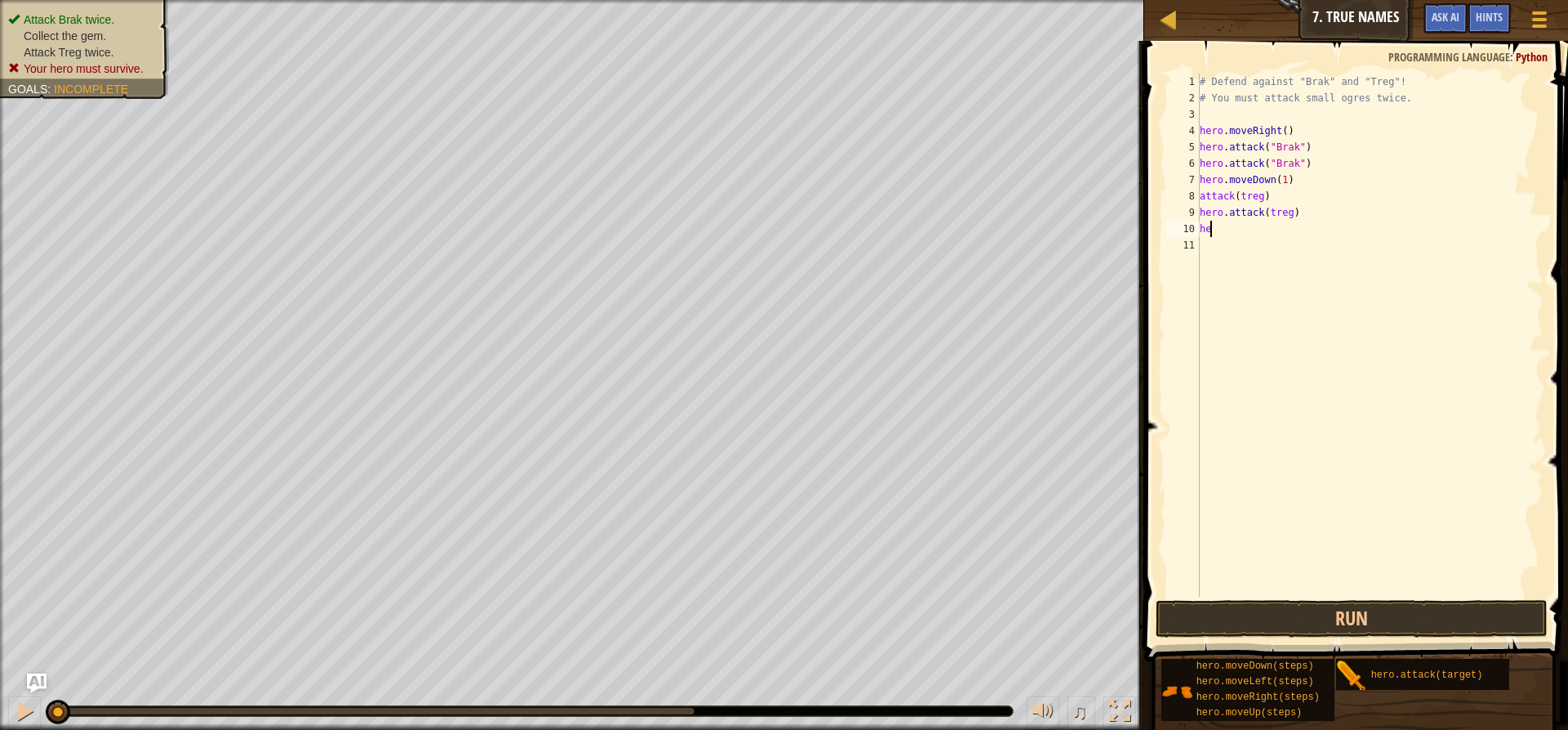
type textarea "h"
click at [1311, 174] on div "# Defend against "Brak" and "Treg"! # You must attack small ogres twice. hero .…" at bounding box center [1370, 351] width 347 height 556
type textarea "hero.moveDown(1)"
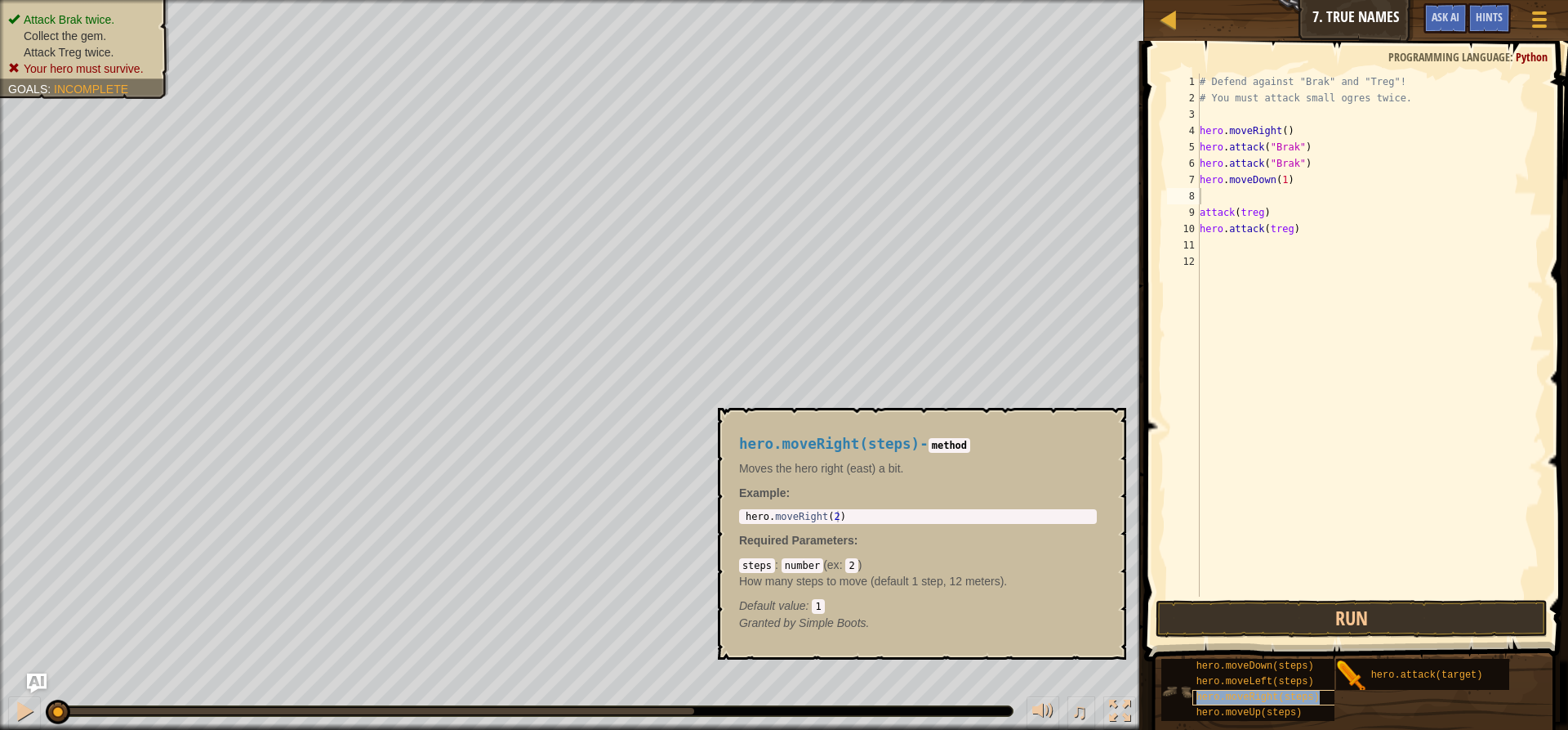
click at [1267, 691] on span "hero.moveRight(steps)" at bounding box center [1258, 697] width 124 height 12
type textarea "hero.moveRight(steps)"
click at [1298, 193] on div "# Defend against "Brak" and "Treg"! # You must attack small ogres twice. hero .…" at bounding box center [1370, 334] width 347 height 523
click at [1298, 193] on div "# Defend against "Brak" and "Treg"! # You must attack small ogres twice. hero .…" at bounding box center [1370, 351] width 347 height 556
click at [1511, 495] on div "# Defend against "Brak" and "Treg"! # You must attack small ogres twice. hero .…" at bounding box center [1370, 351] width 347 height 556
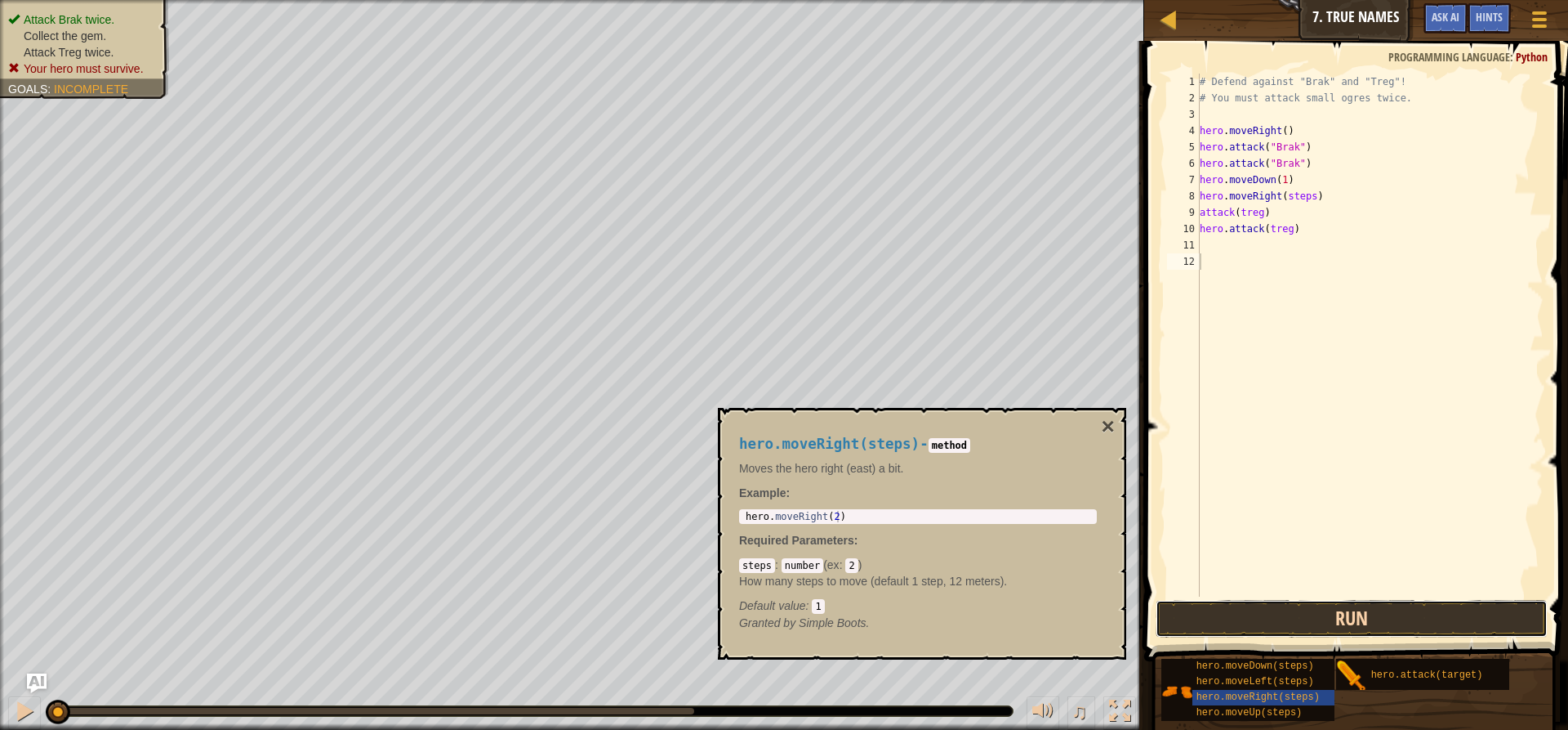
click at [1314, 617] on button "Run" at bounding box center [1352, 619] width 392 height 38
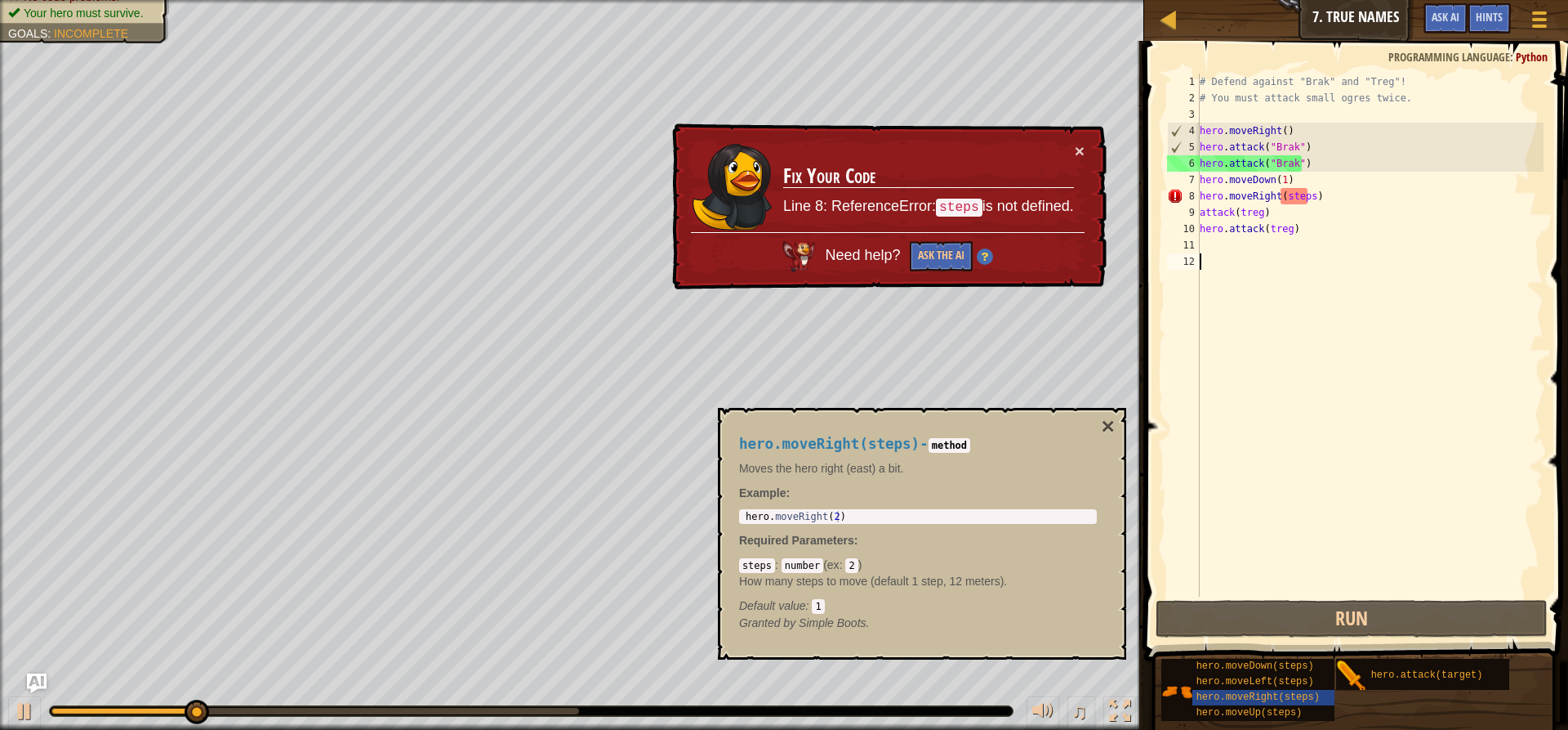
click at [1305, 193] on div "# Defend against "Brak" and "Treg"! # You must attack small ogres twice. hero .…" at bounding box center [1370, 351] width 347 height 556
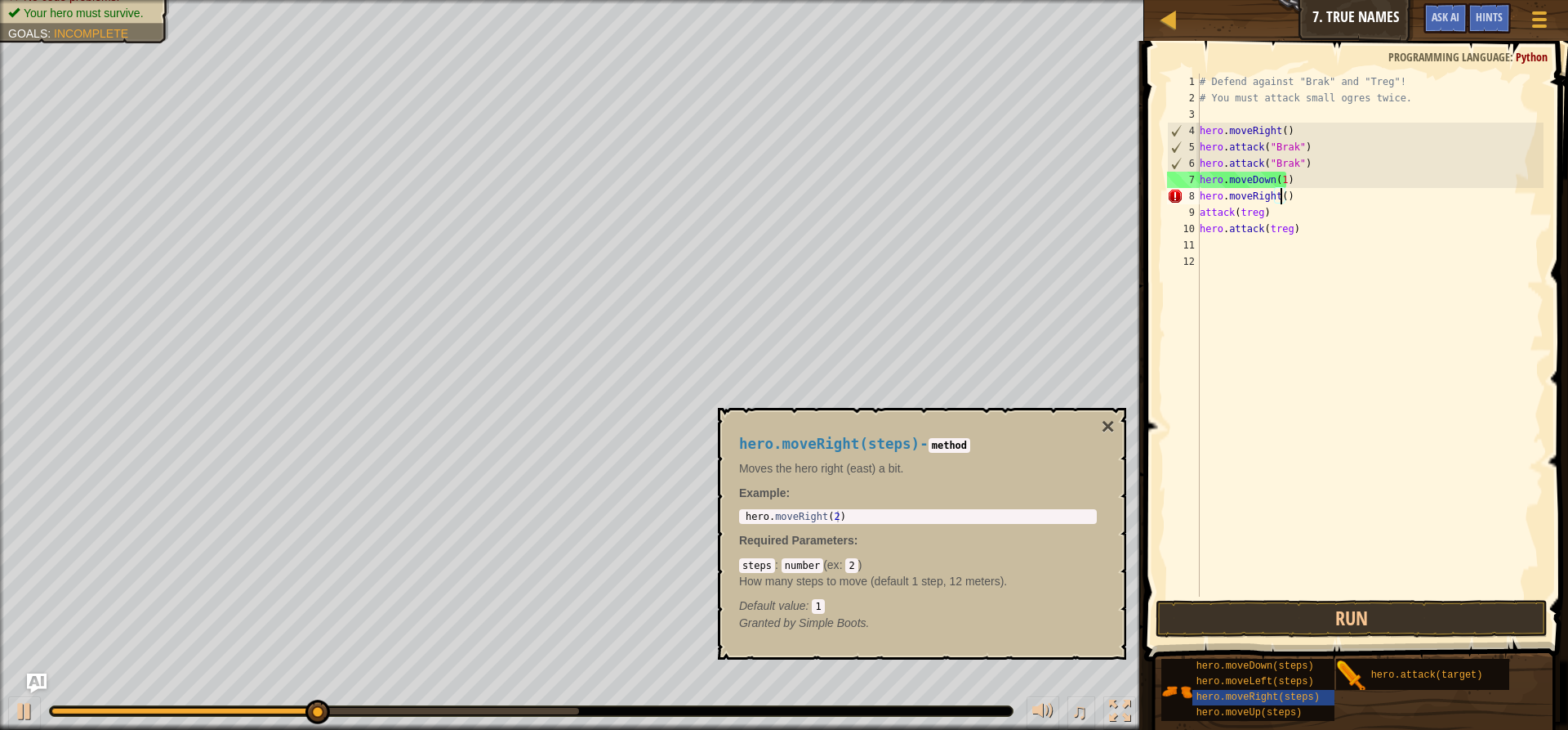
type textarea "hero.moveRight(2)"
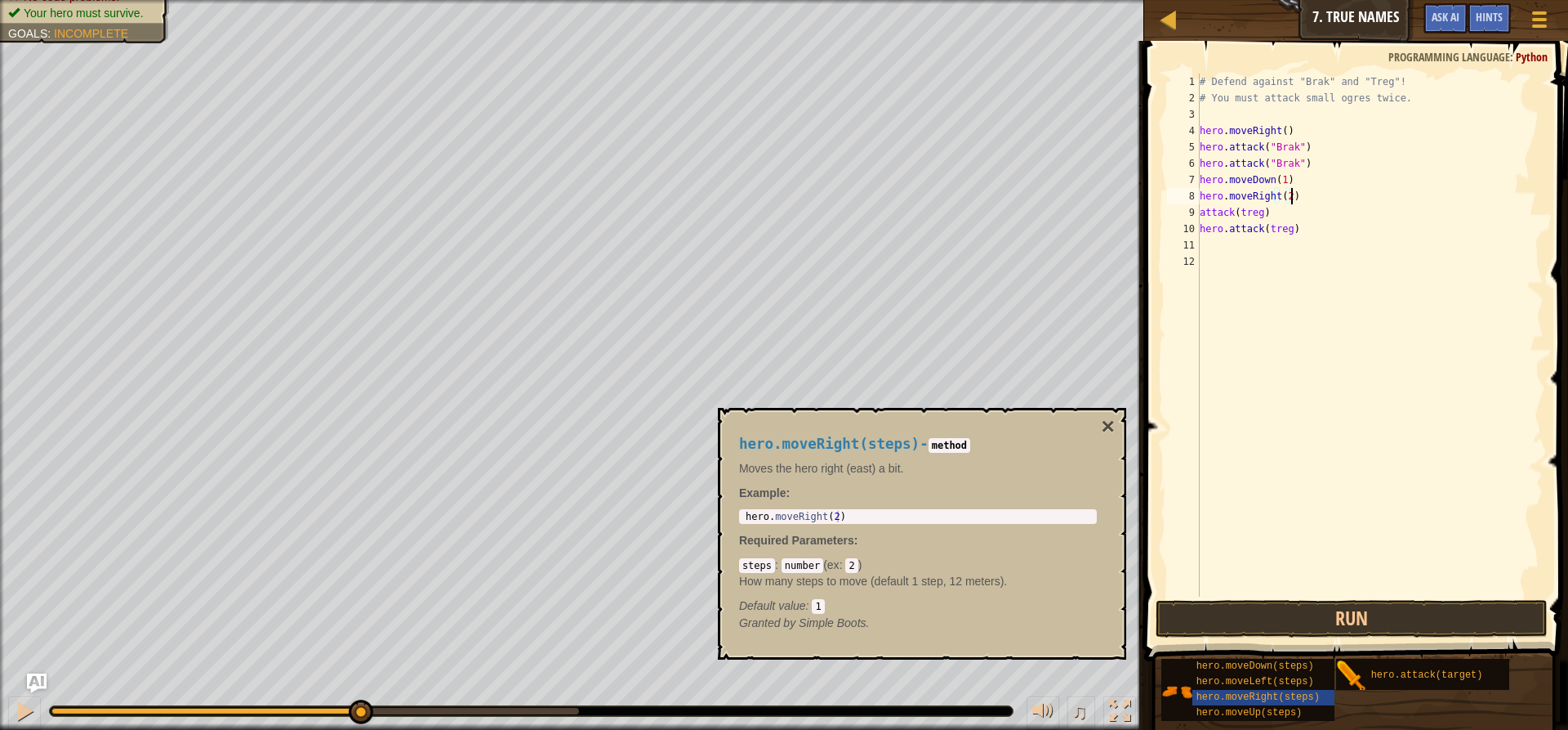
click at [1281, 188] on div "# Defend against "Brak" and "Treg"! # You must attack small ogres twice. hero .…" at bounding box center [1370, 351] width 347 height 556
click at [1286, 191] on div "# Defend against "Brak" and "Treg"! # You must attack small ogres twice. hero .…" at bounding box center [1370, 351] width 347 height 556
type textarea "hero.moveRight(1)"
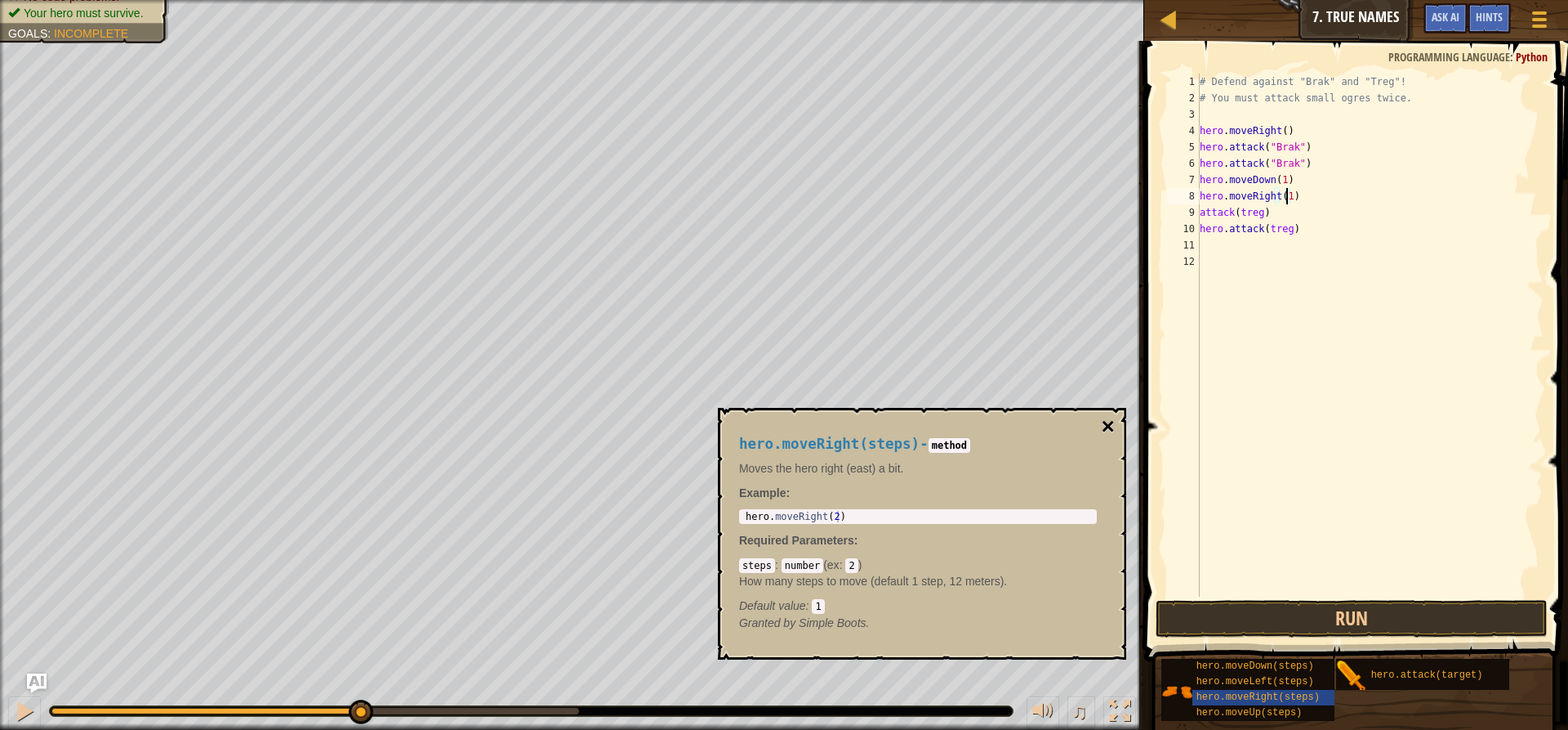
click at [1115, 415] on button "×" at bounding box center [1108, 426] width 13 height 23
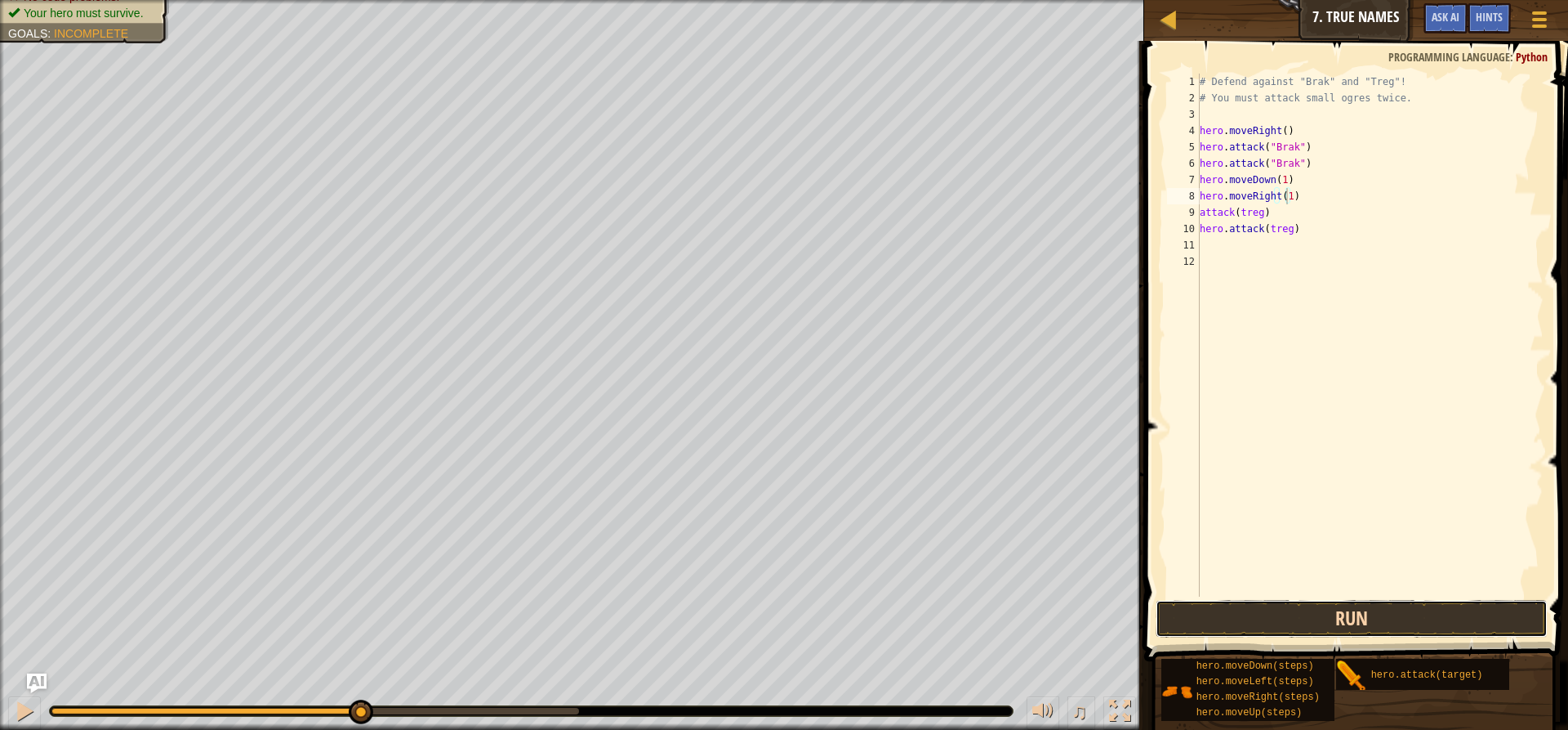
click at [1246, 615] on button "Run" at bounding box center [1352, 619] width 392 height 38
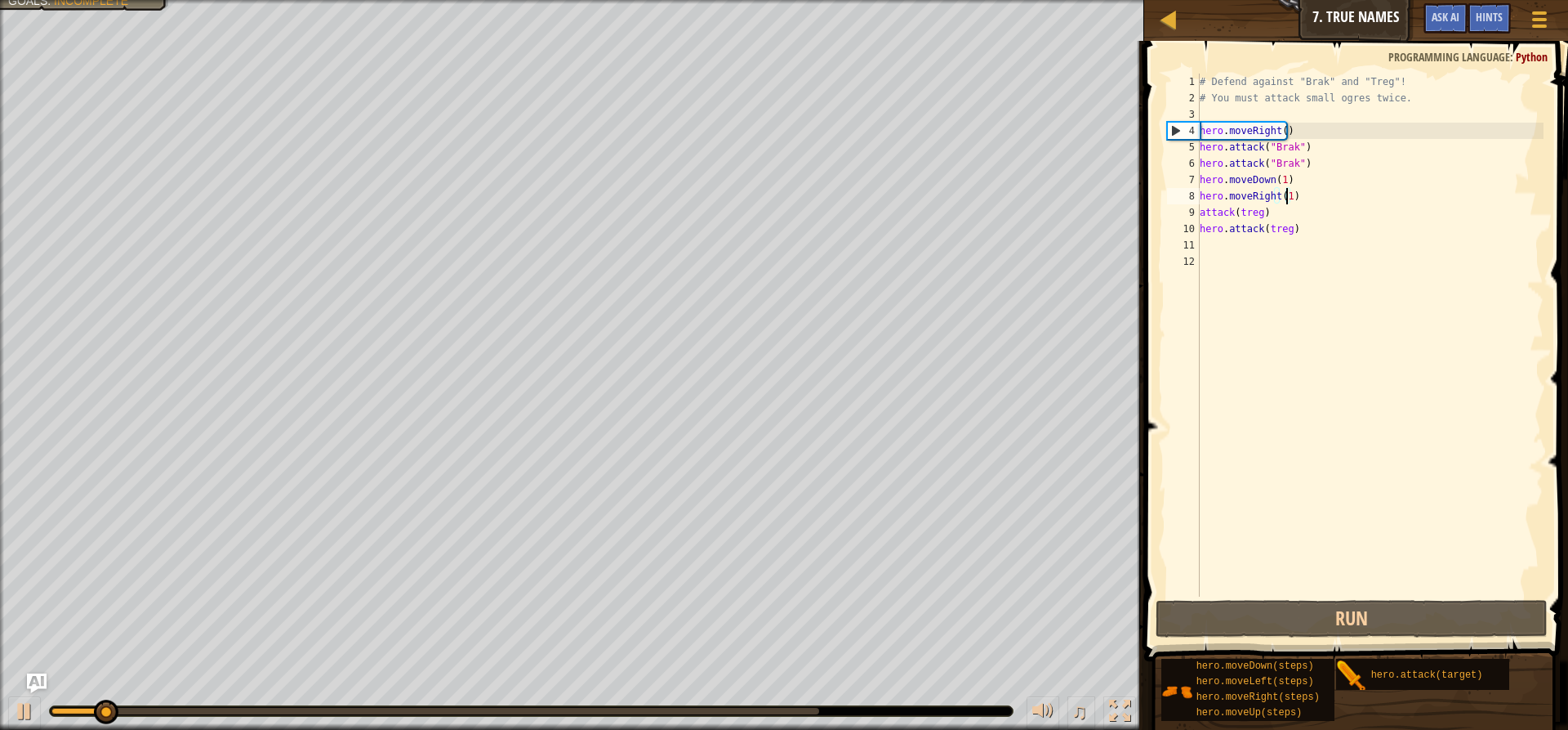
click at [1321, 424] on div "# Defend against "Brak" and "Treg"! # You must attack small ogres twice. hero .…" at bounding box center [1370, 351] width 347 height 556
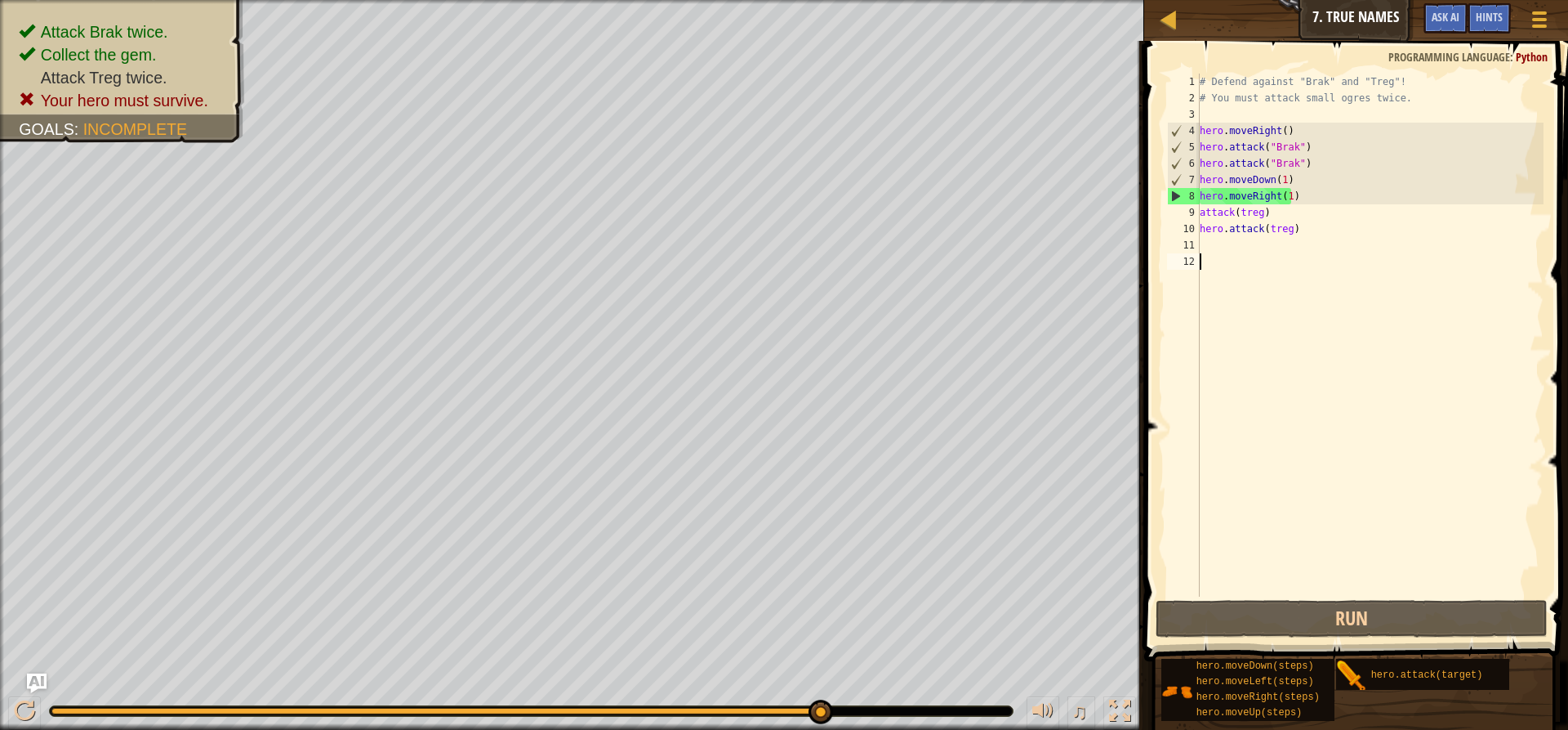
click at [1271, 277] on div "# Defend against "Brak" and "Treg"! # You must attack small ogres twice. hero .…" at bounding box center [1370, 351] width 347 height 556
click at [1285, 199] on div "# Defend against "Brak" and "Treg"! # You must attack small ogres twice. hero .…" at bounding box center [1370, 351] width 347 height 556
type textarea "hero.moveRight()"
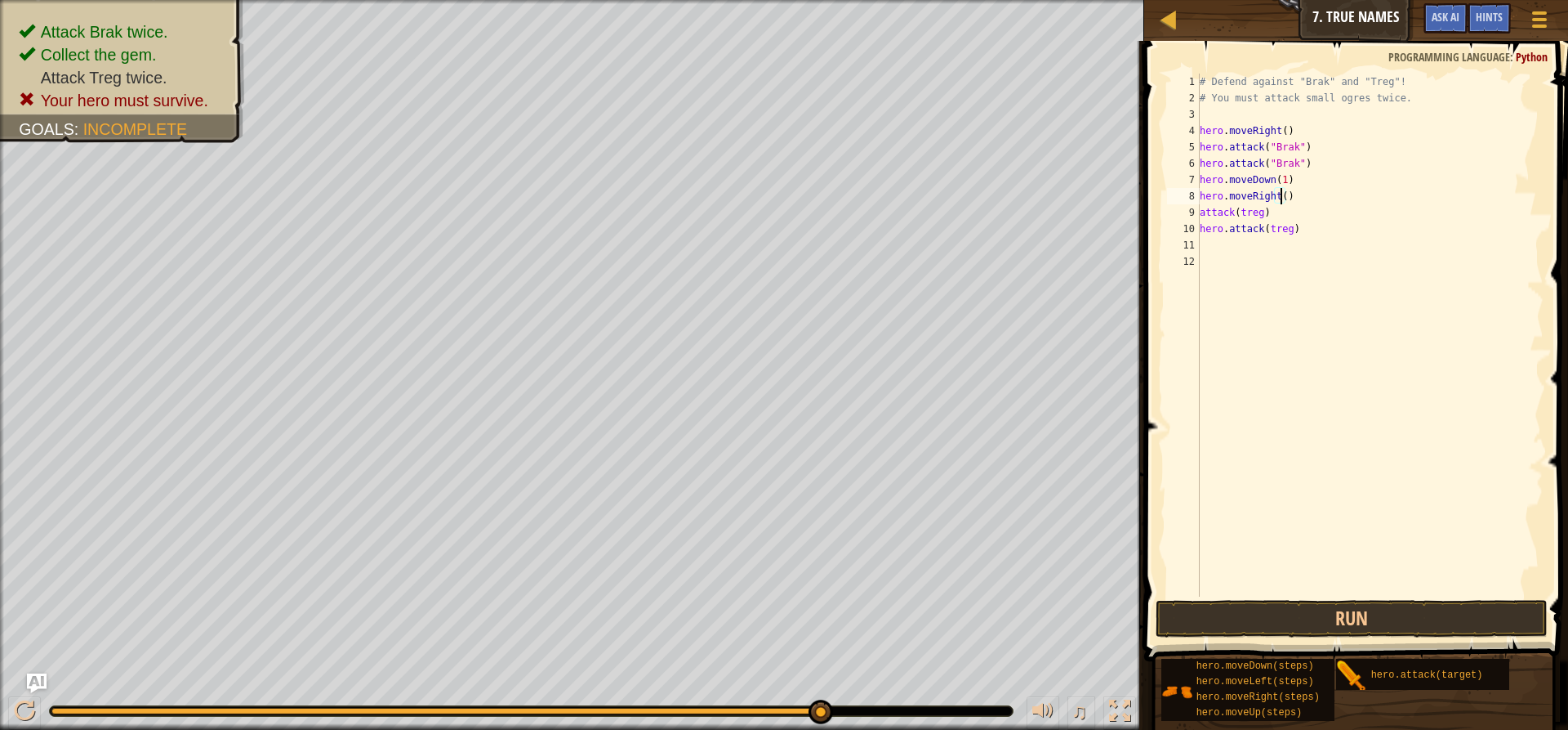
click at [1254, 276] on div "# Defend against "Brak" and "Treg"! # You must attack small ogres twice. hero .…" at bounding box center [1370, 351] width 347 height 556
drag, startPoint x: 1294, startPoint y: 176, endPoint x: 1196, endPoint y: 183, distance: 98.2
click at [1196, 183] on div "1 2 3 4 5 6 7 8 9 10 11 12 # Defend against "Brak" and "Treg"! # You must attac…" at bounding box center [1354, 334] width 380 height 523
type textarea "hero.moveDown(1)"
click at [1254, 620] on button "Run" at bounding box center [1352, 619] width 392 height 38
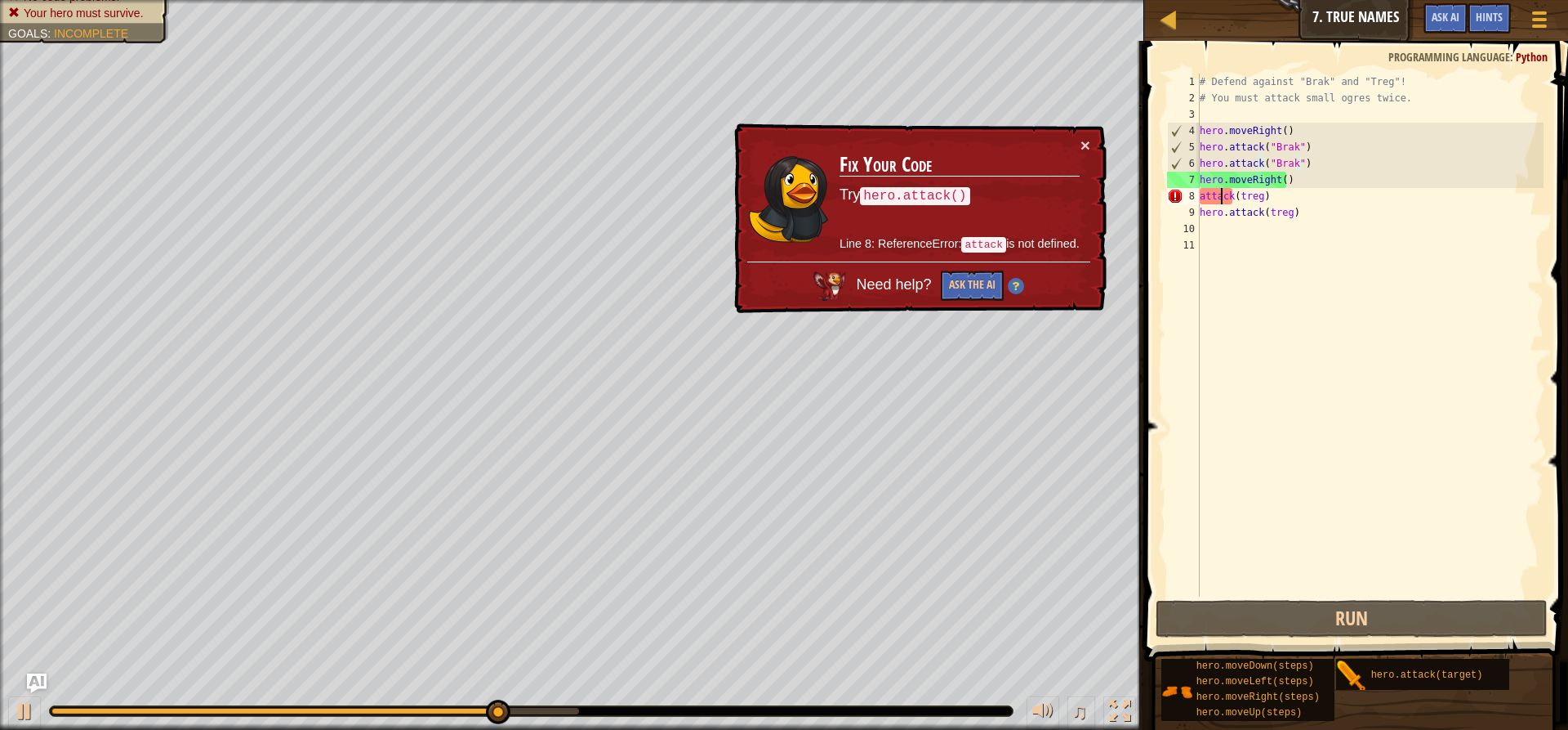
click at [1222, 193] on div "# Defend against "Brak" and "Treg"! # You must attack small ogres twice. hero .…" at bounding box center [1370, 351] width 347 height 556
click at [1202, 194] on div "# Defend against "Brak" and "Treg"! # You must attack small ogres twice. hero .…" at bounding box center [1370, 351] width 347 height 556
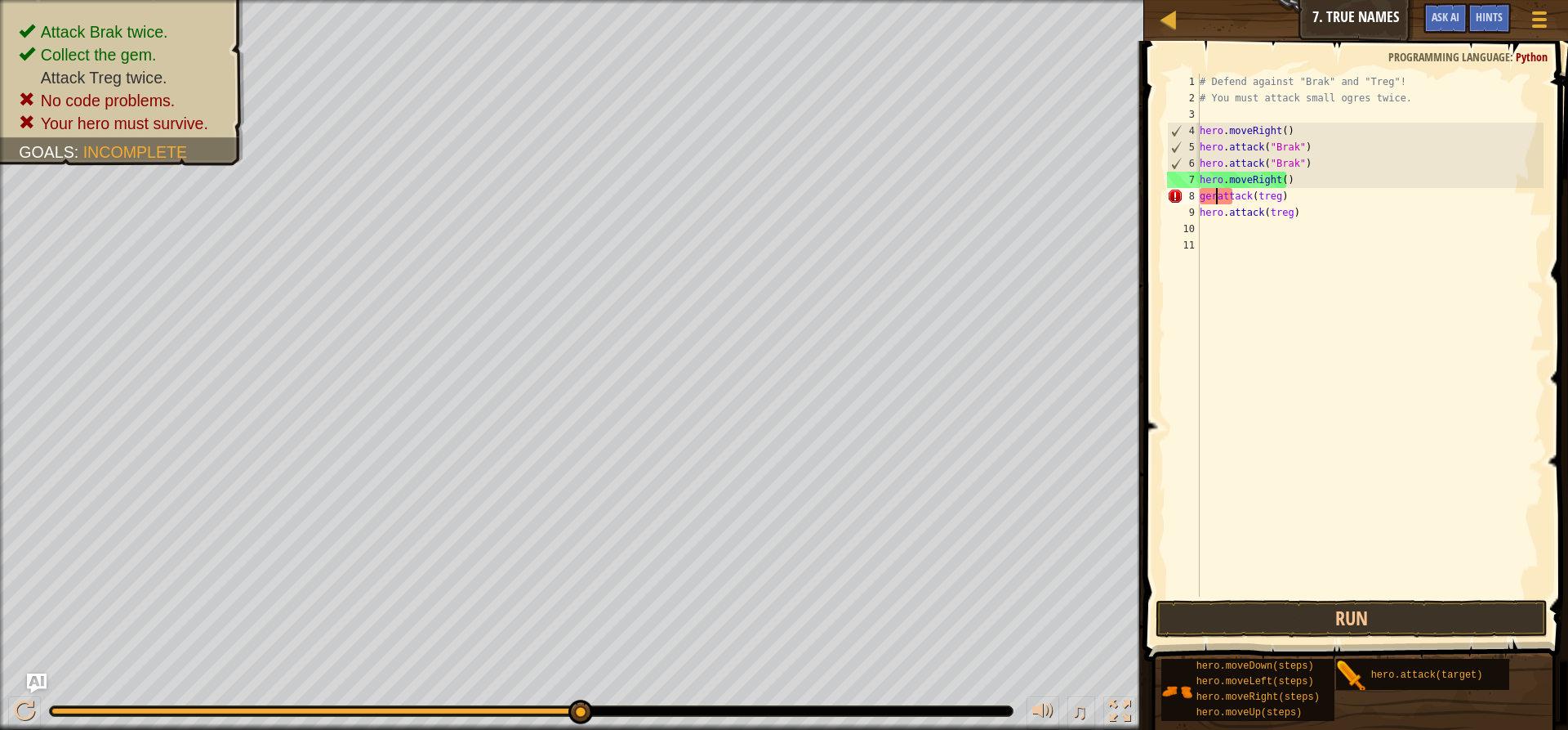
scroll to position [7, 2]
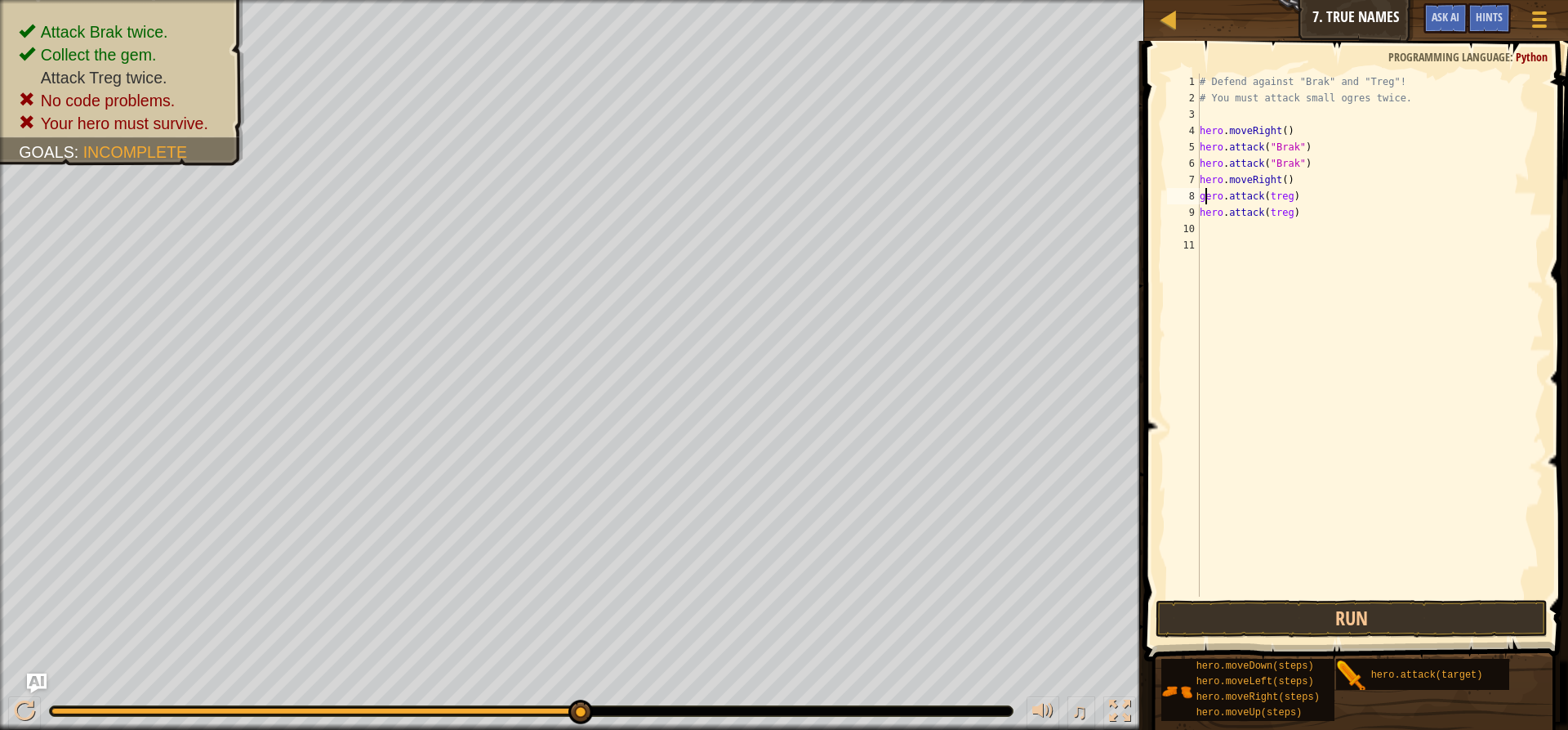
click at [1203, 199] on div "# Defend against "Brak" and "Treg"! # You must attack small ogres twice. hero .…" at bounding box center [1370, 351] width 347 height 556
type textarea "hero.attack(treg)"
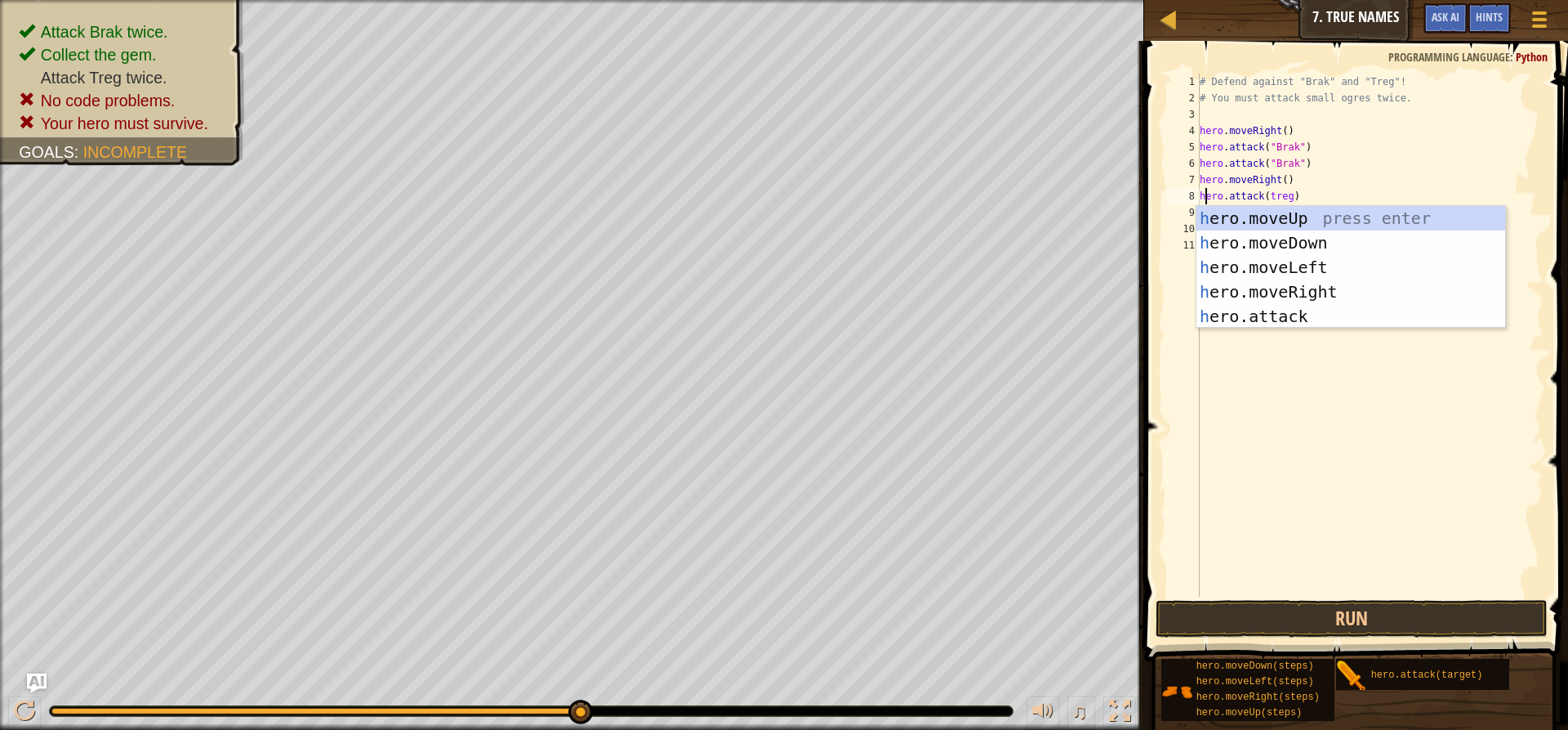
scroll to position [7, 0]
click at [1250, 381] on div "# Defend against "Brak" and "Treg"! # You must attack small ogres twice. hero .…" at bounding box center [1370, 351] width 347 height 556
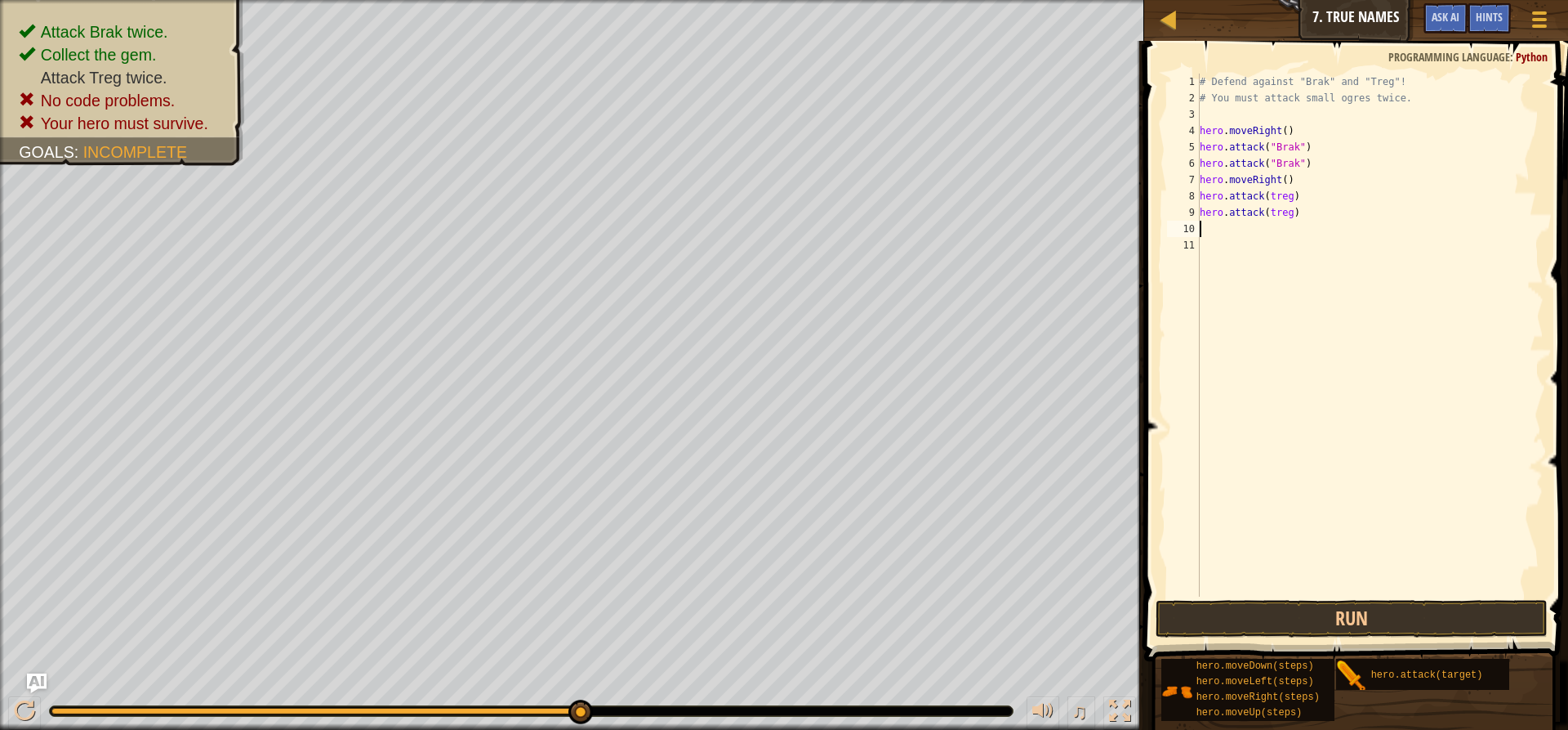
click at [1207, 229] on div "# Defend against "Brak" and "Treg"! # You must attack small ogres twice. hero .…" at bounding box center [1370, 351] width 347 height 556
click at [1319, 615] on button "Run" at bounding box center [1352, 619] width 392 height 38
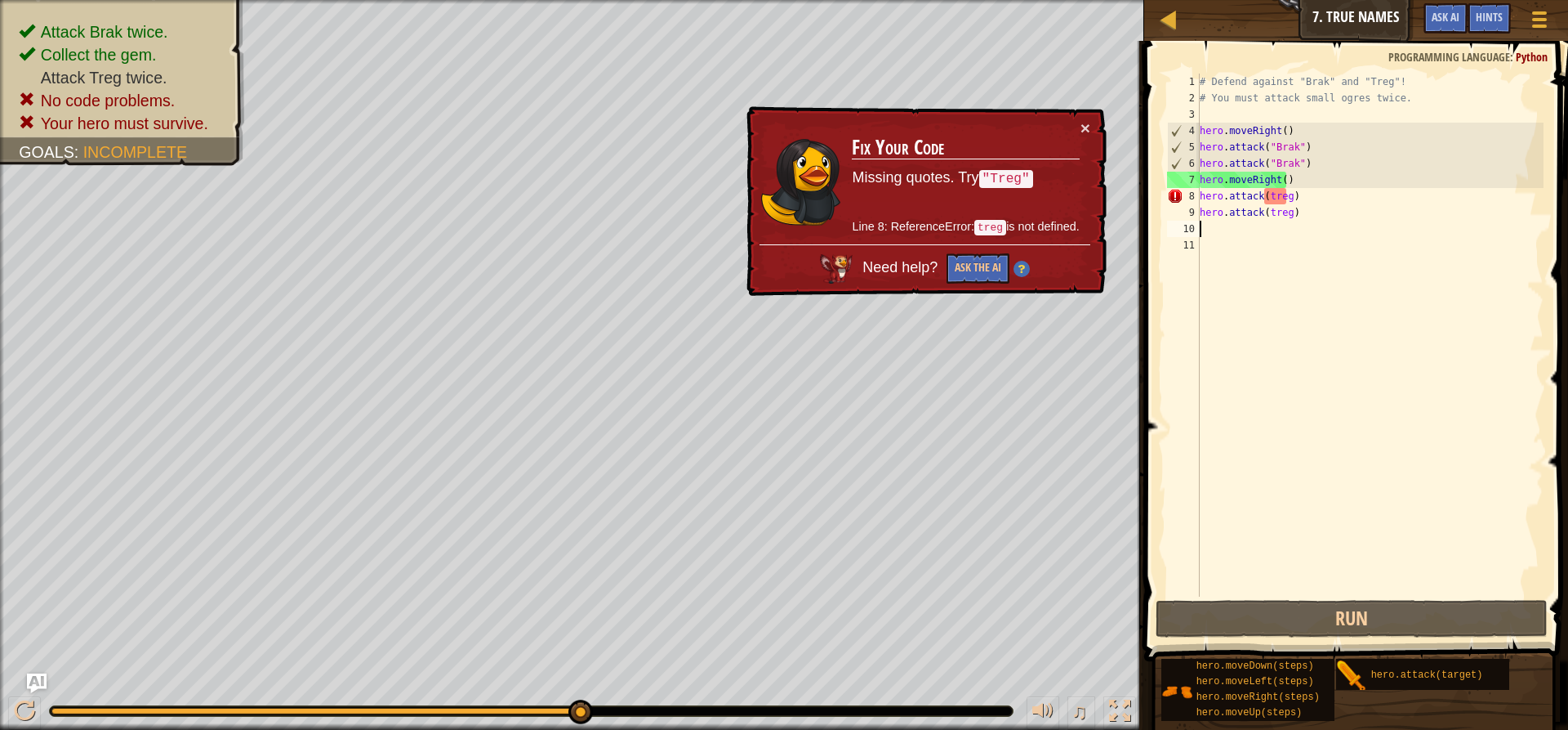
click at [1230, 198] on div "# Defend against "Brak" and "Treg"! # You must attack small ogres twice. hero .…" at bounding box center [1370, 351] width 347 height 556
type textarea "hero.attack(treg)"
drag, startPoint x: 1246, startPoint y: 195, endPoint x: 1230, endPoint y: 255, distance: 62.1
click at [1229, 252] on div "# Defend against "Brak" and "Treg"! # You must attack small ogres twice. hero .…" at bounding box center [1370, 351] width 347 height 556
click at [1284, 197] on div "# Defend against "Brak" and "Treg"! # You must attack small ogres twice. hero .…" at bounding box center [1370, 351] width 347 height 556
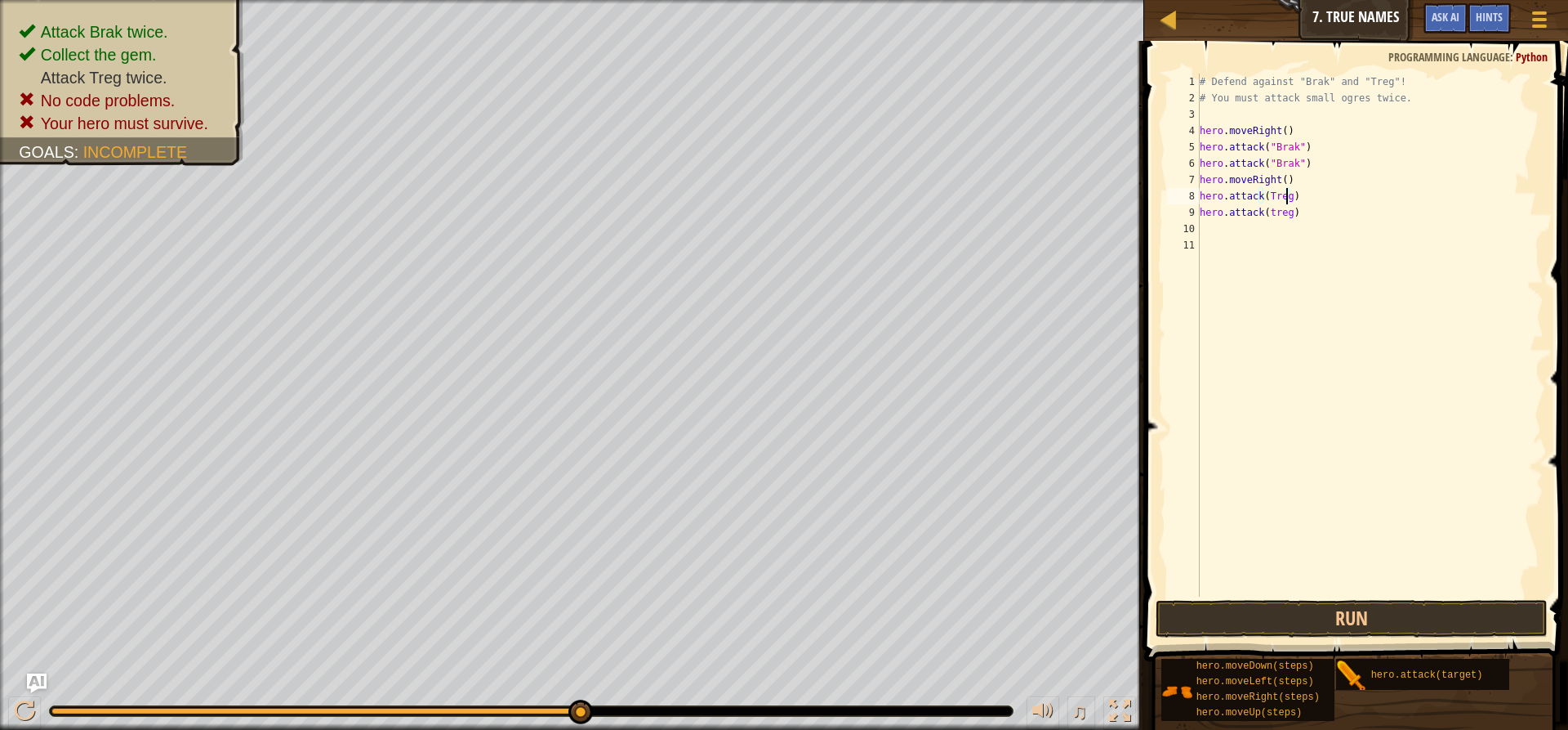
scroll to position [7, 6]
click at [1265, 214] on div "# Defend against "Brak" and "Treg"! # You must attack small ogres twice. hero .…" at bounding box center [1370, 351] width 347 height 556
type textarea "hero.attack(Treg)"
click at [1367, 385] on div "# Defend against "Brak" and "Treg"! # You must attack small ogres twice. hero .…" at bounding box center [1370, 351] width 347 height 556
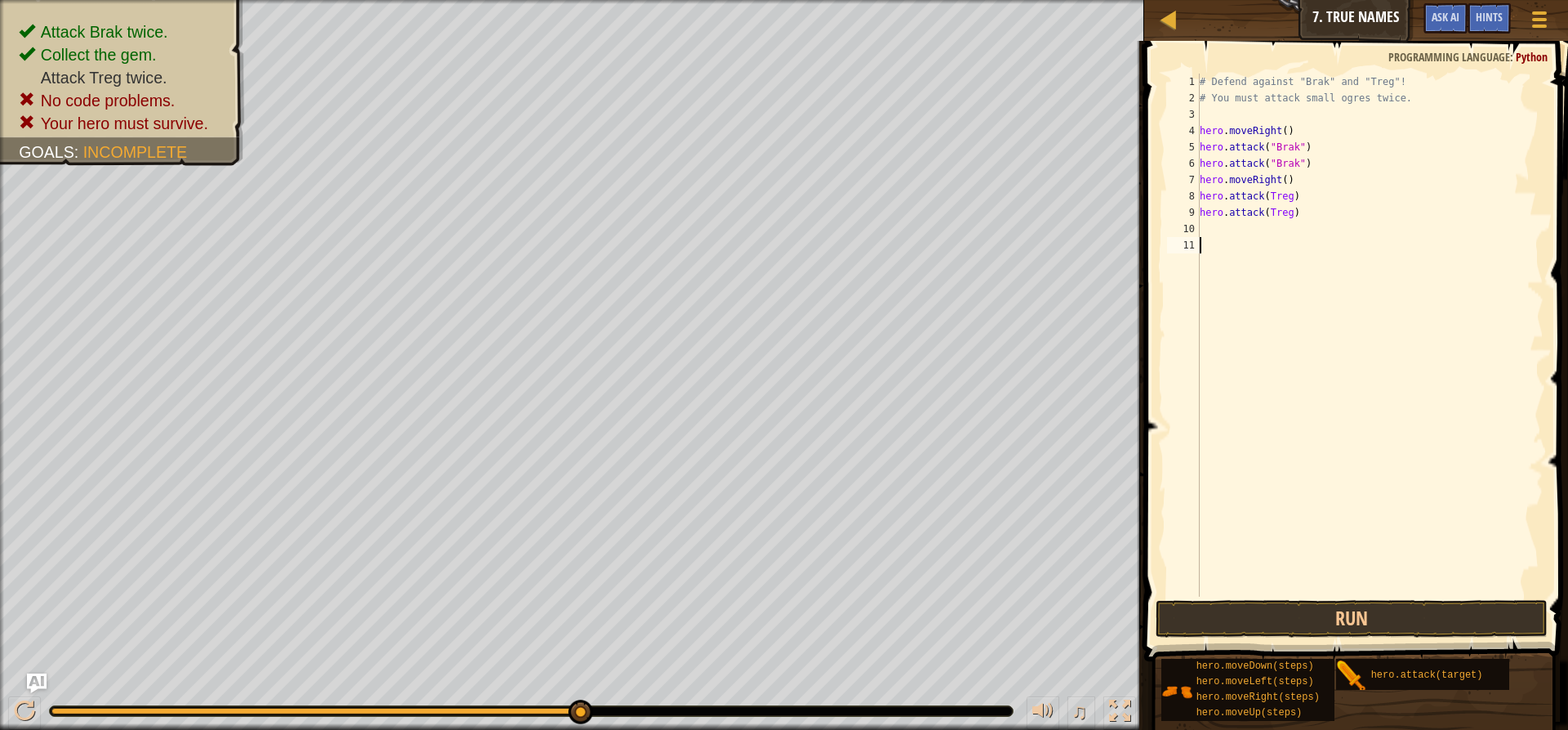
scroll to position [7, 0]
click at [1319, 607] on button "Run" at bounding box center [1352, 619] width 392 height 38
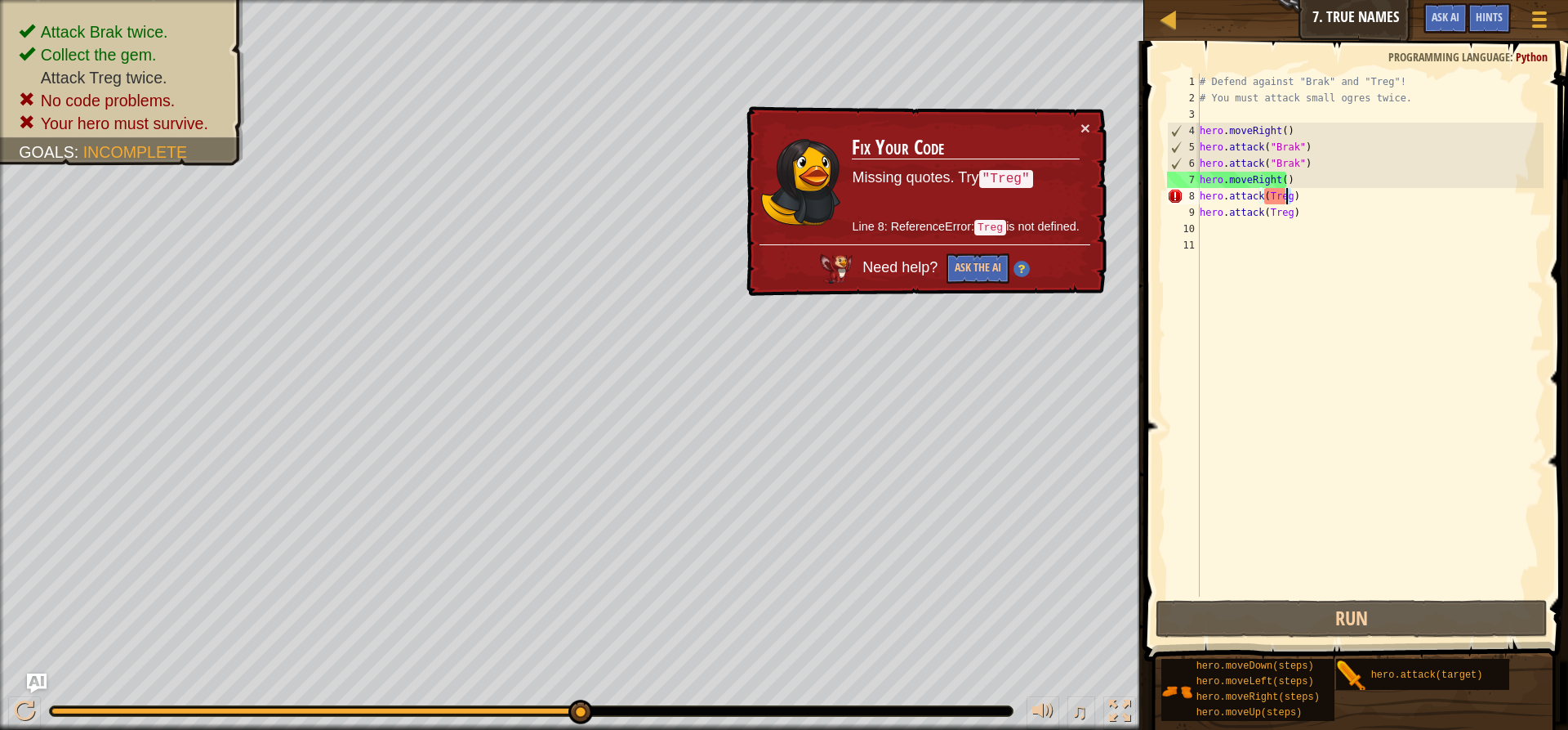
drag, startPoint x: 1315, startPoint y: 201, endPoint x: 1239, endPoint y: 201, distance: 76.0
click at [1239, 201] on div "# Defend against "Brak" and "Treg"! # You must attack small ogres twice. hero .…" at bounding box center [1370, 351] width 347 height 556
click at [1218, 201] on div "# Defend against "Brak" and "Treg"! # You must attack small ogres twice. hero .…" at bounding box center [1370, 351] width 347 height 556
click at [1311, 189] on div "# Defend against "Brak" and "Treg"! # You must attack small ogres twice. hero .…" at bounding box center [1370, 351] width 347 height 556
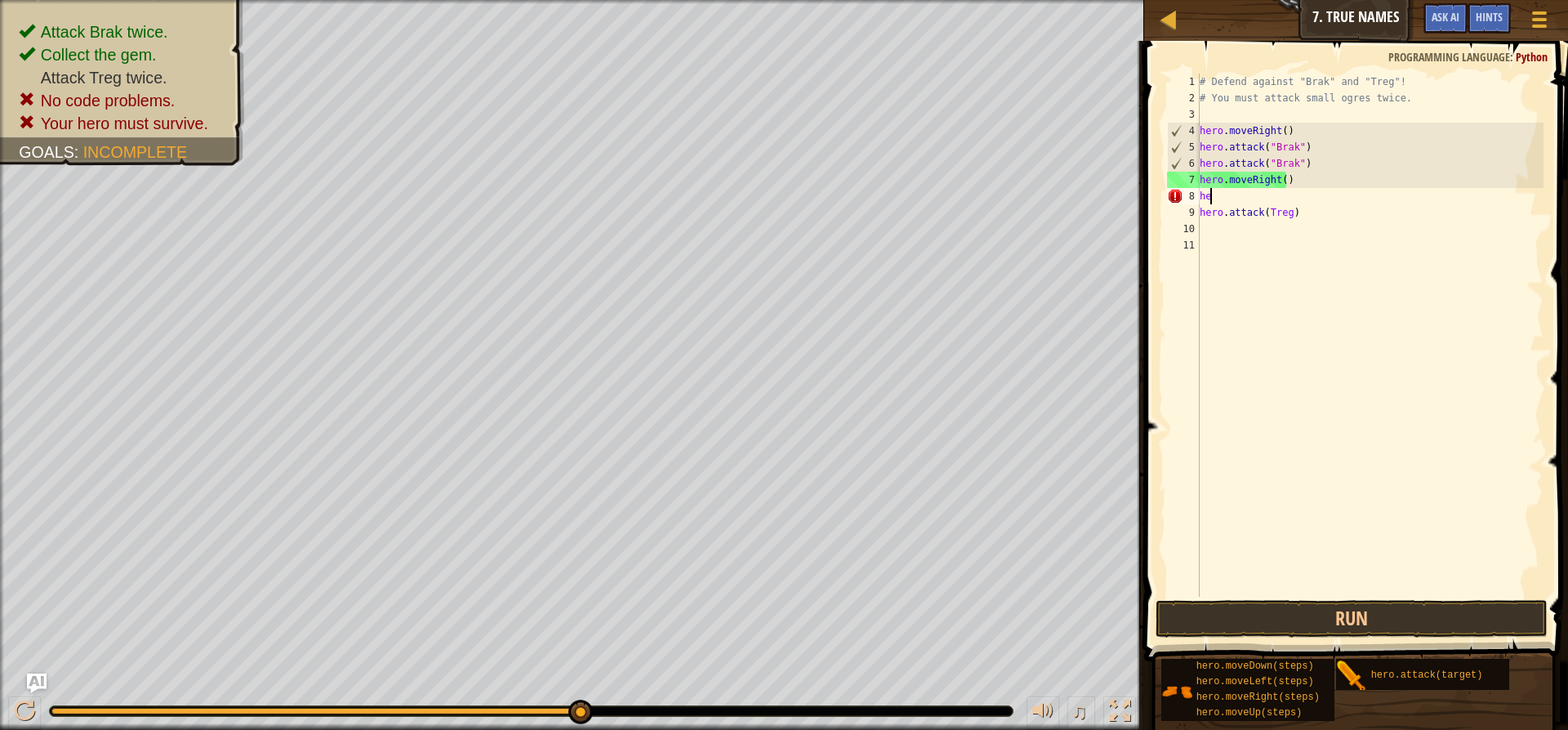
type textarea "h"
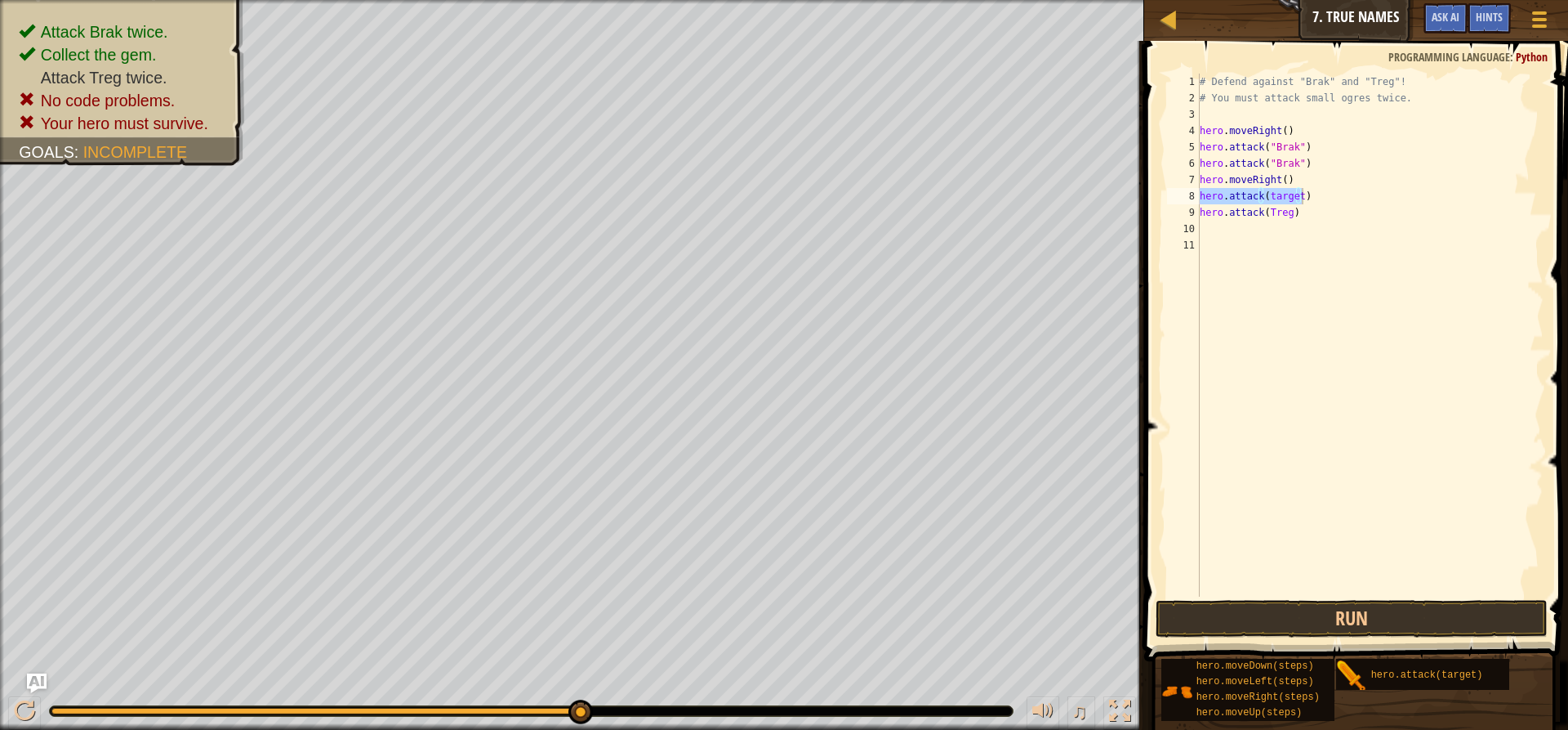
click at [1281, 192] on div "# Defend against "Brak" and "Treg"! # You must attack small ogres twice. hero .…" at bounding box center [1370, 334] width 347 height 523
click at [1296, 195] on div "# Defend against "Brak" and "Treg"! # You must attack small ogres twice. hero .…" at bounding box center [1370, 351] width 347 height 556
click at [1285, 195] on div "# Defend against "Brak" and "Treg"! # You must attack small ogres twice. hero .…" at bounding box center [1370, 351] width 347 height 556
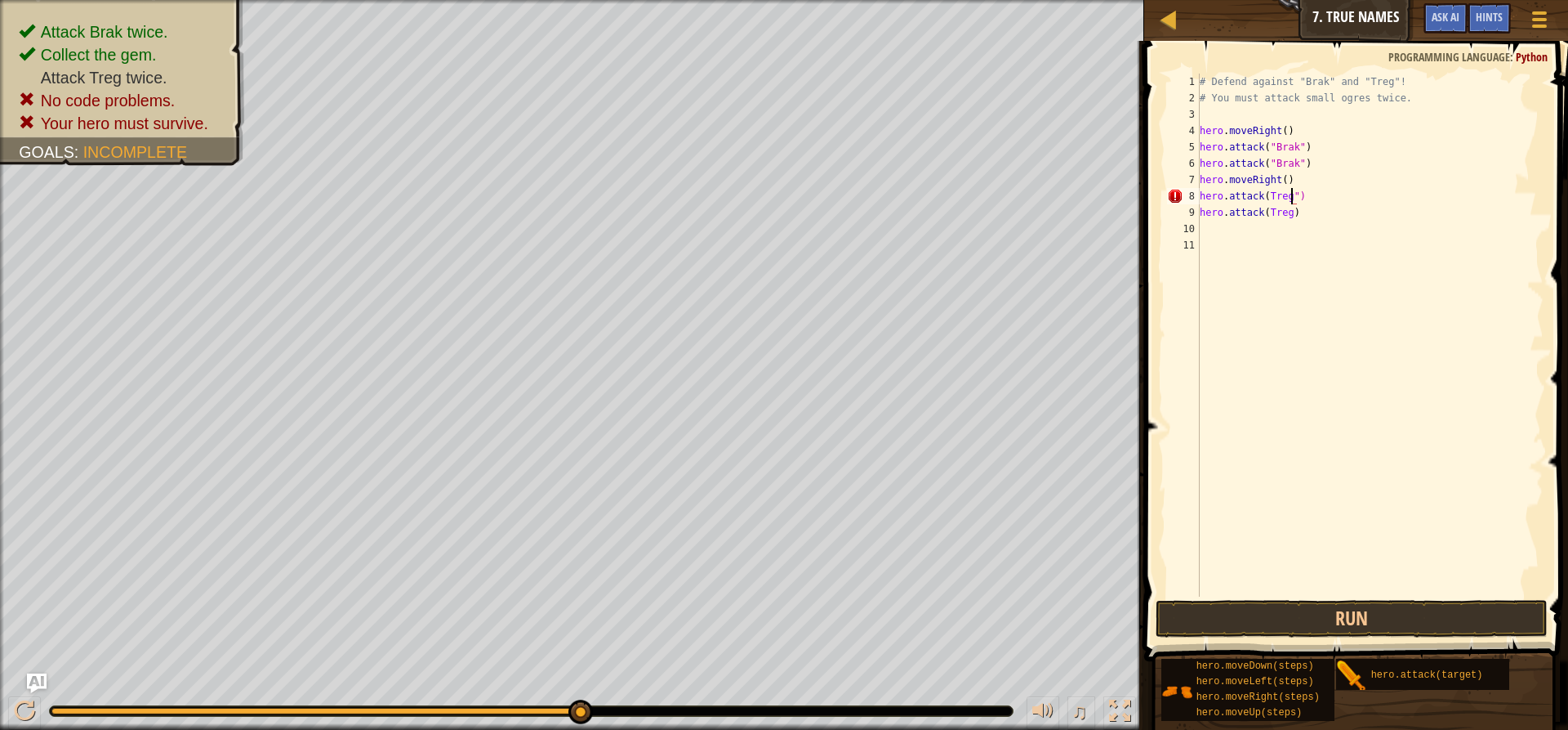
click at [1266, 200] on div "# Defend against "Brak" and "Treg"! # You must attack small ogres twice. hero .…" at bounding box center [1370, 351] width 347 height 556
click at [1263, 217] on div "# Defend against "Brak" and "Treg"! # You must attack small ogres twice. hero .…" at bounding box center [1370, 351] width 347 height 556
click at [1293, 219] on div "# Defend against "Brak" and "Treg"! # You must attack small ogres twice. hero .…" at bounding box center [1370, 351] width 347 height 556
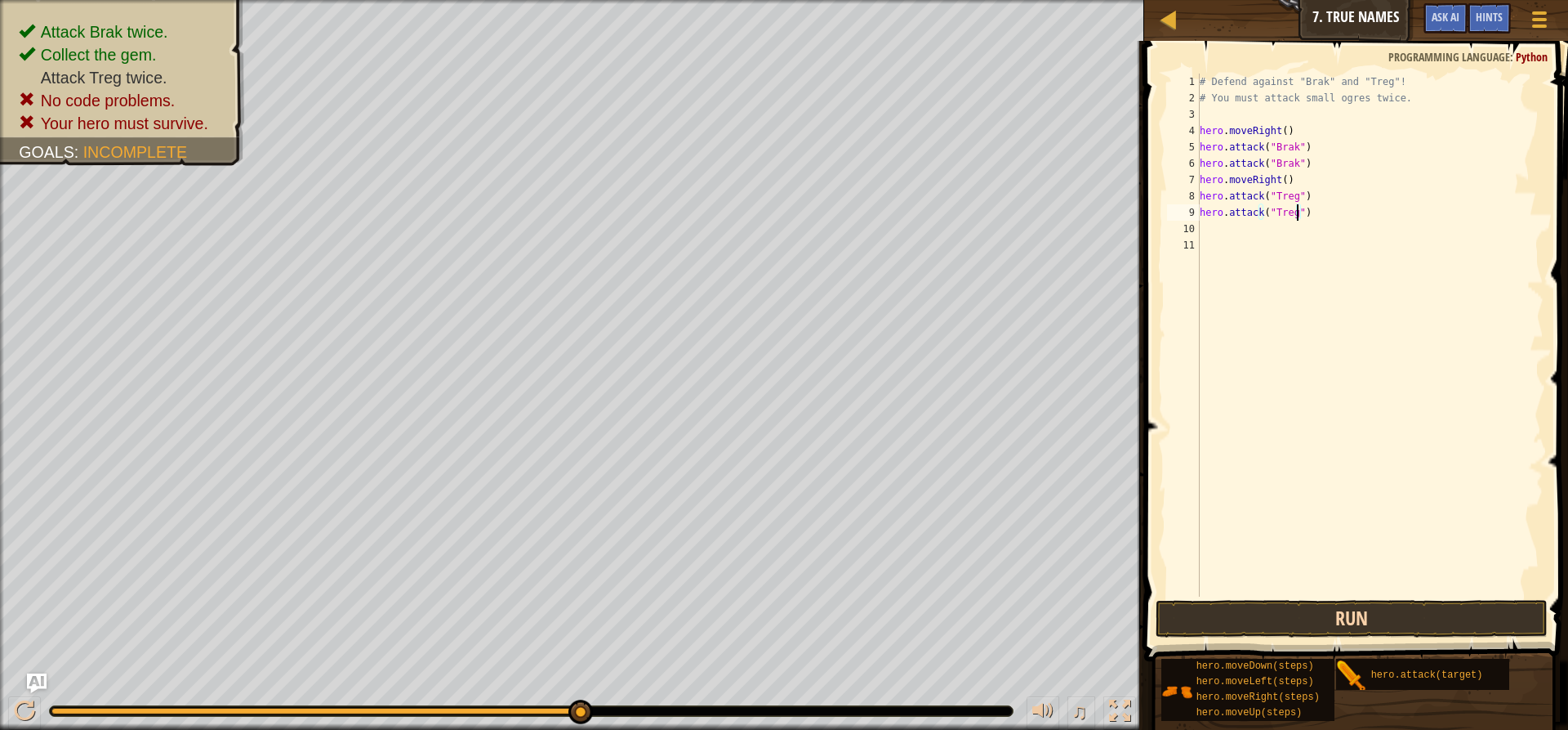
type textarea "hero.attack("Treg")"
click at [1282, 607] on button "Run" at bounding box center [1352, 619] width 392 height 38
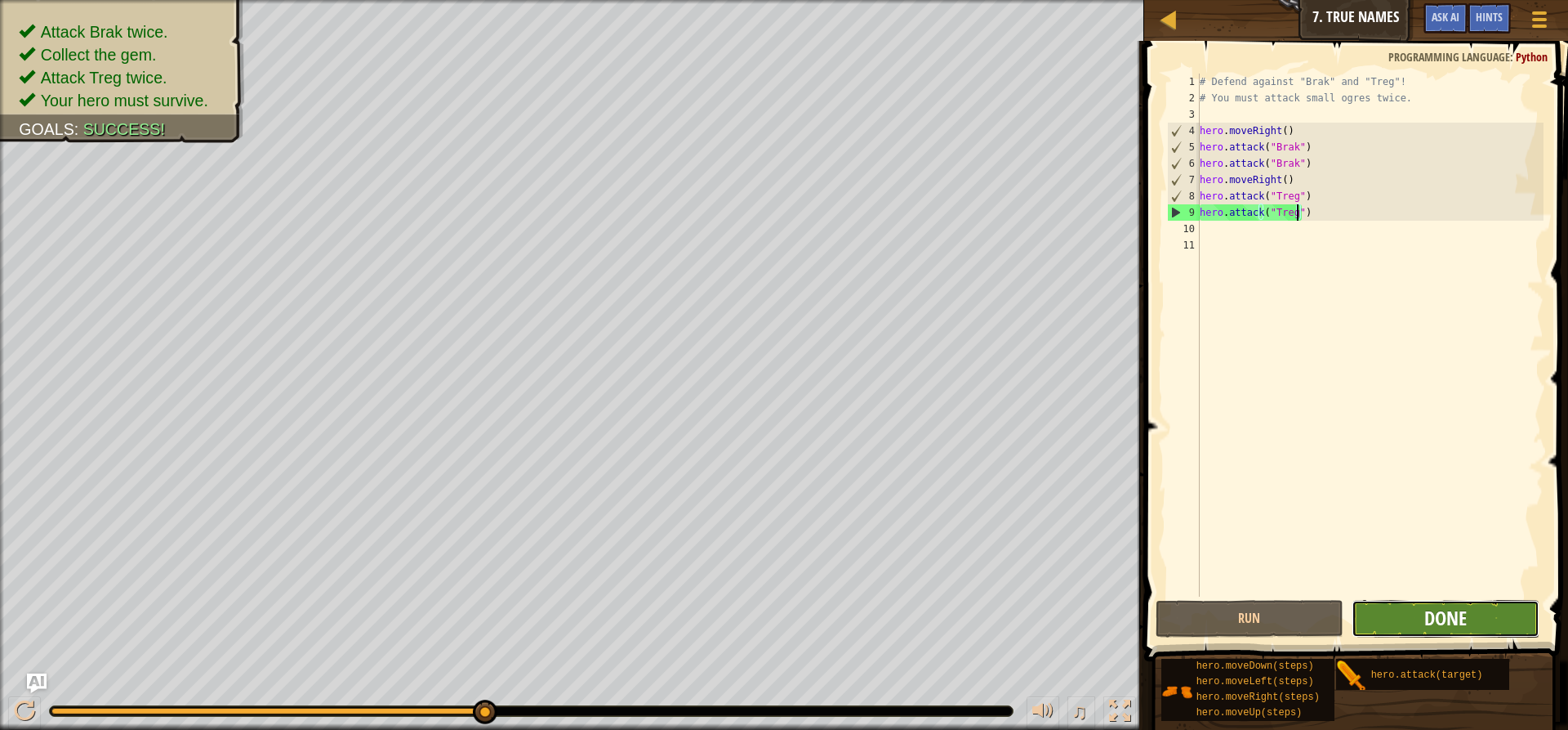
click at [1461, 620] on span "Done" at bounding box center [1445, 617] width 42 height 26
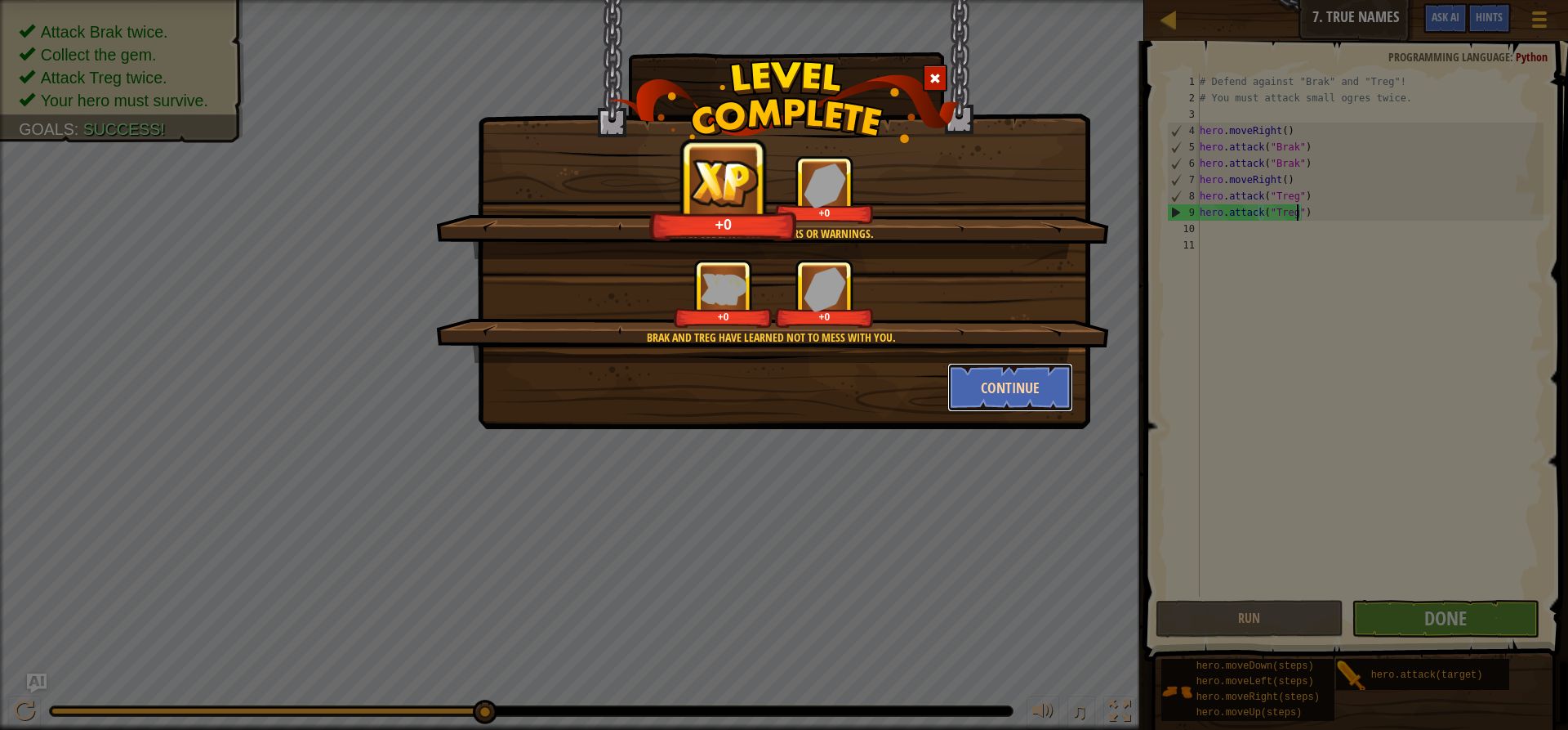
click at [997, 397] on button "Continue" at bounding box center [1011, 388] width 126 height 49
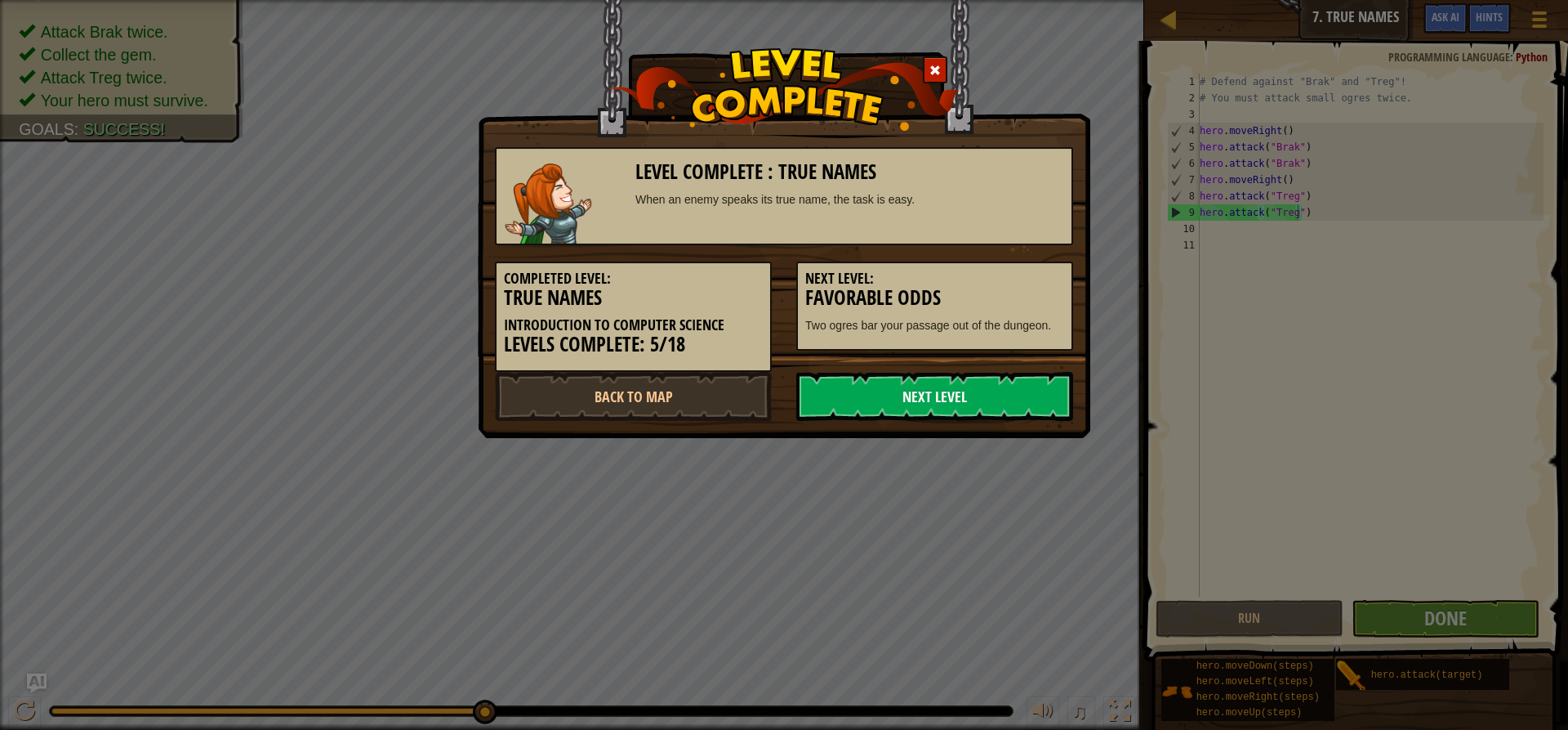
click at [978, 400] on link "Next Level" at bounding box center [935, 396] width 277 height 49
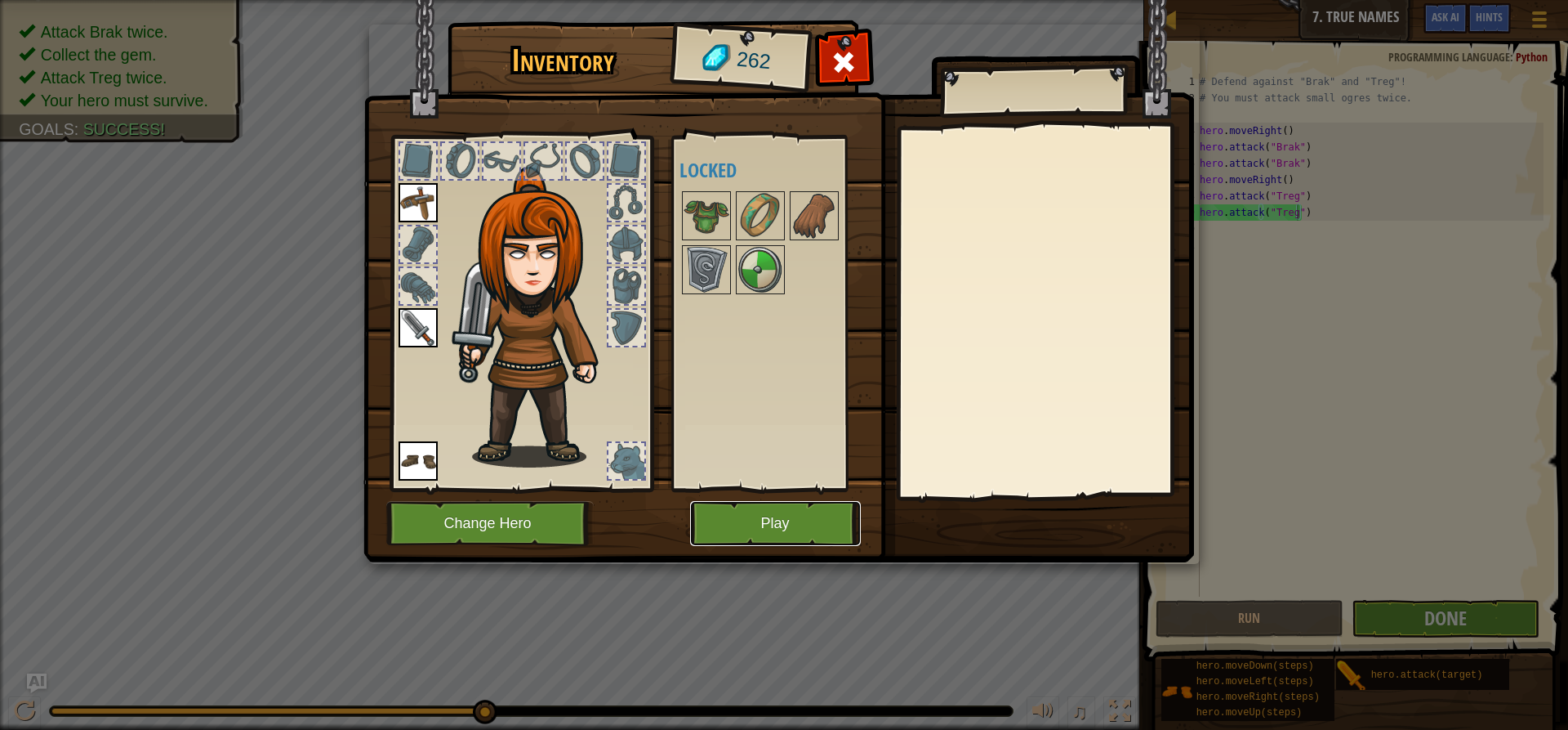
click at [799, 539] on button "Play" at bounding box center [775, 523] width 171 height 45
